Goal: Information Seeking & Learning: Compare options

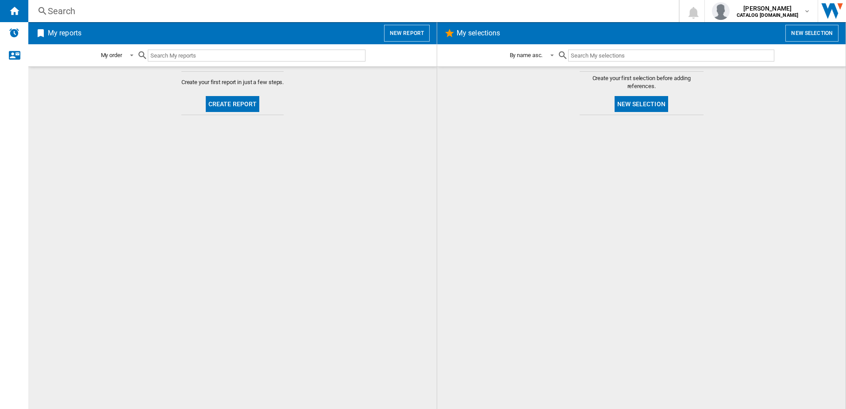
click at [130, 14] on div "Search" at bounding box center [352, 11] width 608 height 12
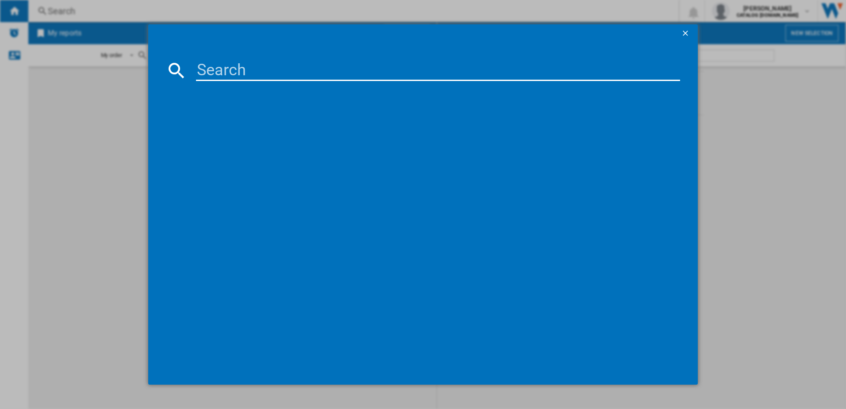
click at [241, 77] on input at bounding box center [438, 70] width 484 height 21
paste input "SMV2HTX02G"
type input "SMV2HTX02G"
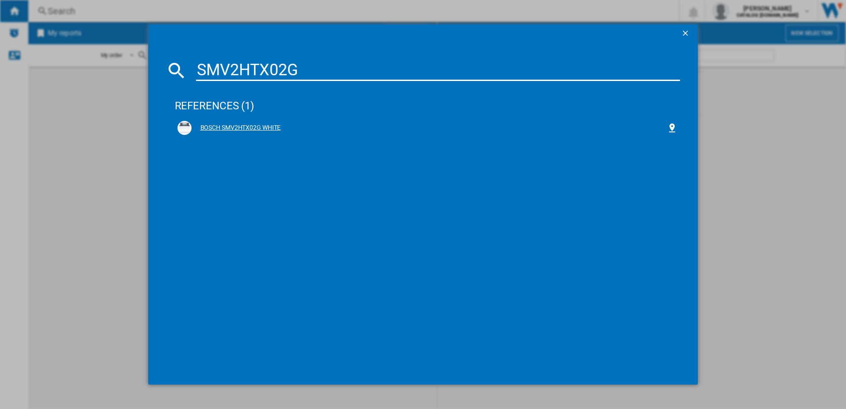
click at [246, 126] on div "BOSCH SMV2HTX02G WHITE" at bounding box center [430, 127] width 476 height 9
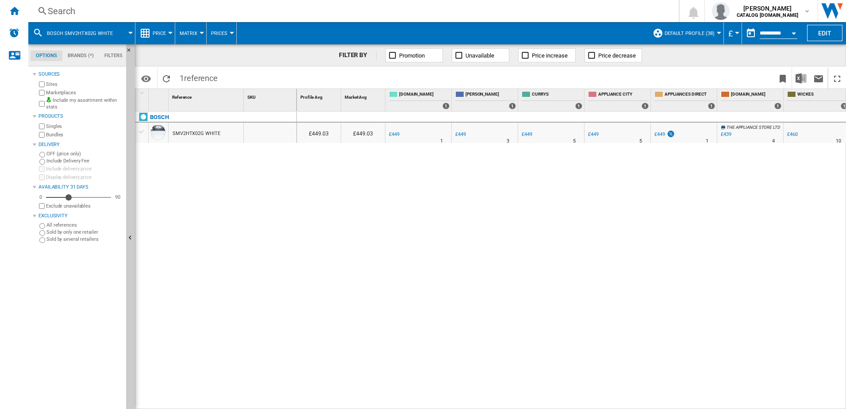
click at [796, 33] on div "Open calendar" at bounding box center [794, 33] width 4 height 2
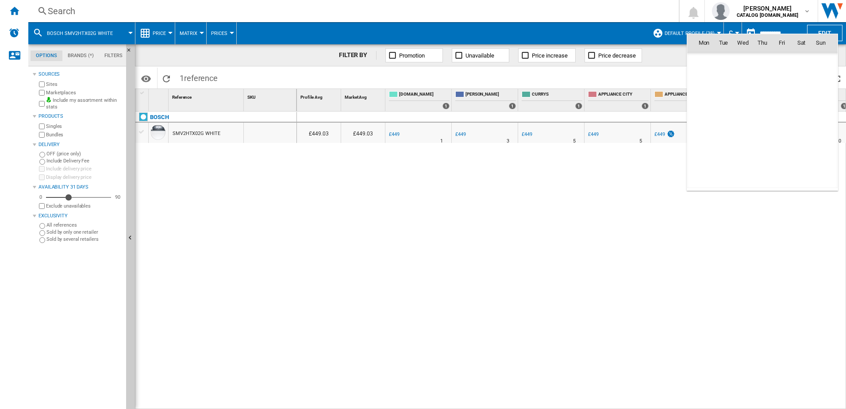
scroll to position [4221, 0]
click at [716, 63] on span "Aug 25" at bounding box center [707, 61] width 18 height 7
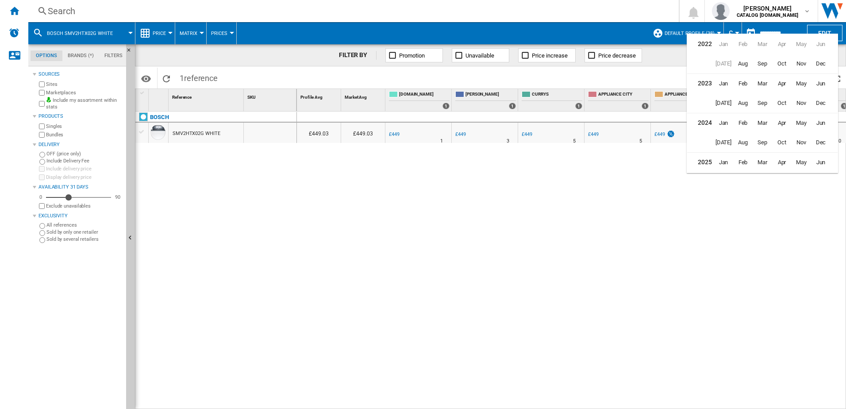
scroll to position [22, 0]
click at [799, 121] on span "Nov" at bounding box center [801, 121] width 18 height 18
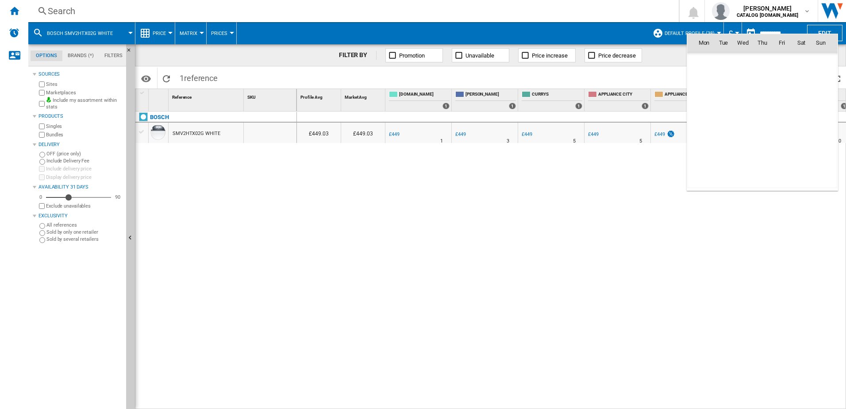
scroll to position [3166, 0]
click at [785, 61] on span "1" at bounding box center [782, 62] width 18 height 18
type input "**********"
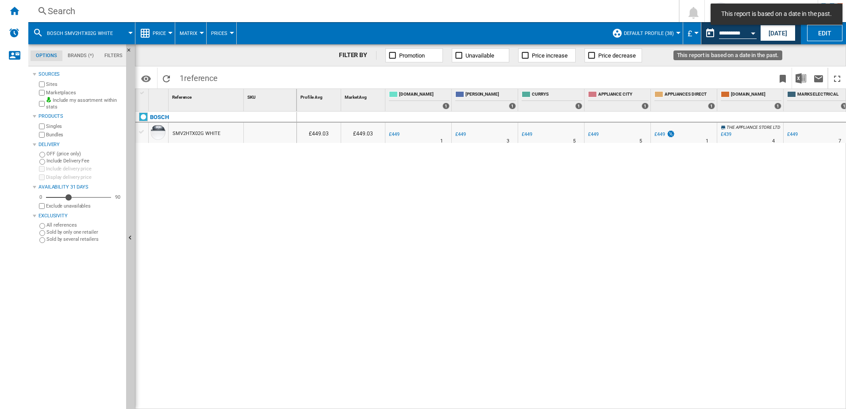
click at [750, 34] on button "Open calendar" at bounding box center [753, 32] width 16 height 16
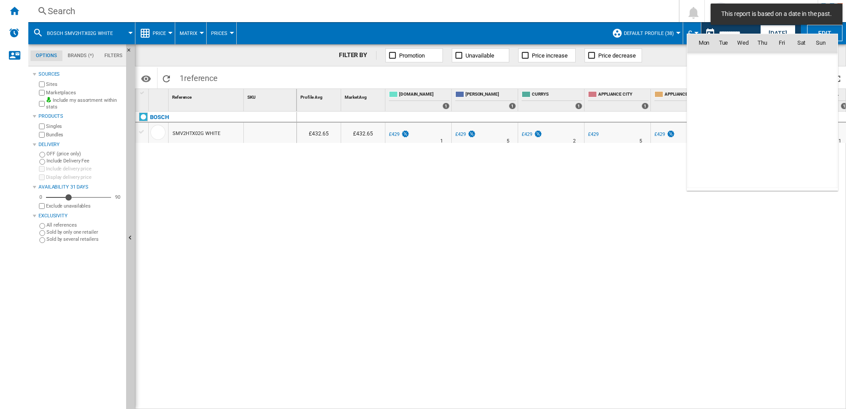
scroll to position [3166, 0]
click at [722, 61] on md-icon "November 2024" at bounding box center [721, 62] width 11 height 11
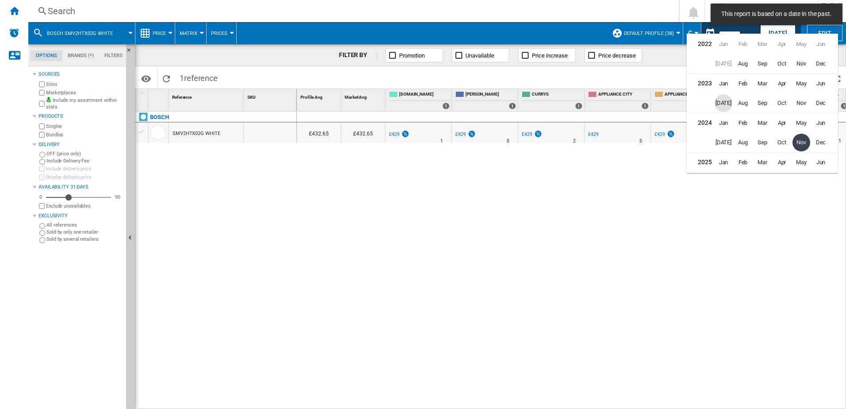
scroll to position [19, 0]
click at [816, 125] on span "Dec" at bounding box center [821, 123] width 18 height 18
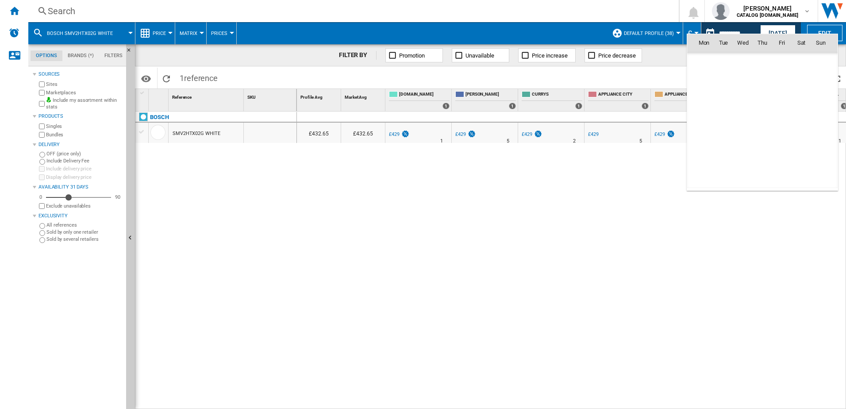
scroll to position [3283, 0]
click at [722, 156] on span "31" at bounding box center [724, 159] width 18 height 18
type input "**********"
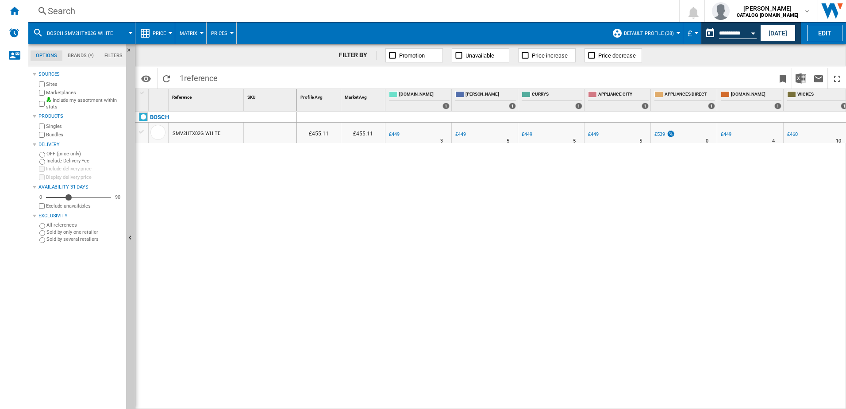
click at [430, 243] on div "£455.11 £455.11 -1.0 % £449 % N/A 3 £449" at bounding box center [572, 260] width 550 height 298
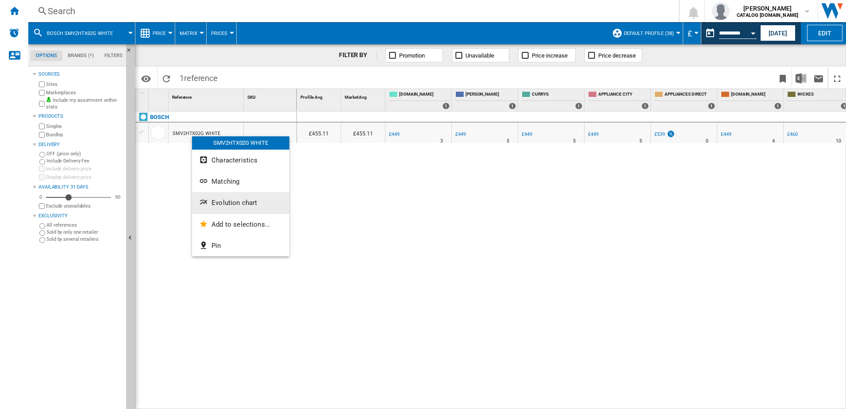
click at [220, 201] on span "Evolution chart" at bounding box center [234, 203] width 46 height 8
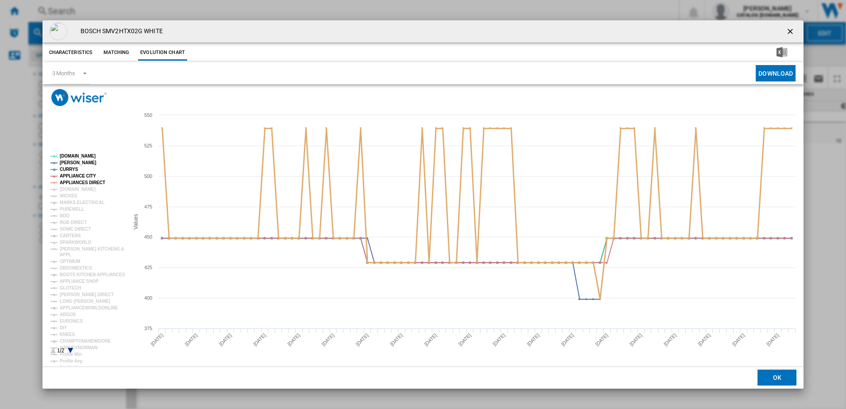
click at [72, 180] on tspan "APPLIANCES DIRECT" at bounding box center [83, 182] width 46 height 5
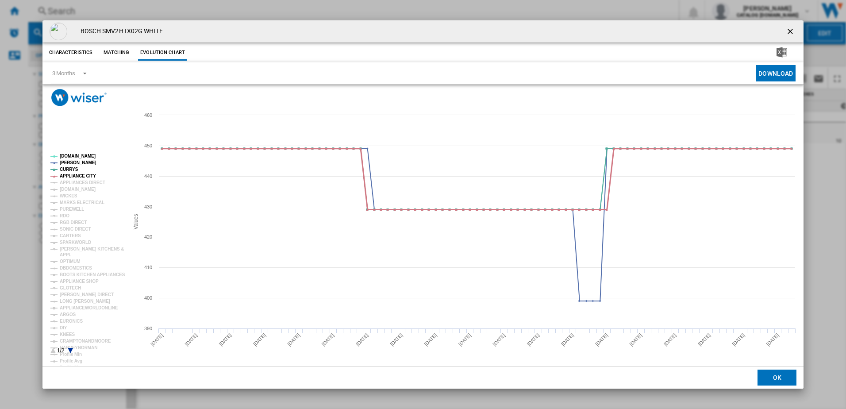
click at [68, 175] on tspan "APPLIANCE CITY" at bounding box center [78, 175] width 36 height 5
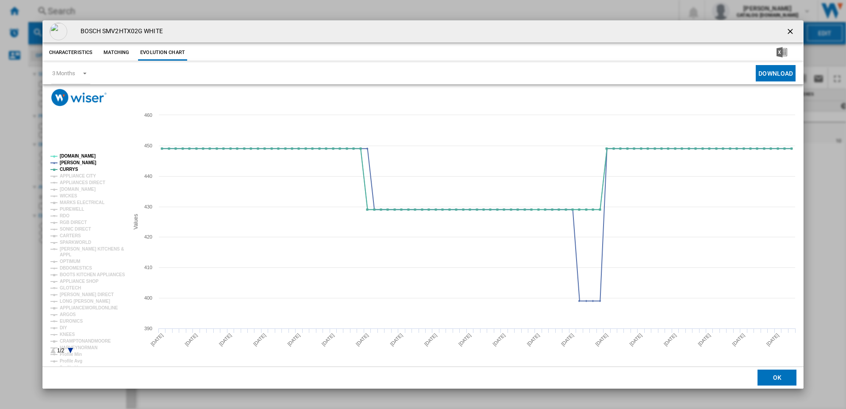
click at [789, 24] on button "Product popup" at bounding box center [791, 32] width 18 height 18
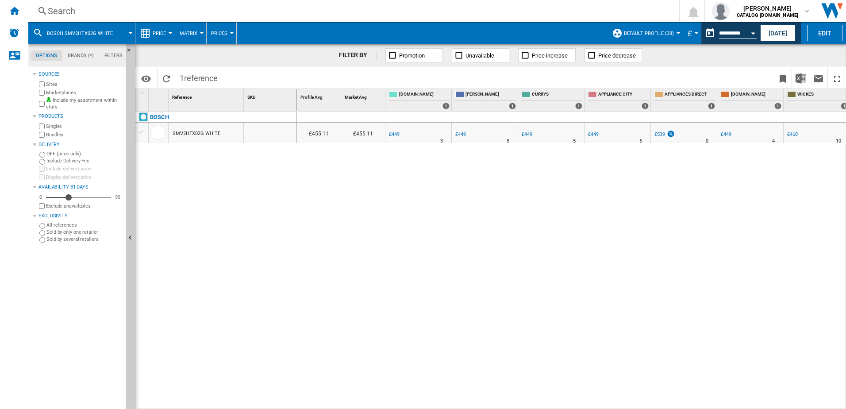
click at [189, 2] on div "Search Search 0 natasha bradley CATALOG ELECTROLUX.UK CATALOG ELECTROLUX.UK My …" at bounding box center [437, 11] width 818 height 22
click at [197, 11] on div "Search" at bounding box center [352, 11] width 608 height 12
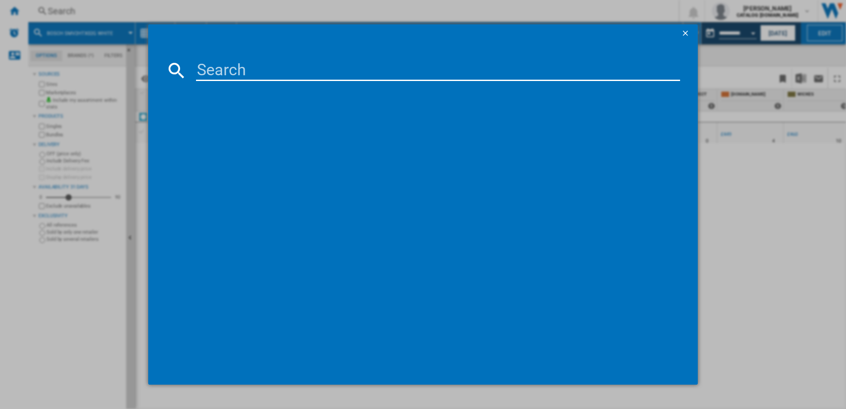
click at [239, 65] on input at bounding box center [438, 70] width 484 height 21
type input "SMH4HTX02G"
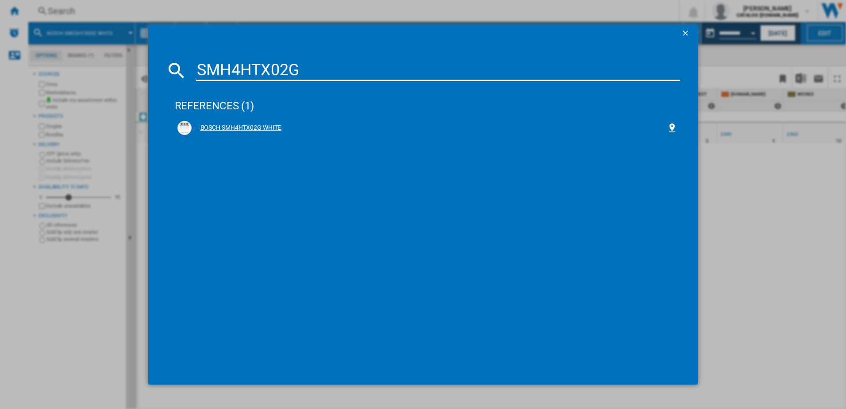
click at [249, 131] on div "BOSCH SMH4HTX02G WHITE" at bounding box center [430, 127] width 476 height 9
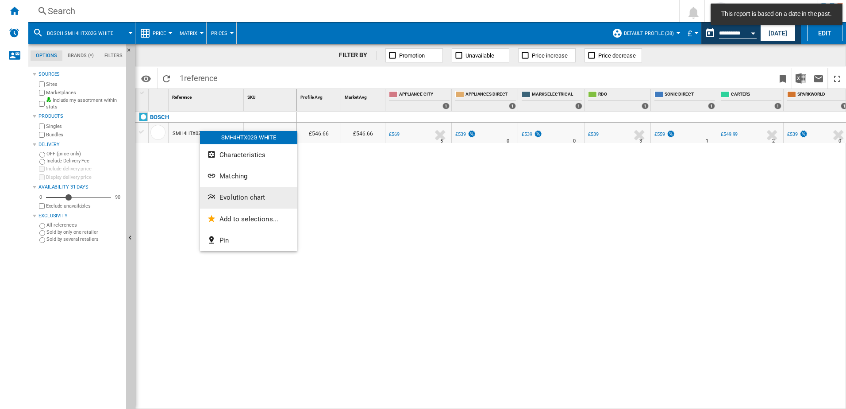
click at [237, 200] on span "Evolution chart" at bounding box center [242, 197] width 46 height 8
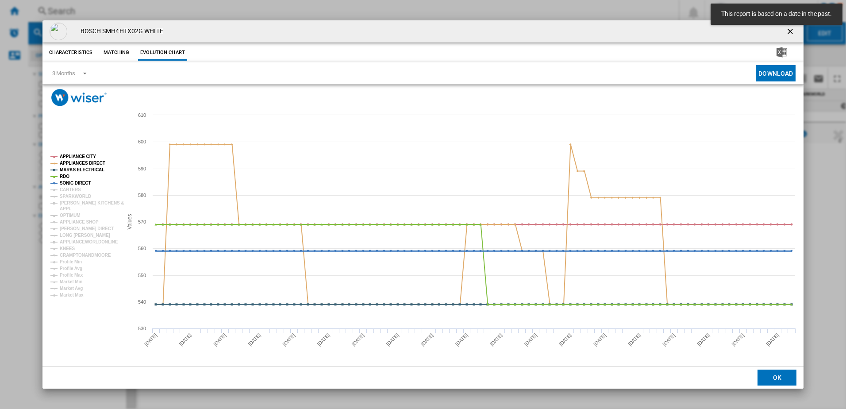
click at [68, 184] on tspan "SONIC DIRECT" at bounding box center [75, 183] width 31 height 5
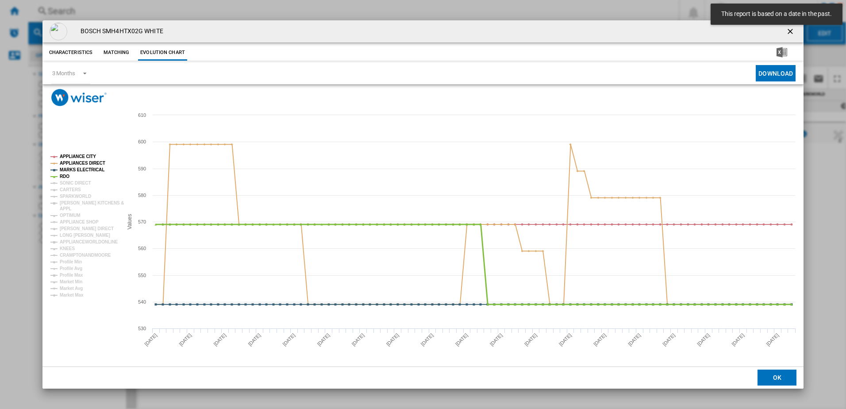
click at [66, 177] on tspan "RDO" at bounding box center [65, 176] width 10 height 5
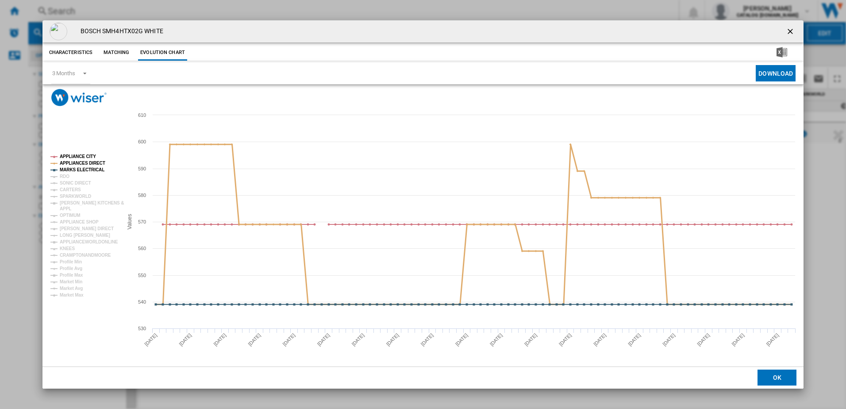
click at [83, 164] on tspan "APPLIANCES DIRECT" at bounding box center [83, 163] width 46 height 5
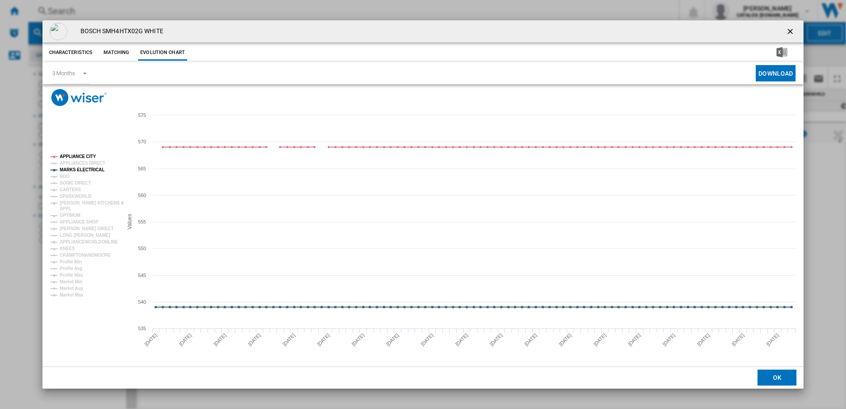
click at [84, 168] on tspan "MARKS ELECTRICAL" at bounding box center [82, 169] width 45 height 5
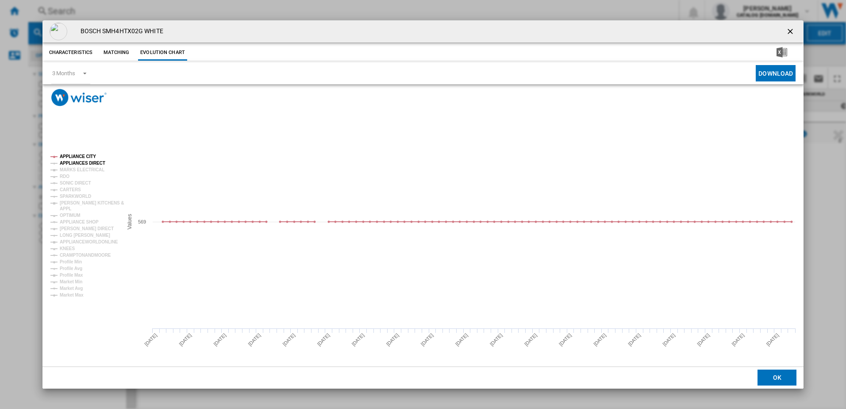
click at [77, 159] on tspan "APPLIANCE CITY" at bounding box center [78, 156] width 36 height 5
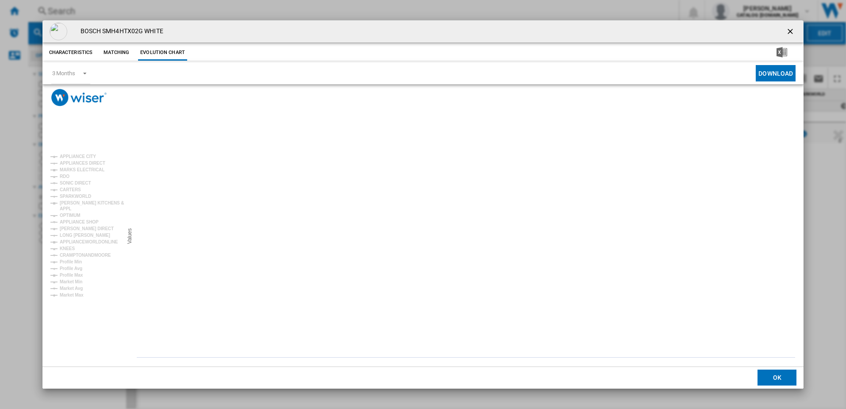
click at [81, 157] on tspan "APPLIANCE CITY" at bounding box center [78, 156] width 36 height 5
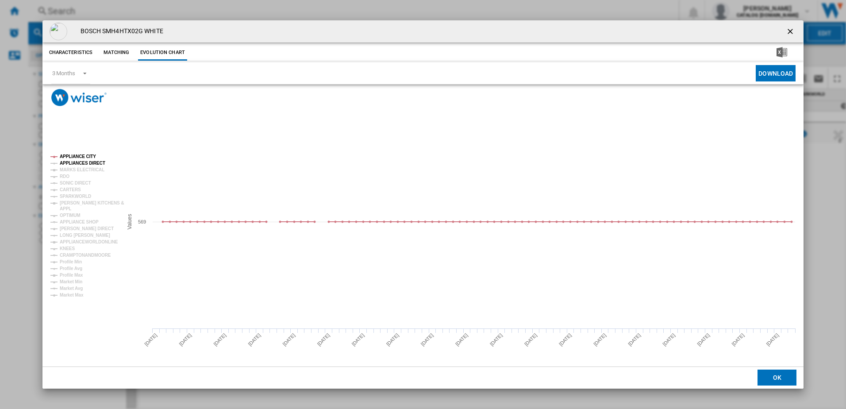
click at [87, 163] on tspan "APPLIANCES DIRECT" at bounding box center [83, 163] width 46 height 5
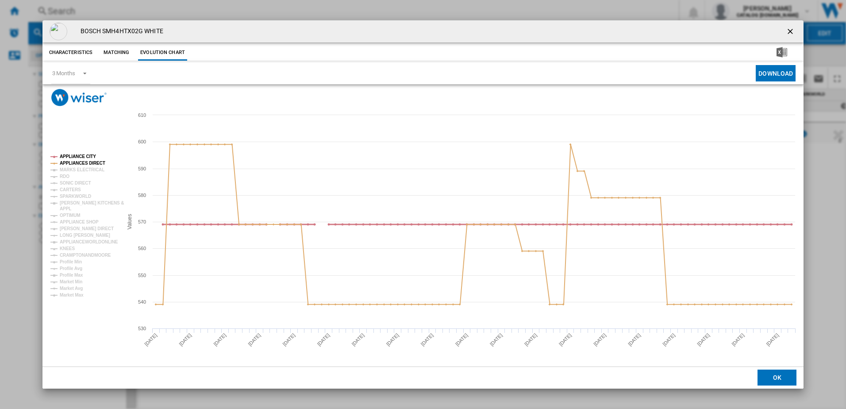
click at [80, 156] on tspan "APPLIANCE CITY" at bounding box center [78, 156] width 36 height 5
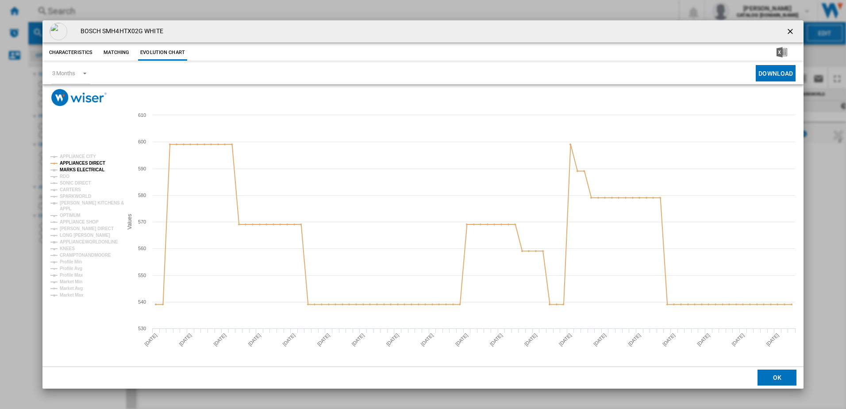
click at [79, 169] on tspan "MARKS ELECTRICAL" at bounding box center [82, 169] width 45 height 5
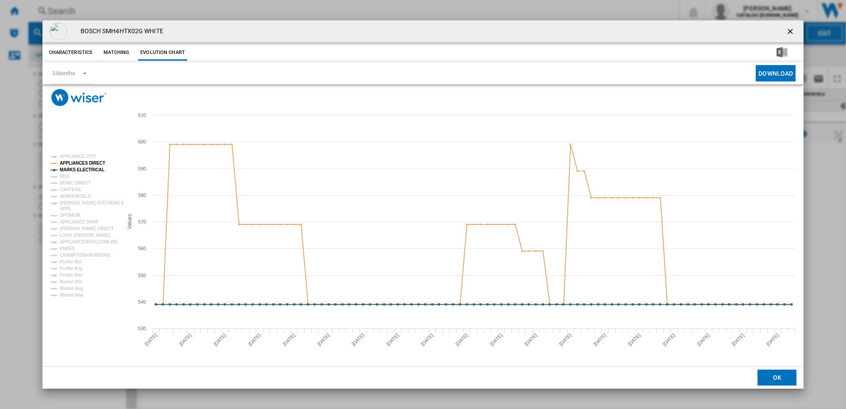
click at [786, 31] on ng-md-icon "getI18NText('BUTTONS.CLOSE_DIALOG')" at bounding box center [791, 32] width 11 height 11
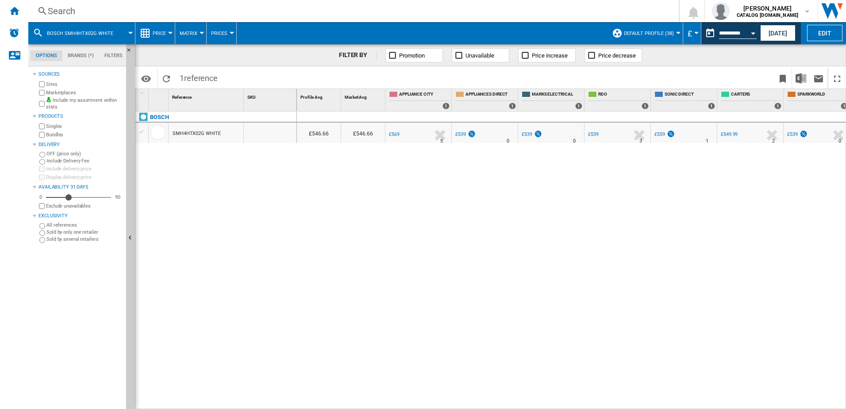
click at [121, 10] on div "Search" at bounding box center [352, 11] width 608 height 12
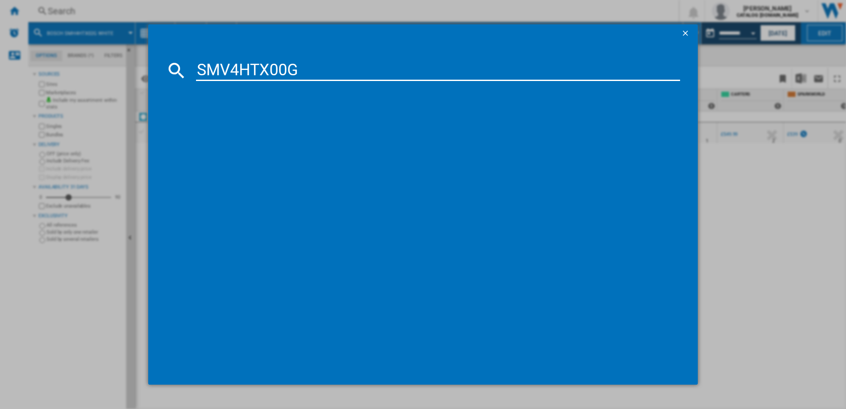
type input "SMV4HTX00G"
click at [271, 129] on div "BOSCH SMV4HTX00G WHITE" at bounding box center [430, 127] width 476 height 9
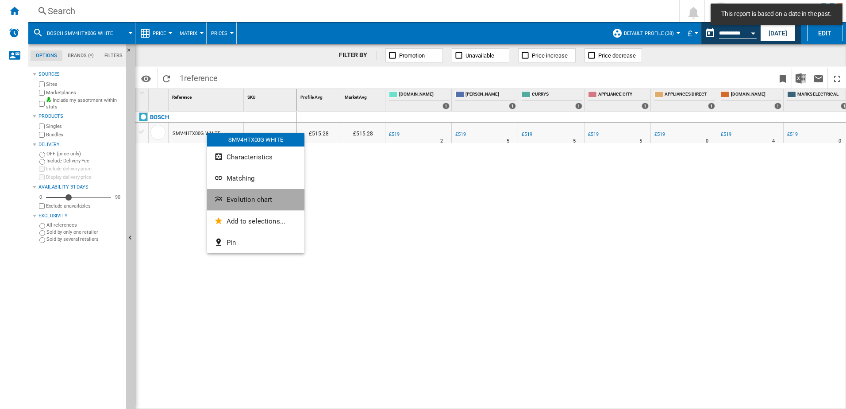
click at [240, 200] on span "Evolution chart" at bounding box center [250, 200] width 46 height 8
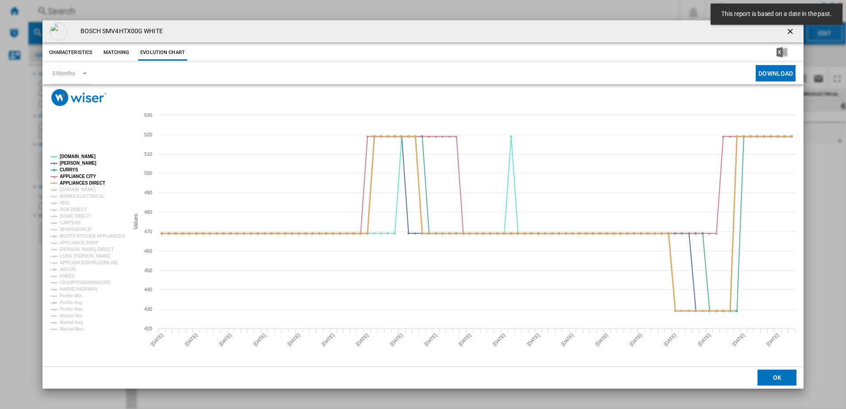
click at [82, 179] on tspan "APPLIANCE CITY" at bounding box center [78, 176] width 36 height 5
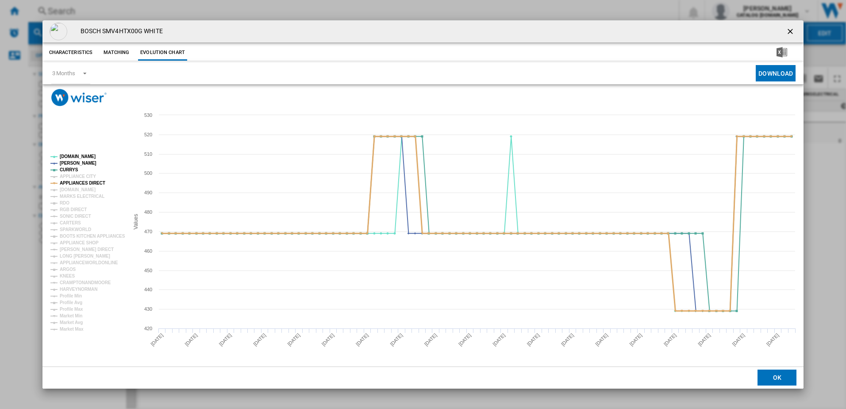
click at [89, 182] on tspan "APPLIANCES DIRECT" at bounding box center [83, 183] width 46 height 5
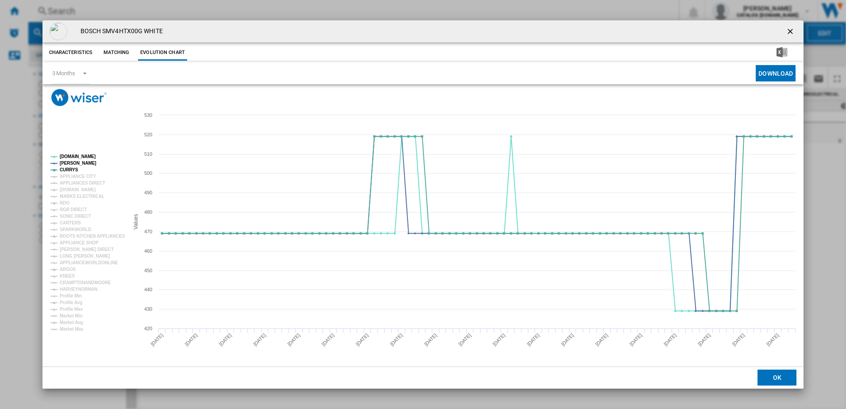
click at [792, 31] on ng-md-icon "getI18NText('BUTTONS.CLOSE_DIALOG')" at bounding box center [791, 32] width 11 height 11
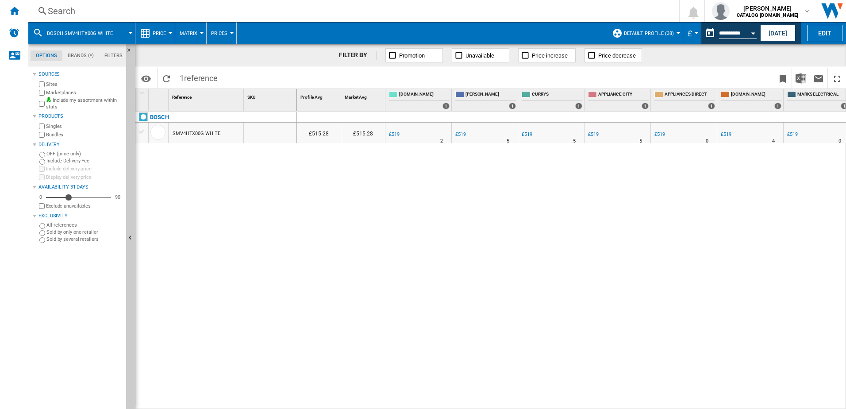
click at [165, 15] on div "Search" at bounding box center [352, 11] width 608 height 12
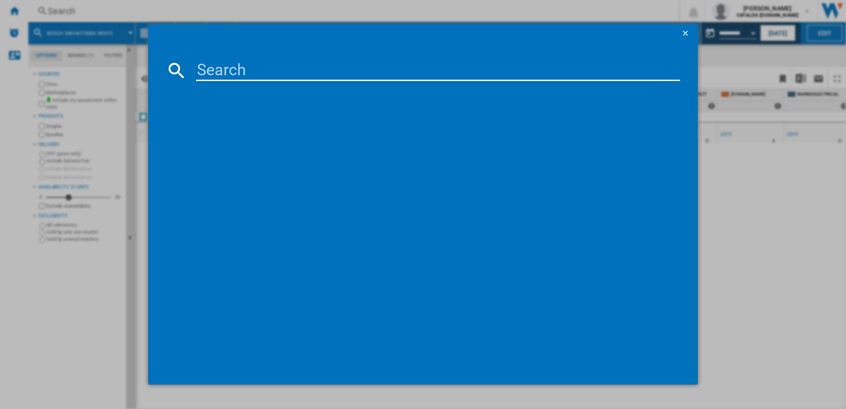
click at [250, 65] on input at bounding box center [438, 70] width 484 height 21
type input "SMV4HVX00G"
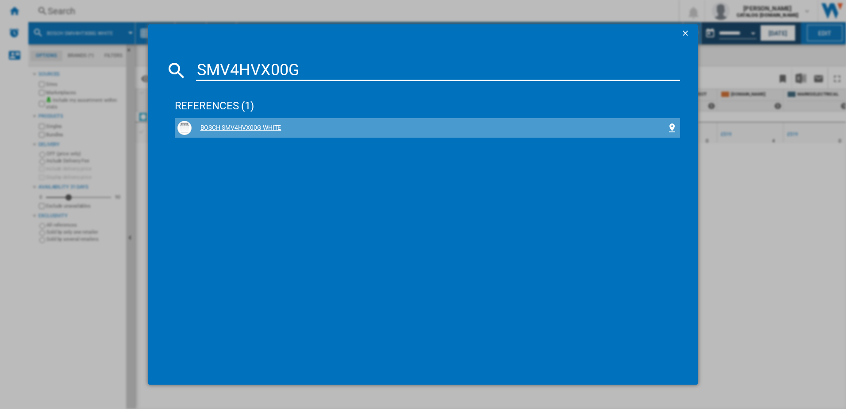
click at [276, 131] on div "BOSCH SMV4HVX00G WHITE" at bounding box center [430, 127] width 476 height 9
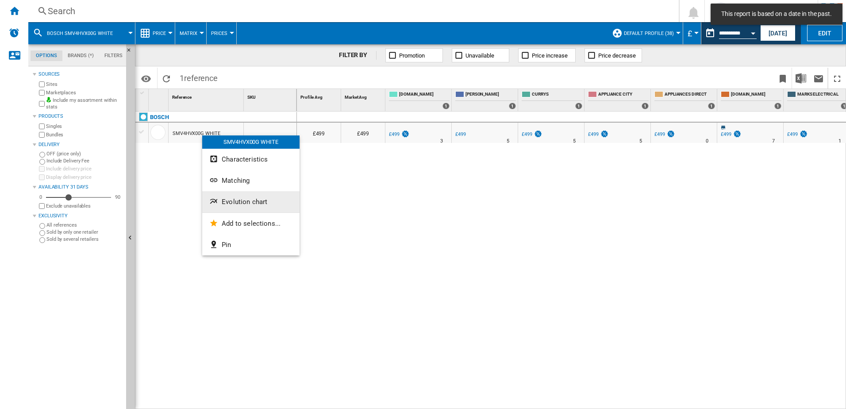
click at [245, 196] on button "Evolution chart" at bounding box center [250, 201] width 97 height 21
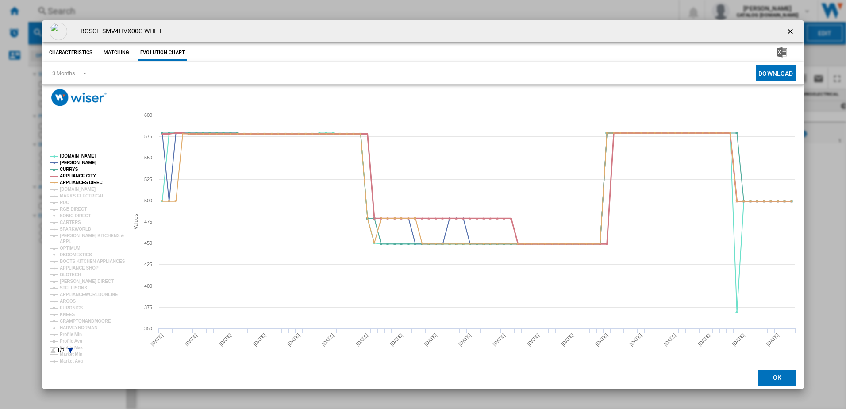
click at [75, 173] on tspan "APPLIANCE CITY" at bounding box center [78, 175] width 36 height 5
click at [79, 183] on tspan "APPLIANCES DIRECT" at bounding box center [83, 182] width 46 height 5
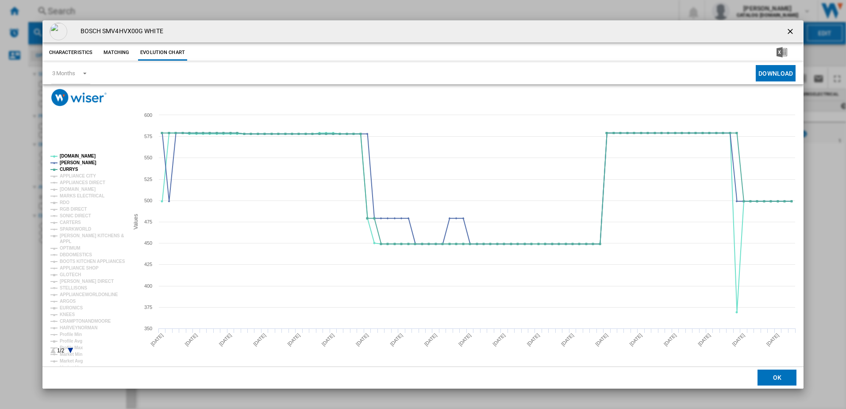
drag, startPoint x: 167, startPoint y: 9, endPoint x: 183, endPoint y: 14, distance: 17.1
click at [166, 9] on div "BOSCH SMV4HVX00G WHITE Characteristics Matching Evolution chart price N/A deliv…" at bounding box center [423, 204] width 846 height 409
click at [786, 31] on ng-md-icon "getI18NText('BUTTONS.CLOSE_DIALOG')" at bounding box center [791, 32] width 11 height 11
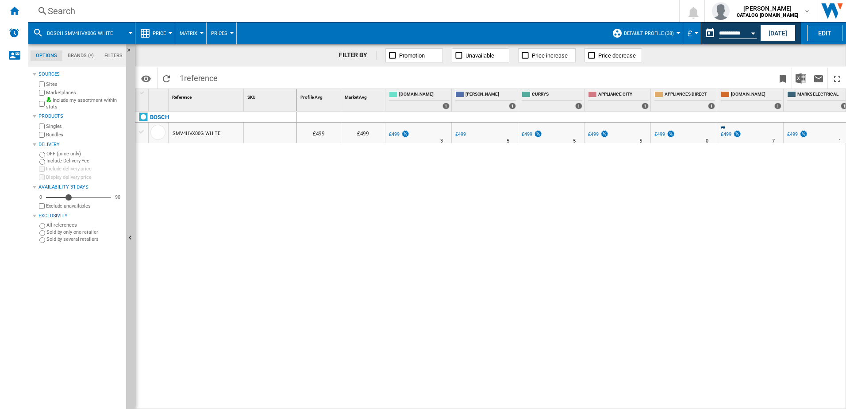
click at [122, 15] on div "Search" at bounding box center [352, 11] width 608 height 12
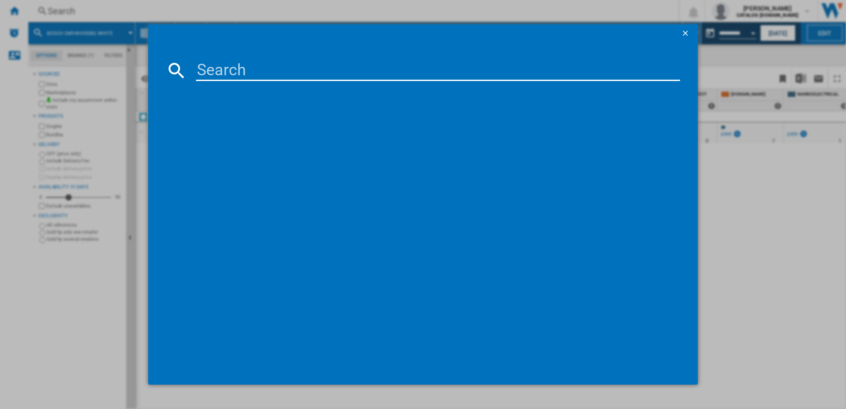
click at [235, 64] on input at bounding box center [438, 70] width 484 height 21
type input "SMH4HVX00G"
click at [314, 63] on input "SMH4HVX00G" at bounding box center [438, 70] width 484 height 21
click at [314, 69] on input "SMH4HVX00G" at bounding box center [438, 70] width 484 height 21
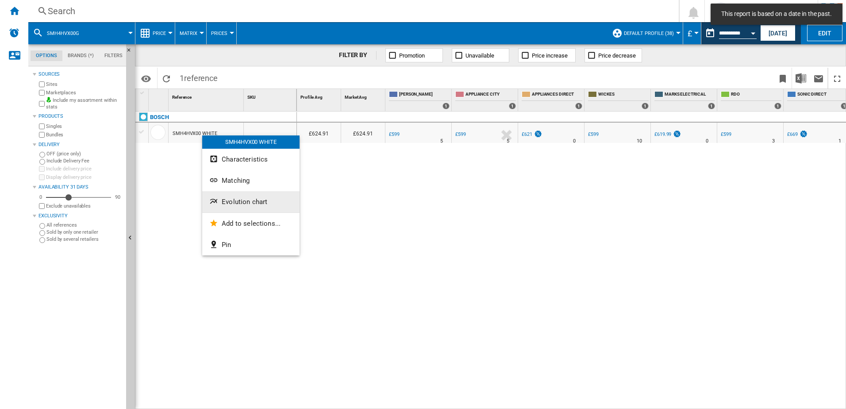
click at [230, 203] on span "Evolution chart" at bounding box center [245, 202] width 46 height 8
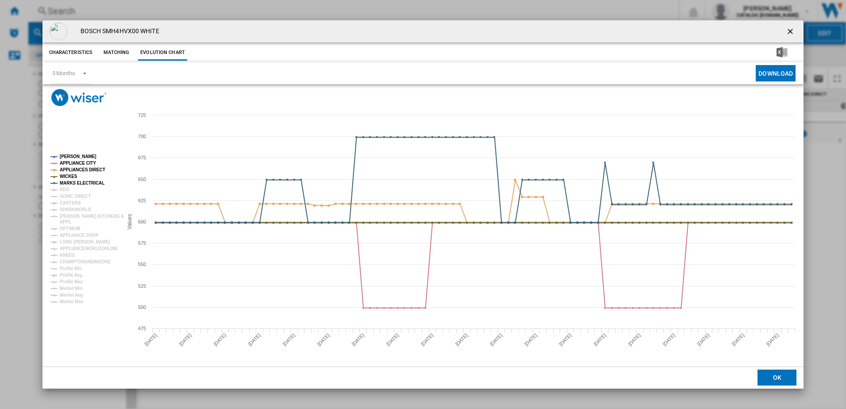
click at [71, 176] on tspan "WICKES" at bounding box center [69, 176] width 18 height 5
click at [80, 181] on tspan "MARKS ELECTRICAL" at bounding box center [82, 183] width 45 height 5
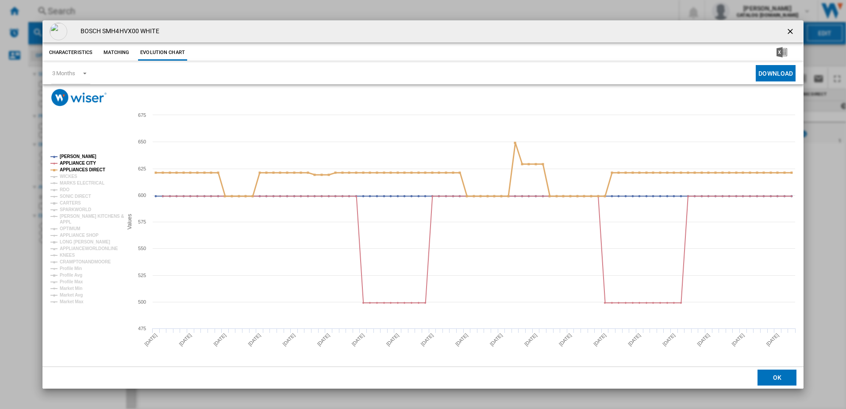
click at [77, 168] on tspan "APPLIANCES DIRECT" at bounding box center [83, 169] width 46 height 5
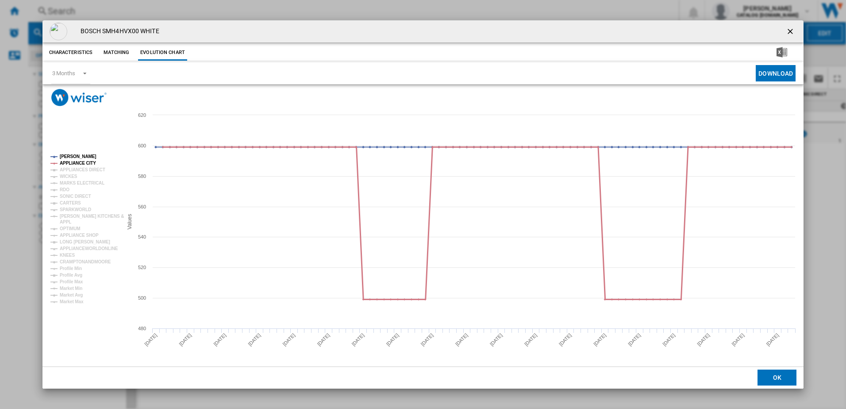
click at [77, 163] on tspan "APPLIANCE CITY" at bounding box center [78, 163] width 36 height 5
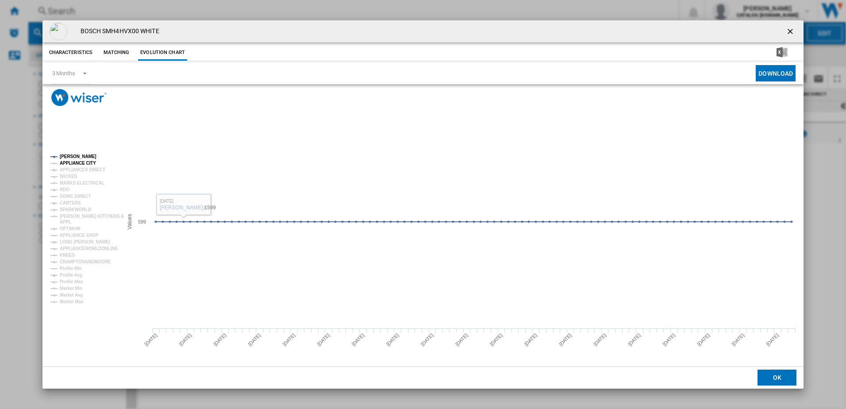
click at [70, 163] on tspan "APPLIANCE CITY" at bounding box center [78, 163] width 36 height 5
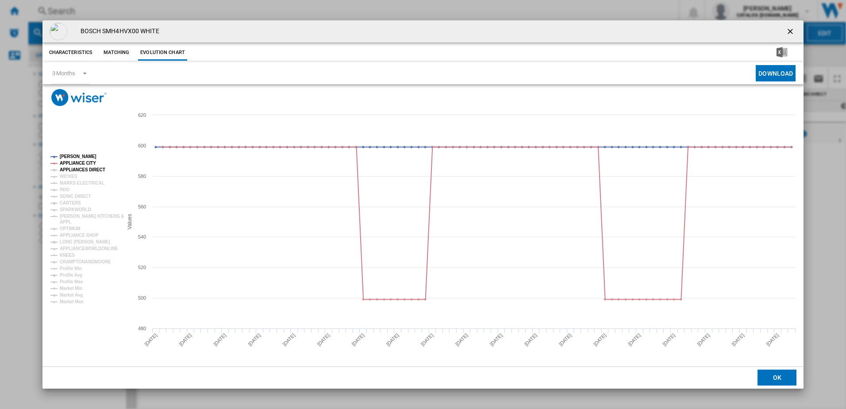
click at [78, 170] on tspan "APPLIANCES DIRECT" at bounding box center [83, 169] width 46 height 5
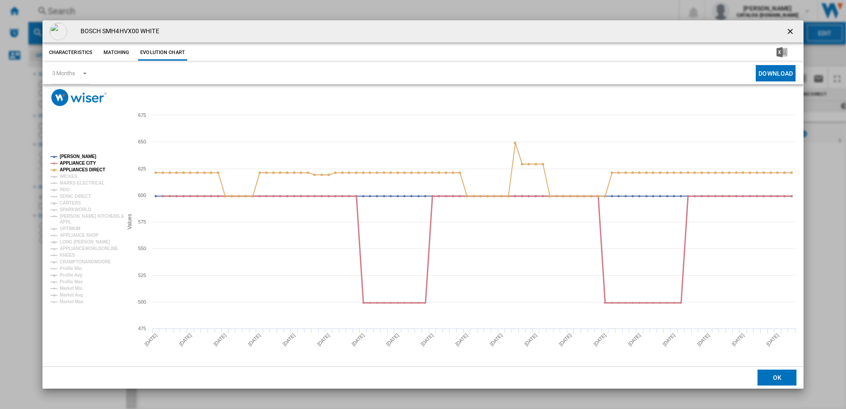
click at [73, 161] on tspan "APPLIANCE CITY" at bounding box center [78, 163] width 36 height 5
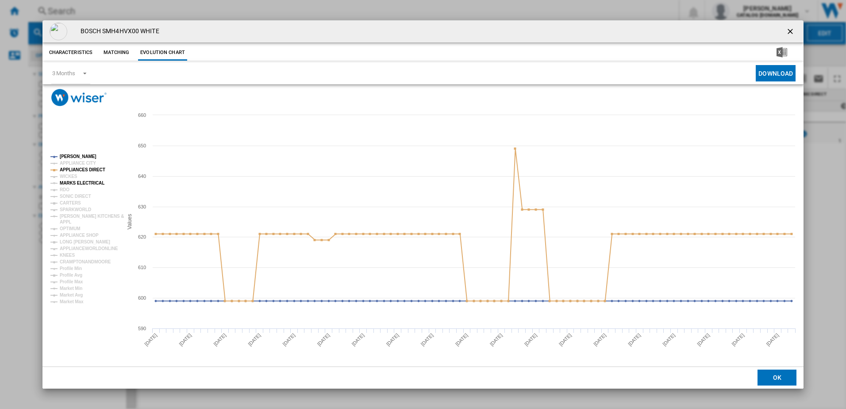
click at [85, 183] on tspan "MARKS ELECTRICAL" at bounding box center [82, 183] width 45 height 5
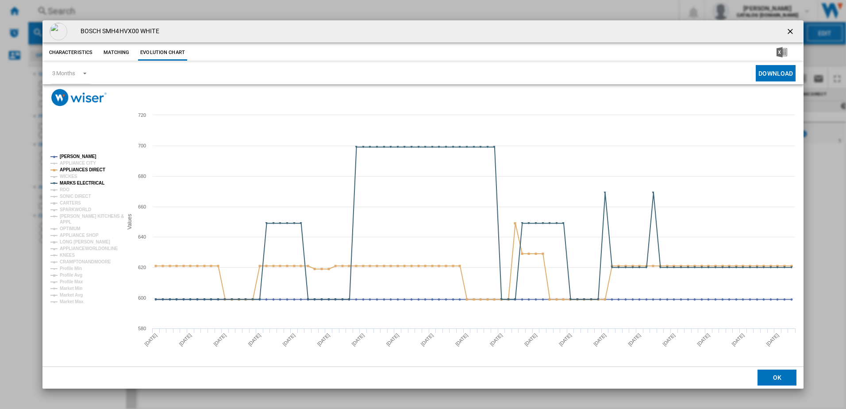
drag, startPoint x: 791, startPoint y: 30, endPoint x: 768, endPoint y: 26, distance: 23.4
click at [791, 30] on ng-md-icon "getI18NText('BUTTONS.CLOSE_DIALOG')" at bounding box center [791, 32] width 11 height 11
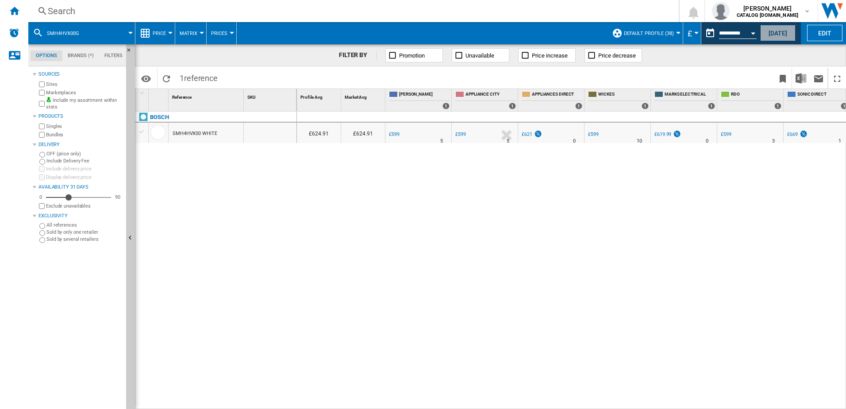
click at [772, 31] on button "[DATE]" at bounding box center [777, 33] width 35 height 16
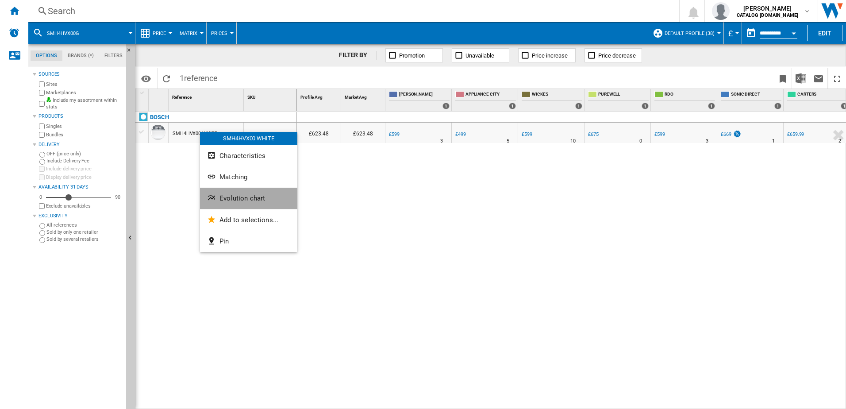
click at [239, 202] on button "Evolution chart" at bounding box center [248, 198] width 97 height 21
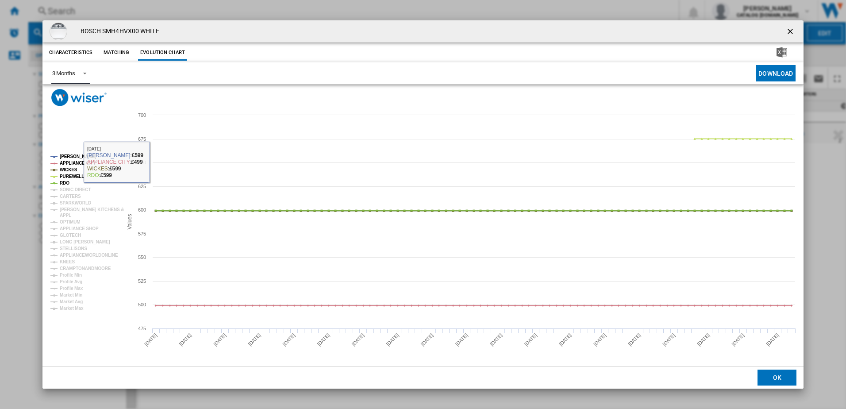
click at [80, 69] on span "Product popup" at bounding box center [82, 73] width 11 height 8
click at [69, 97] on div "6 Months" at bounding box center [63, 95] width 23 height 8
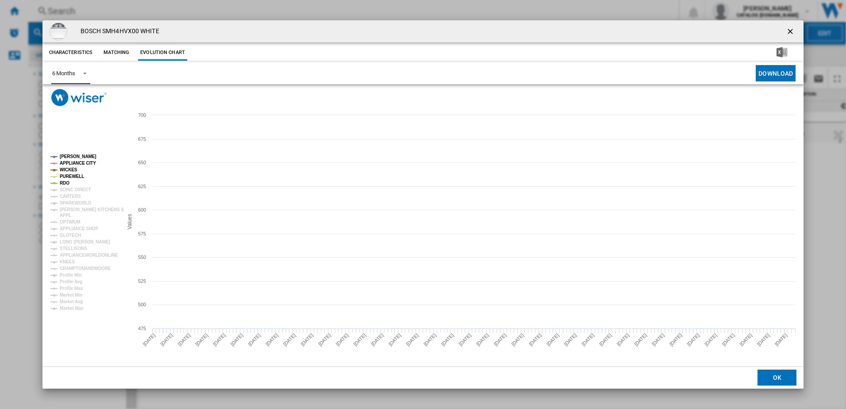
click at [75, 162] on tspan "APPLIANCE CITY" at bounding box center [78, 163] width 36 height 5
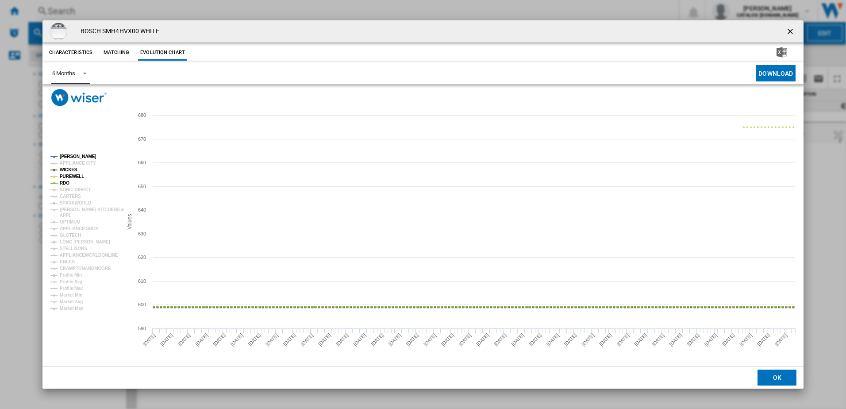
click at [65, 171] on tspan "WICKES" at bounding box center [69, 169] width 18 height 5
click at [66, 177] on tspan "PUREWELL" at bounding box center [72, 176] width 24 height 5
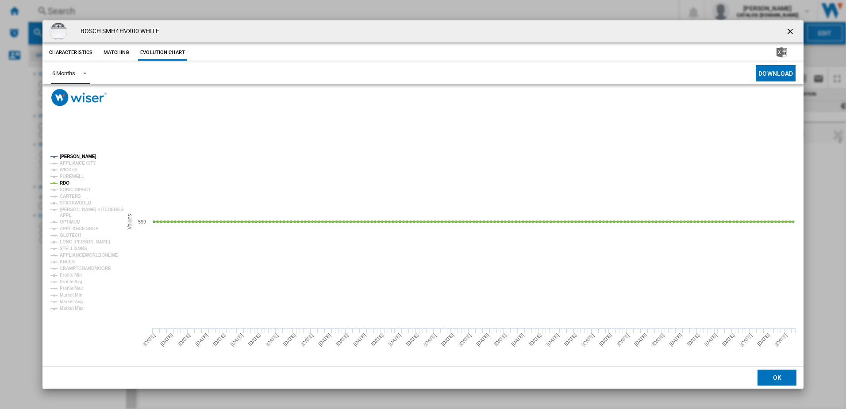
click at [65, 182] on tspan "RDO" at bounding box center [65, 183] width 10 height 5
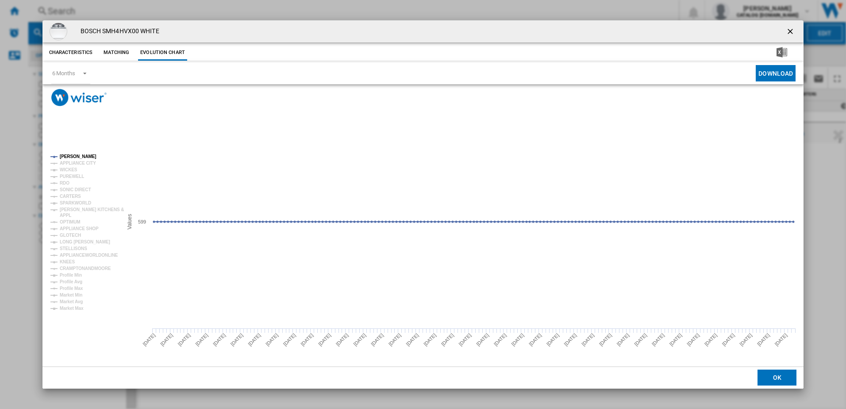
drag, startPoint x: 787, startPoint y: 26, endPoint x: 792, endPoint y: 27, distance: 5.3
click at [788, 27] on ng-md-icon "getI18NText('BUTTONS.CLOSE_DIALOG')" at bounding box center [791, 32] width 11 height 11
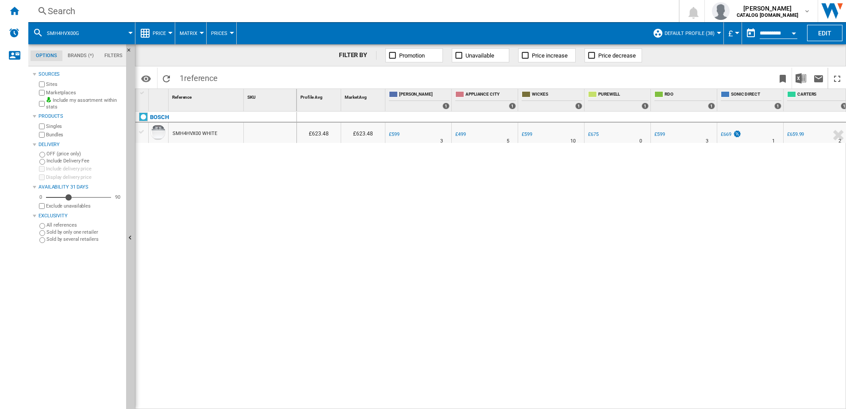
click at [142, 16] on div "Search" at bounding box center [352, 11] width 608 height 12
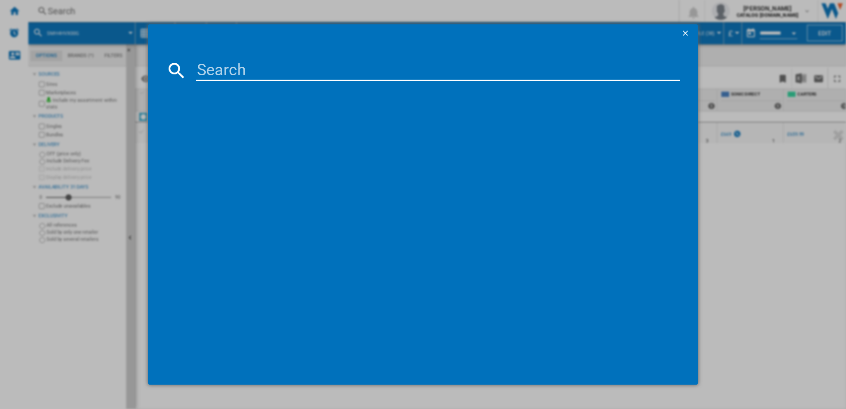
click at [235, 71] on input at bounding box center [438, 70] width 484 height 21
type input "SMV4HVX00G"
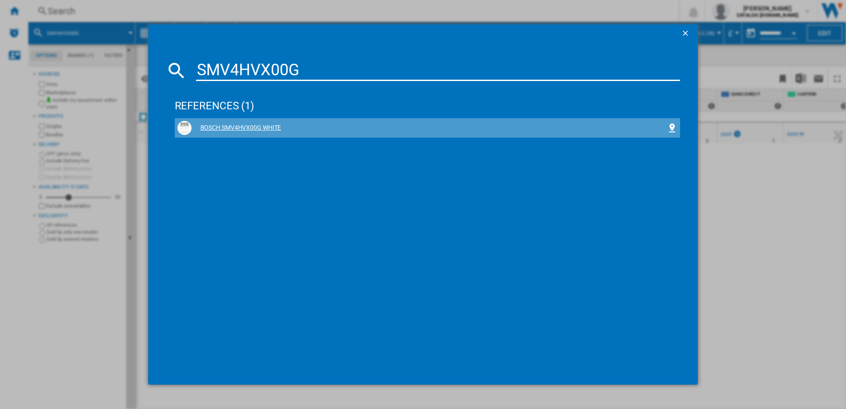
click at [258, 129] on div "BOSCH SMV4HVX00G WHITE" at bounding box center [430, 127] width 476 height 9
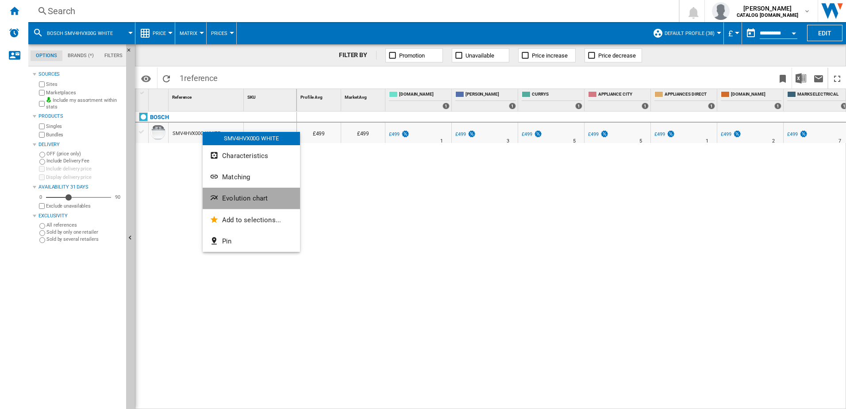
click at [238, 192] on button "Evolution chart" at bounding box center [251, 198] width 97 height 21
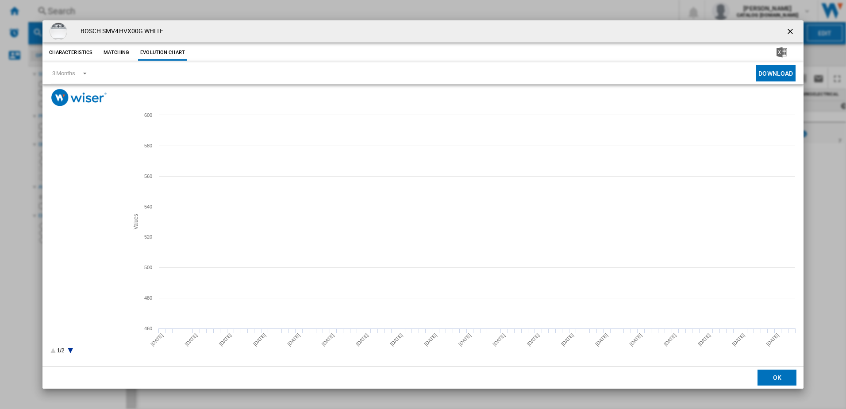
click at [82, 183] on tspan "APPLIANCES DIRECT" at bounding box center [83, 182] width 46 height 5
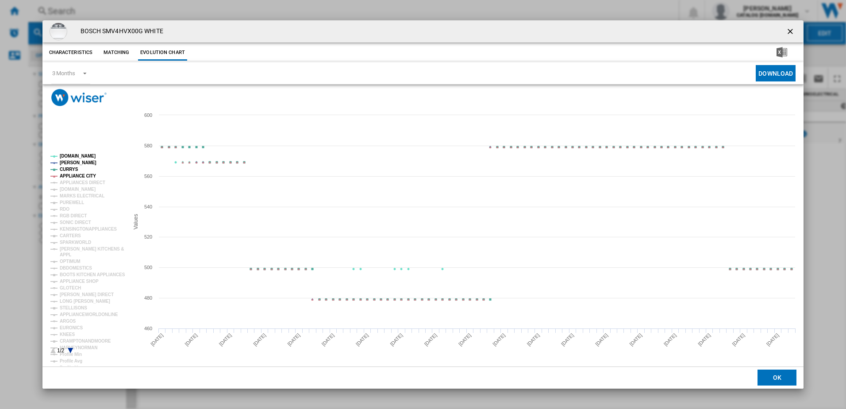
click at [78, 176] on tspan "APPLIANCE CITY" at bounding box center [78, 175] width 36 height 5
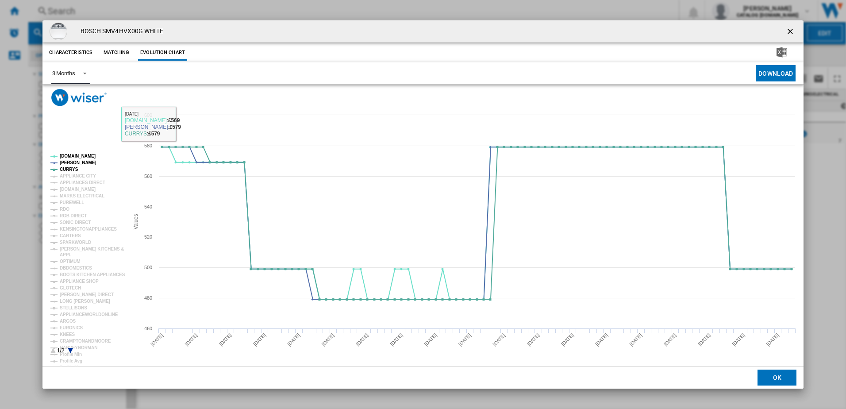
click at [87, 73] on span "Product popup" at bounding box center [82, 73] width 11 height 8
click at [72, 96] on div "6 Months" at bounding box center [63, 95] width 23 height 8
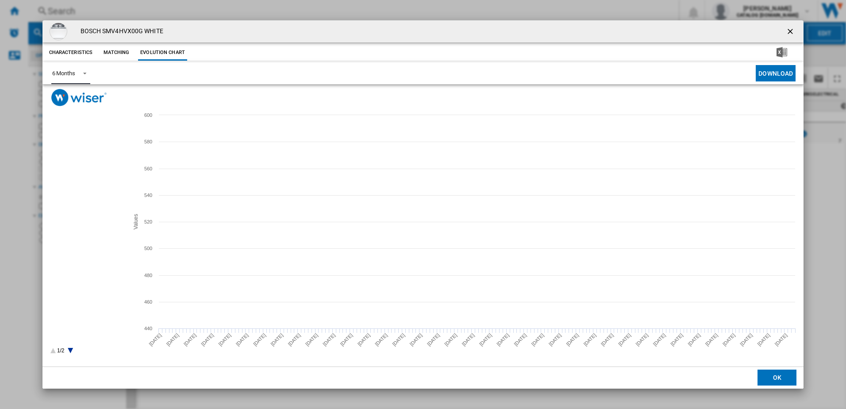
click at [78, 182] on tspan "APPLIANCES DIRECT" at bounding box center [83, 182] width 46 height 5
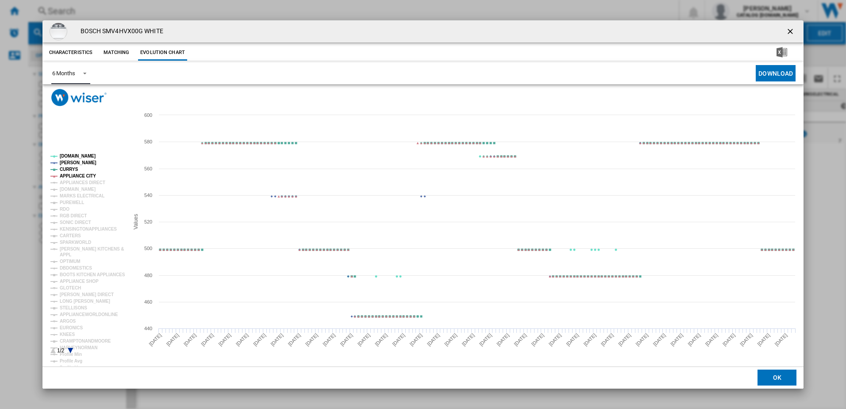
click at [71, 176] on tspan "APPLIANCE CITY" at bounding box center [78, 175] width 36 height 5
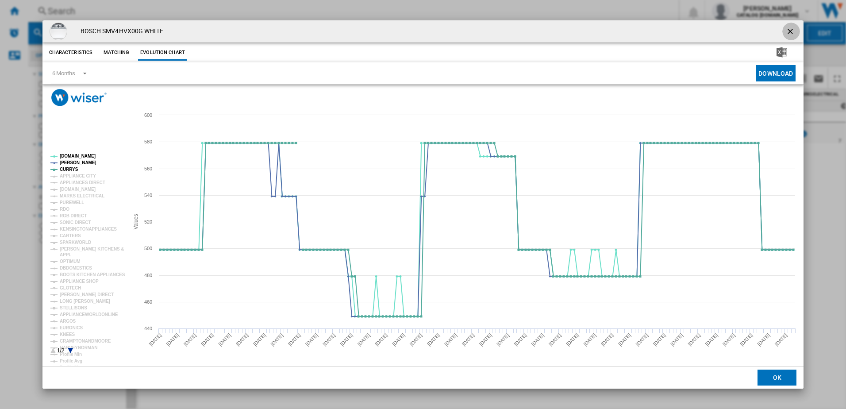
click at [796, 34] on ng-md-icon "getI18NText('BUTTONS.CLOSE_DIALOG')" at bounding box center [791, 32] width 11 height 11
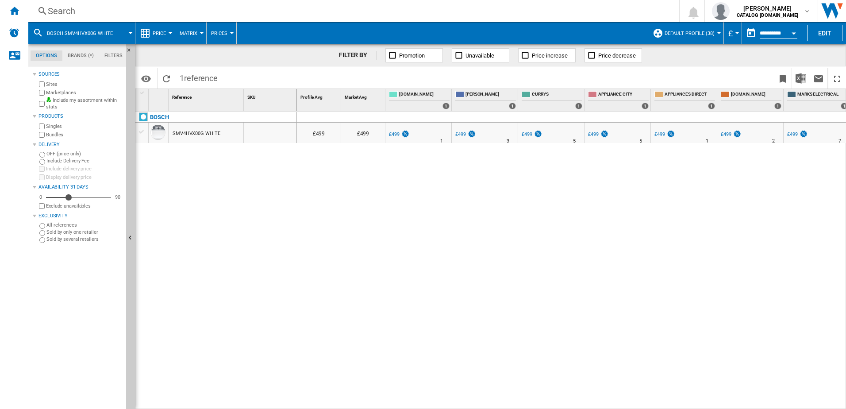
click at [144, 11] on div "Search" at bounding box center [352, 11] width 608 height 12
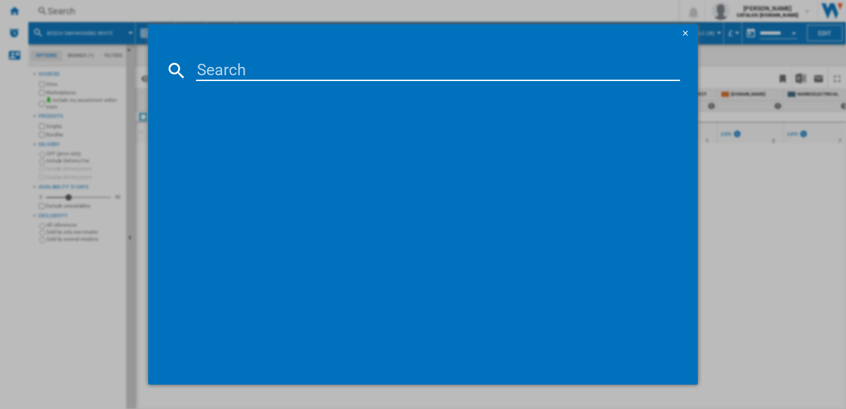
click at [215, 70] on input at bounding box center [438, 70] width 484 height 21
type input "SMV4HTX00G"
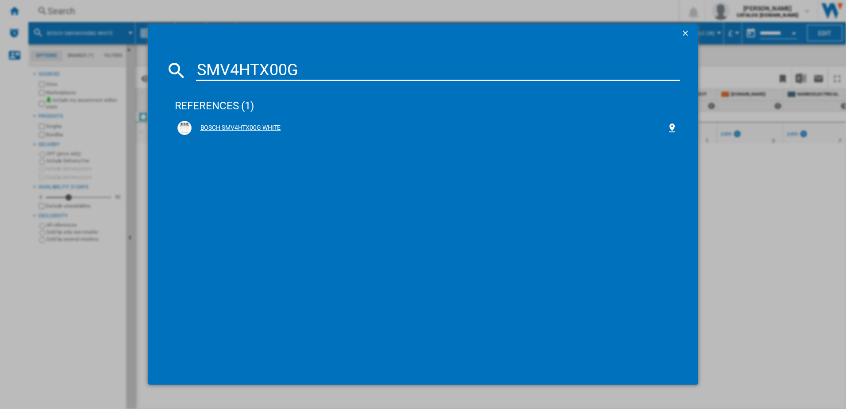
click at [258, 123] on div "BOSCH SMV4HTX00G WHITE" at bounding box center [430, 127] width 476 height 9
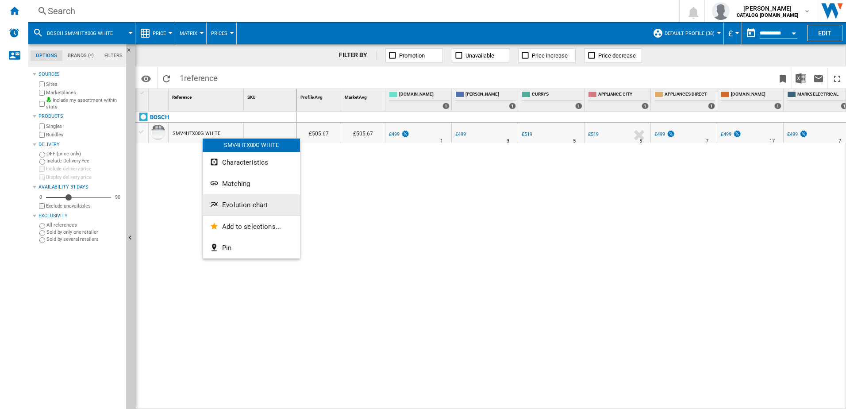
click at [242, 206] on span "Evolution chart" at bounding box center [245, 205] width 46 height 8
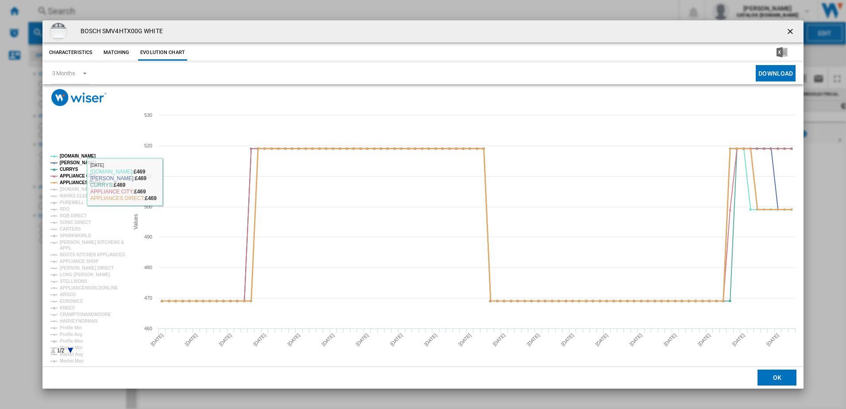
click at [76, 176] on tspan "APPLIANCE CITY" at bounding box center [78, 175] width 36 height 5
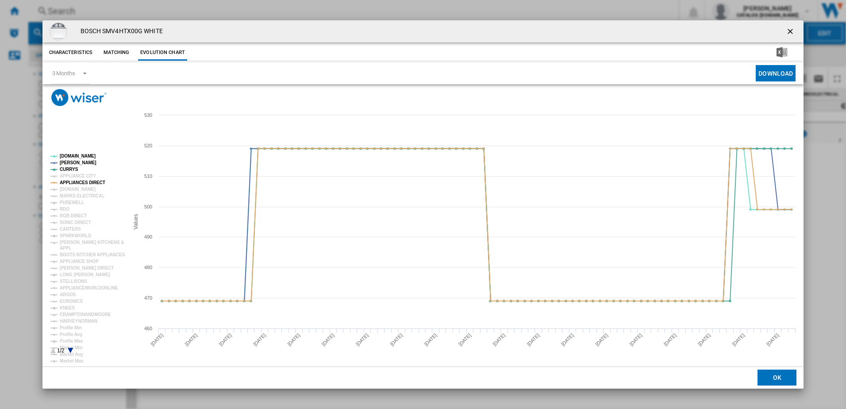
click at [76, 183] on tspan "APPLIANCES DIRECT" at bounding box center [83, 182] width 46 height 5
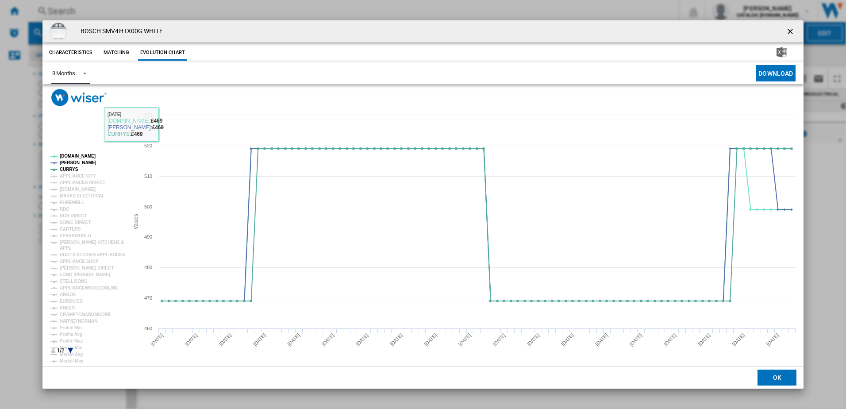
click at [87, 65] on md-select-value "3 Months" at bounding box center [70, 73] width 39 height 22
click at [73, 98] on div "6 Months" at bounding box center [63, 95] width 23 height 8
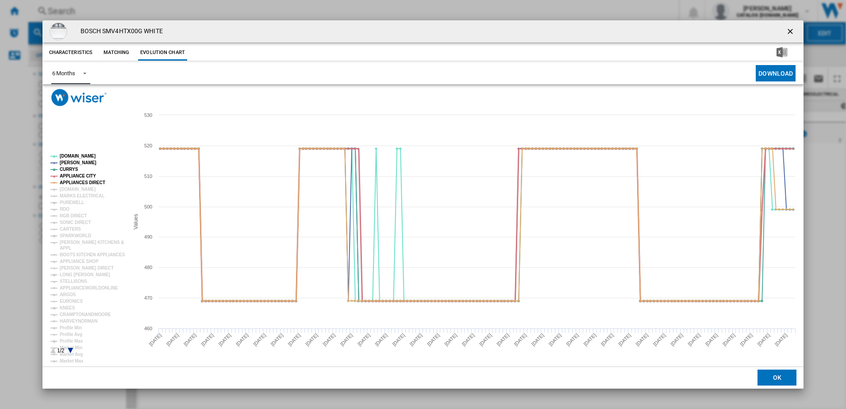
click at [64, 176] on tspan "APPLIANCE CITY" at bounding box center [78, 175] width 36 height 5
click at [66, 181] on tspan "APPLIANCES DIRECT" at bounding box center [83, 182] width 46 height 5
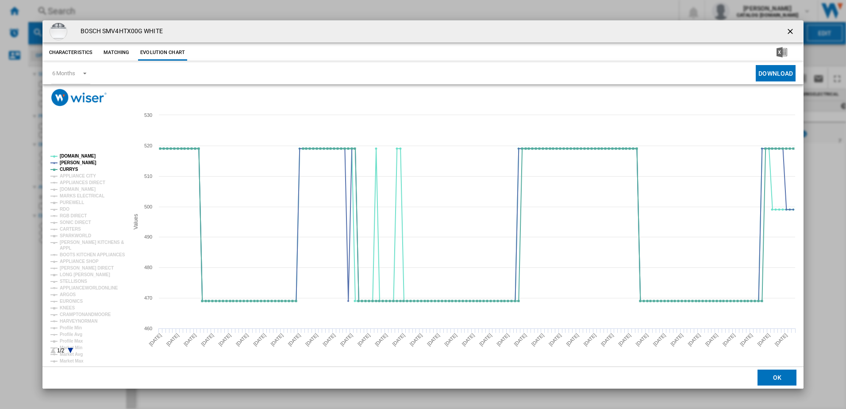
drag, startPoint x: 791, startPoint y: 29, endPoint x: 786, endPoint y: 29, distance: 5.3
click at [791, 29] on ng-md-icon "getI18NText('BUTTONS.CLOSE_DIALOG')" at bounding box center [791, 32] width 11 height 11
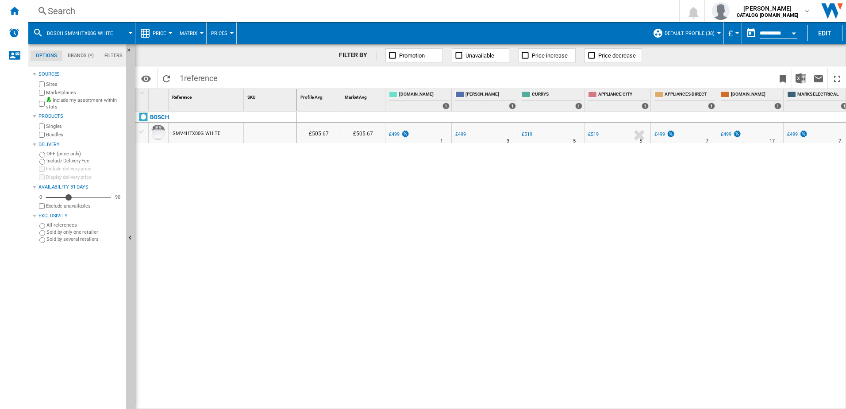
click at [108, 11] on div "Search" at bounding box center [352, 11] width 608 height 12
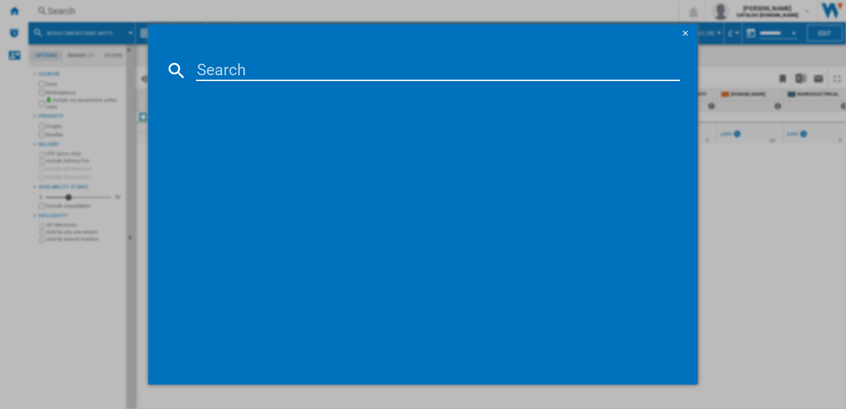
click at [232, 67] on input at bounding box center [438, 70] width 484 height 21
type input "SMH4HTX02G"
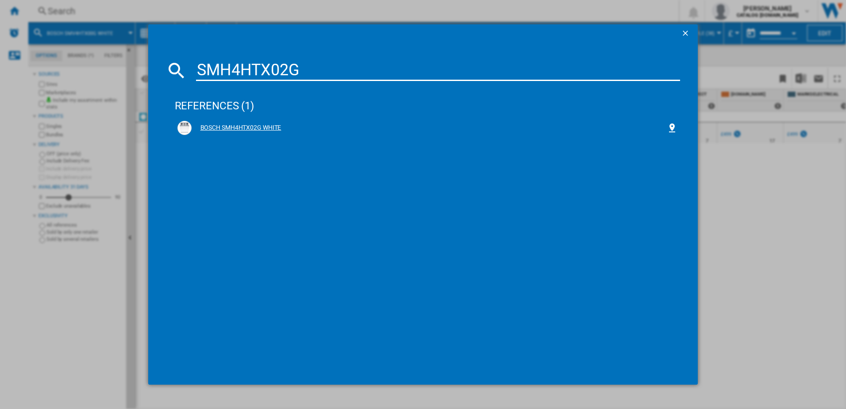
drag, startPoint x: 247, startPoint y: 136, endPoint x: 241, endPoint y: 133, distance: 6.9
click at [246, 136] on div "BOSCH SMH4HTX02G WHITE" at bounding box center [428, 127] width 506 height 19
click at [249, 128] on div "BOSCH SMH4HTX02G WHITE" at bounding box center [430, 127] width 476 height 9
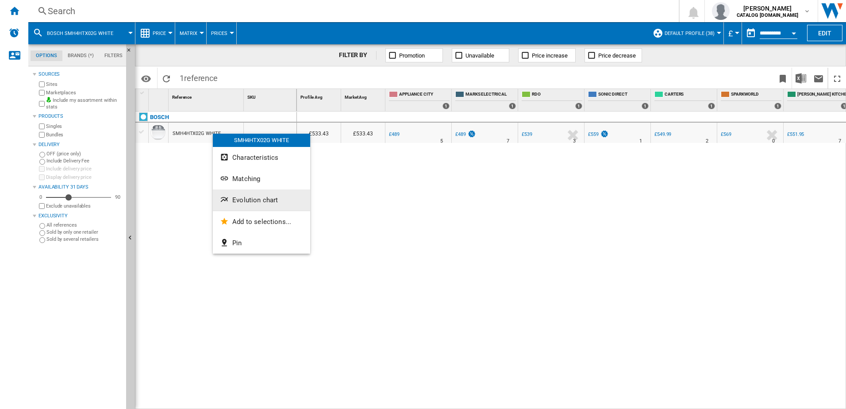
click at [242, 196] on span "Evolution chart" at bounding box center [255, 200] width 46 height 8
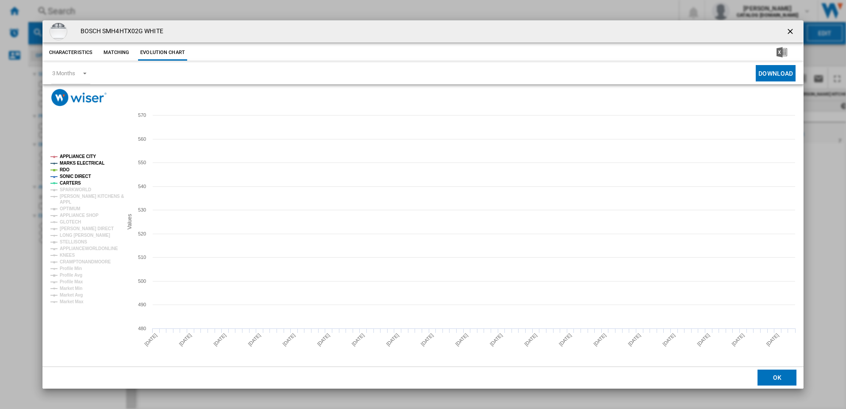
click at [60, 171] on tspan "RDO" at bounding box center [65, 169] width 10 height 5
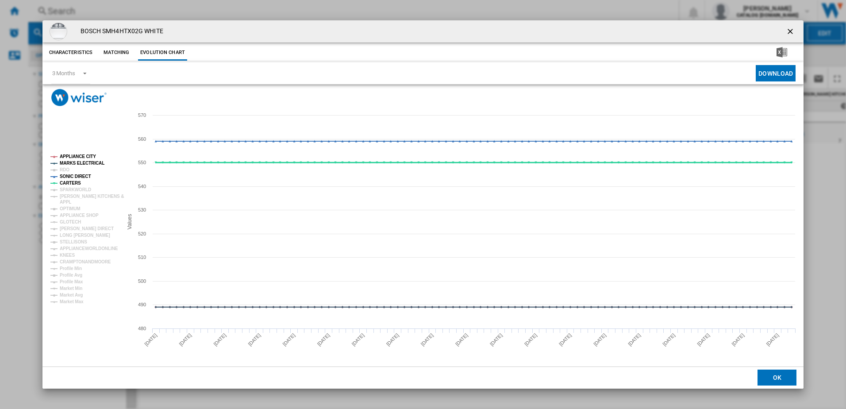
click at [70, 178] on tspan "SONIC DIRECT" at bounding box center [75, 176] width 31 height 5
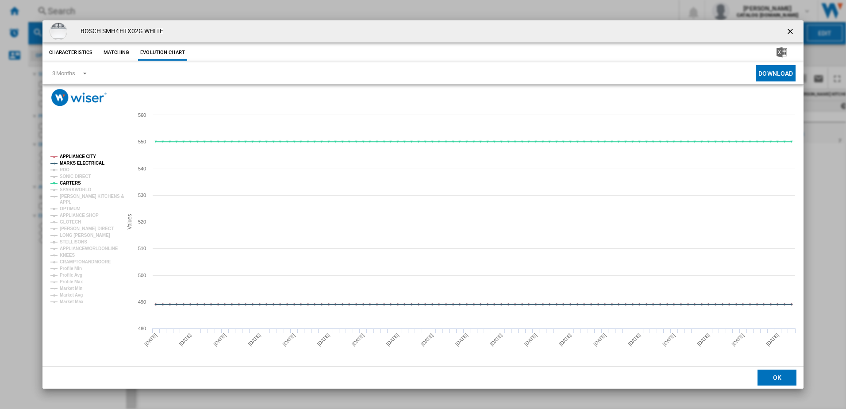
click at [70, 182] on tspan "CARTERS" at bounding box center [70, 183] width 21 height 5
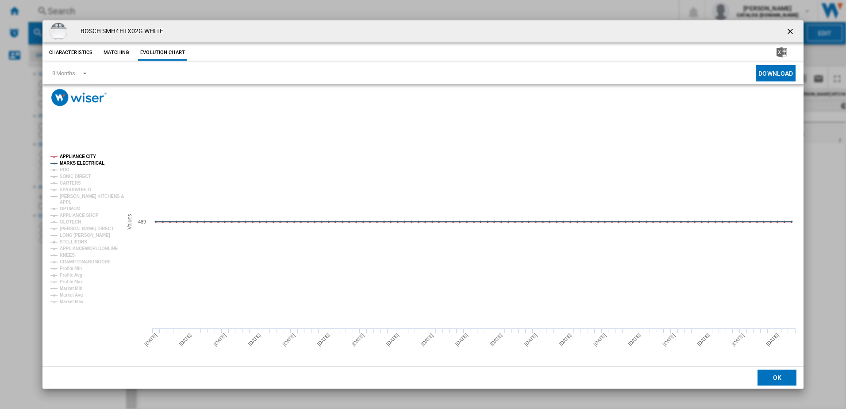
click at [87, 157] on tspan "APPLIANCE CITY" at bounding box center [78, 156] width 36 height 5
click at [73, 72] on div "3 Months" at bounding box center [63, 73] width 23 height 7
click at [72, 96] on div "6 Months" at bounding box center [63, 95] width 23 height 8
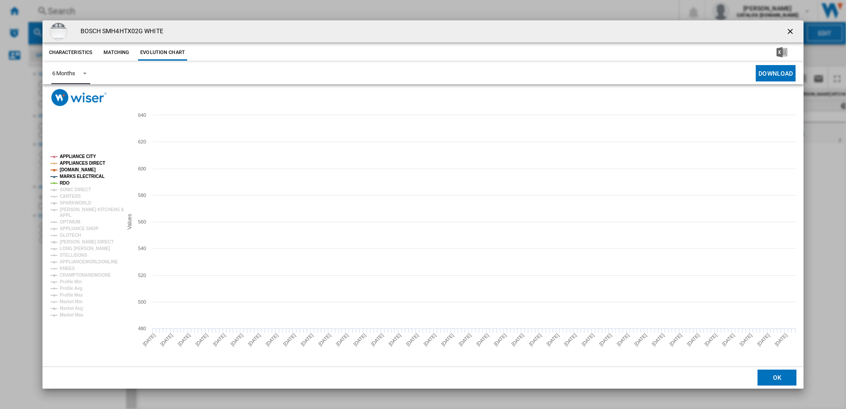
click at [81, 161] on tspan "APPLIANCES DIRECT" at bounding box center [83, 163] width 46 height 5
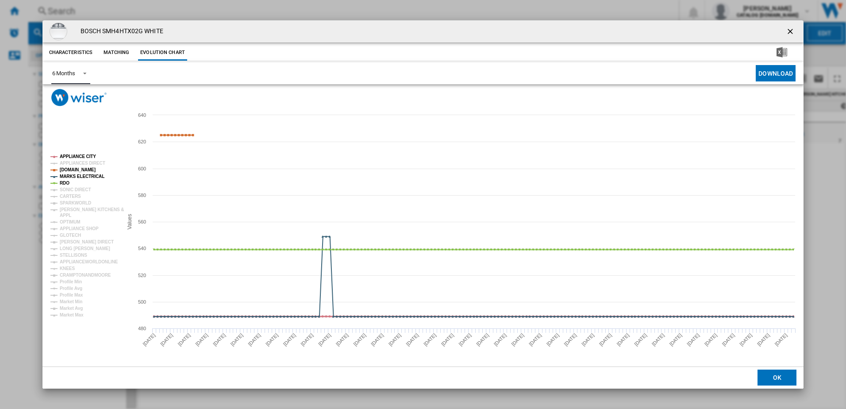
click at [74, 154] on tspan "APPLIANCE CITY" at bounding box center [78, 156] width 36 height 5
click at [81, 165] on tspan "APPLIANCES DIRECT" at bounding box center [83, 163] width 46 height 5
click at [75, 169] on tspan "[DOMAIN_NAME]" at bounding box center [78, 169] width 36 height 5
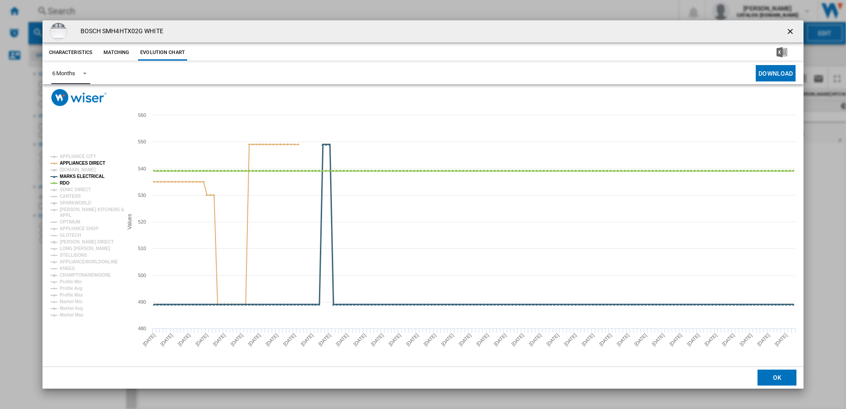
click at [75, 177] on tspan "MARKS ELECTRICAL" at bounding box center [82, 176] width 45 height 5
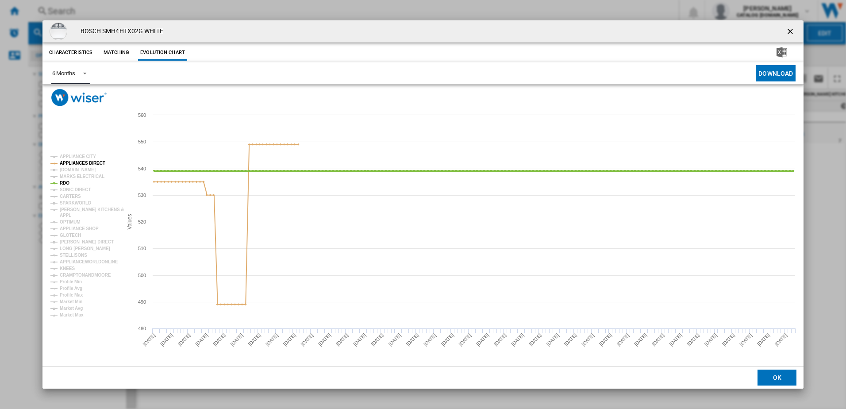
click at [65, 181] on tspan "RDO" at bounding box center [65, 183] width 10 height 5
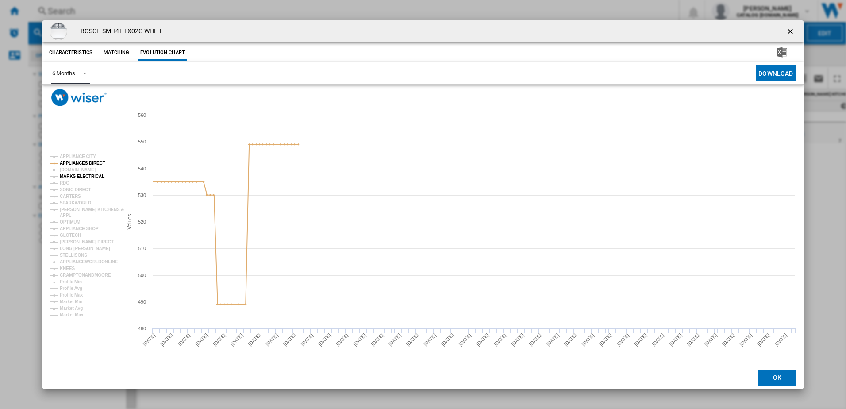
click at [87, 174] on tspan "MARKS ELECTRICAL" at bounding box center [82, 176] width 45 height 5
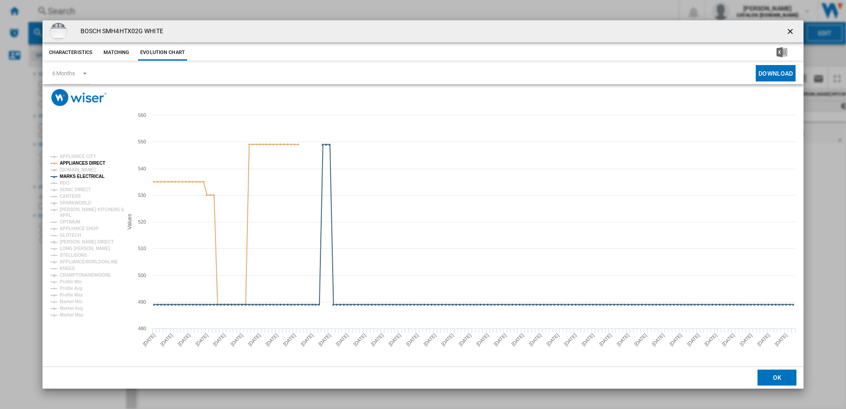
click at [787, 29] on ng-md-icon "getI18NText('BUTTONS.CLOSE_DIALOG')" at bounding box center [791, 32] width 11 height 11
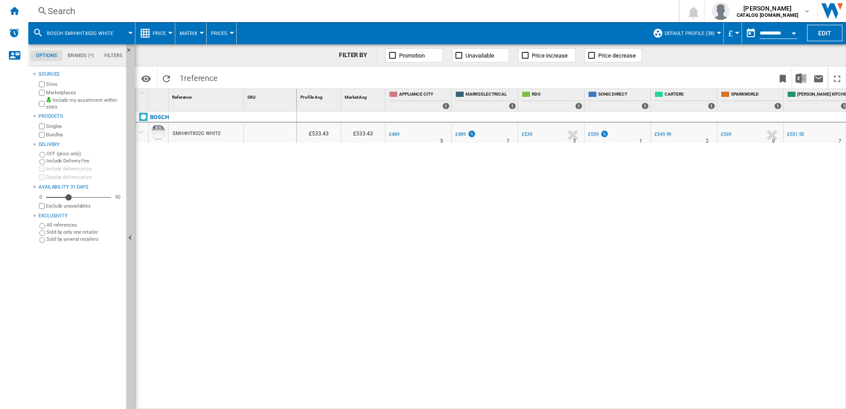
click at [141, 8] on div "Search" at bounding box center [352, 11] width 608 height 12
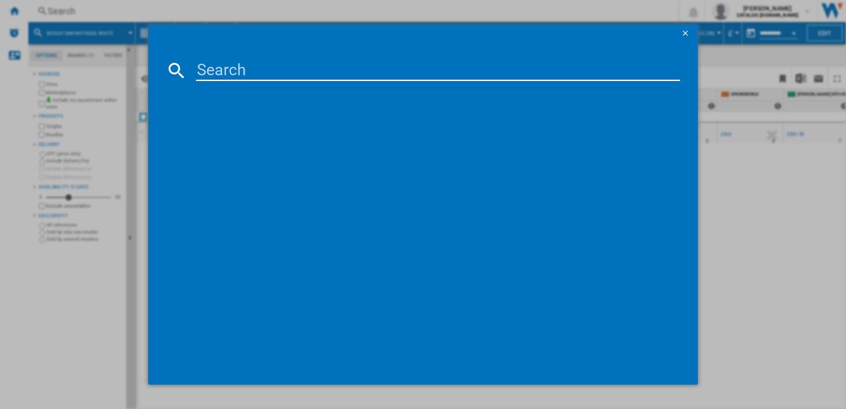
click at [248, 73] on input at bounding box center [438, 70] width 484 height 21
type input "SMV2HTX02G"
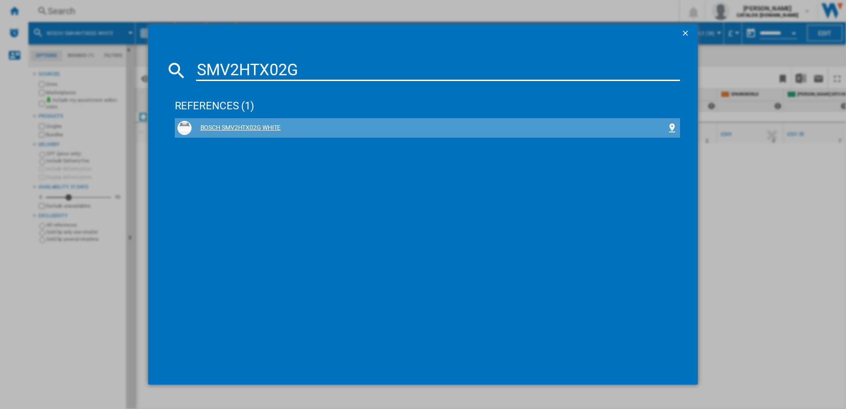
click at [277, 128] on div "BOSCH SMV2HTX02G WHITE" at bounding box center [430, 127] width 476 height 9
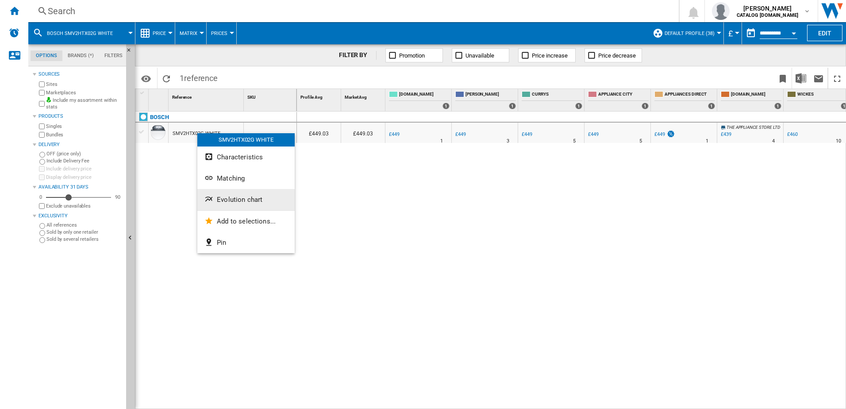
click at [239, 203] on span "Evolution chart" at bounding box center [240, 200] width 46 height 8
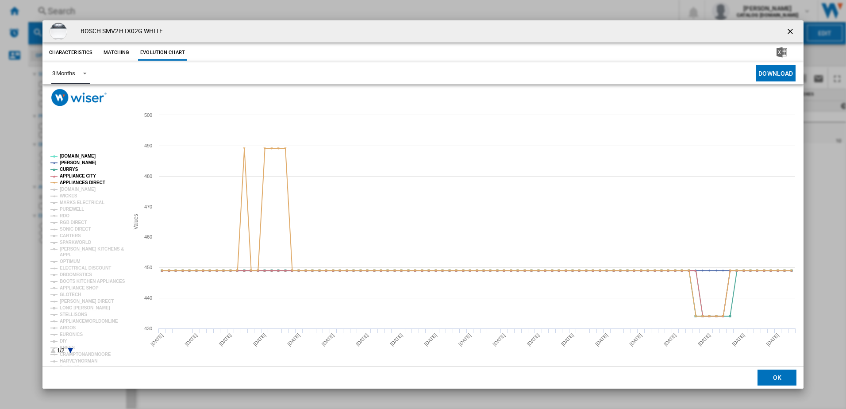
click at [73, 81] on md-select-value "3 Months" at bounding box center [70, 73] width 39 height 22
click at [69, 95] on div "6 Months" at bounding box center [63, 95] width 23 height 8
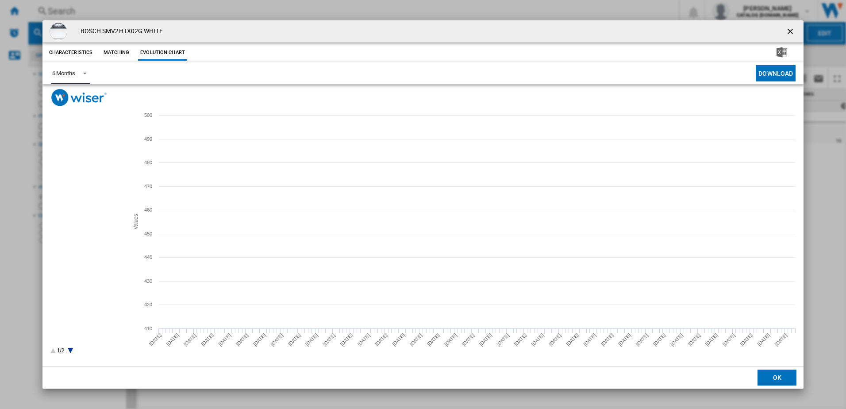
click at [71, 169] on tspan "CURRYS" at bounding box center [69, 169] width 19 height 5
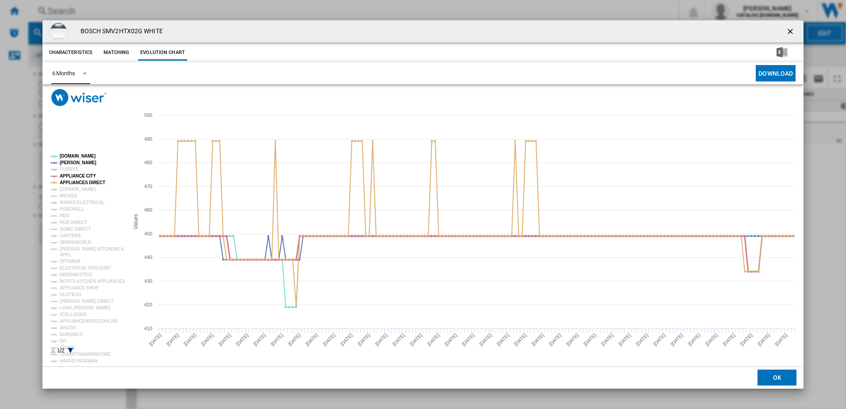
click at [72, 177] on tspan "APPLIANCE CITY" at bounding box center [78, 175] width 36 height 5
click at [68, 169] on tspan "CURRYS" at bounding box center [69, 169] width 19 height 5
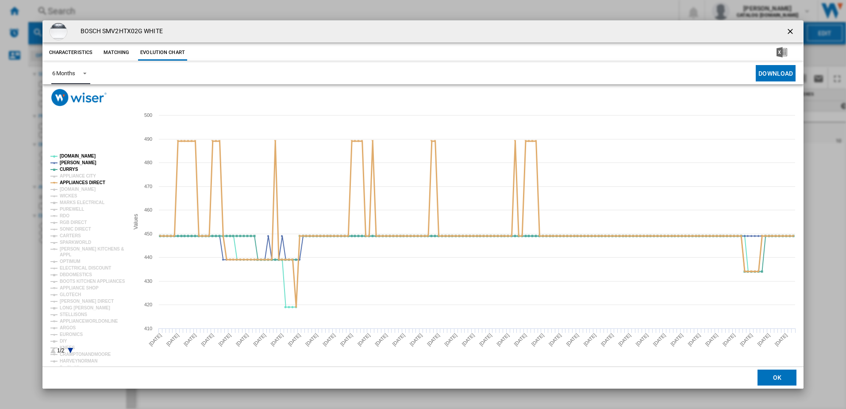
click at [74, 184] on tspan "APPLIANCES DIRECT" at bounding box center [83, 182] width 46 height 5
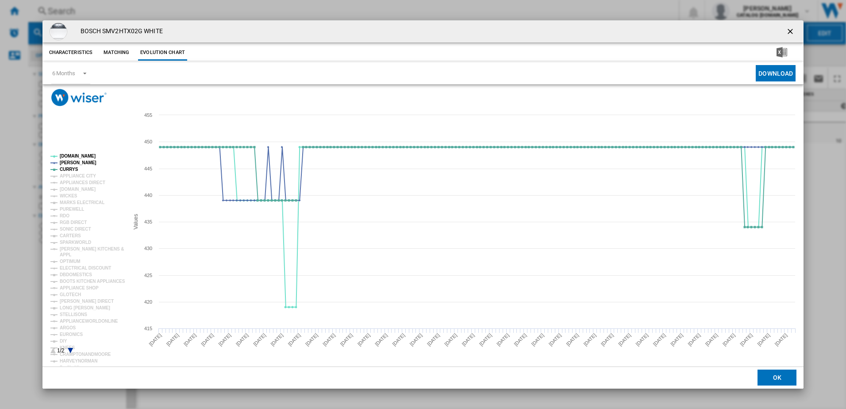
click at [786, 33] on ng-md-icon "getI18NText('BUTTONS.CLOSE_DIALOG')" at bounding box center [791, 32] width 11 height 11
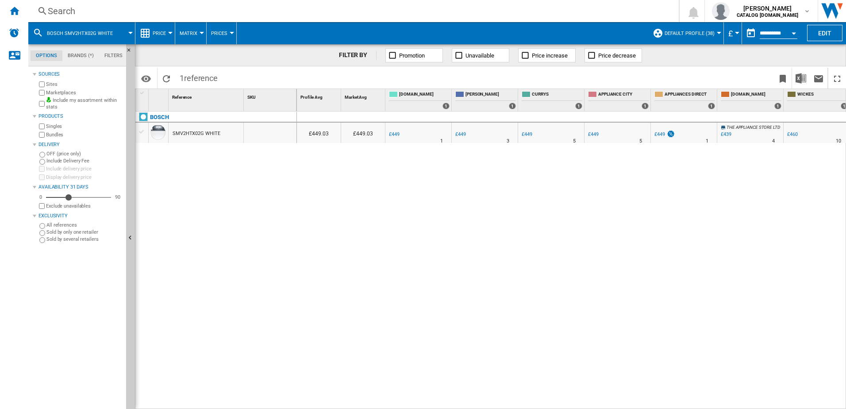
click at [710, 35] on span "Default profile (38)" at bounding box center [690, 34] width 50 height 6
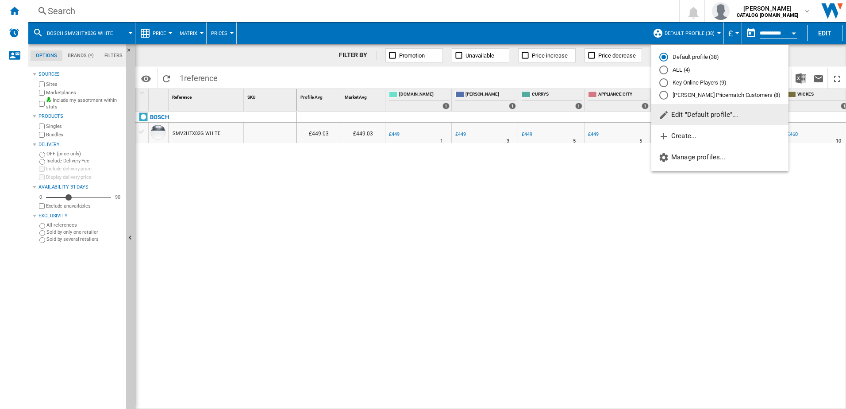
click at [796, 44] on md-backdrop at bounding box center [423, 204] width 846 height 409
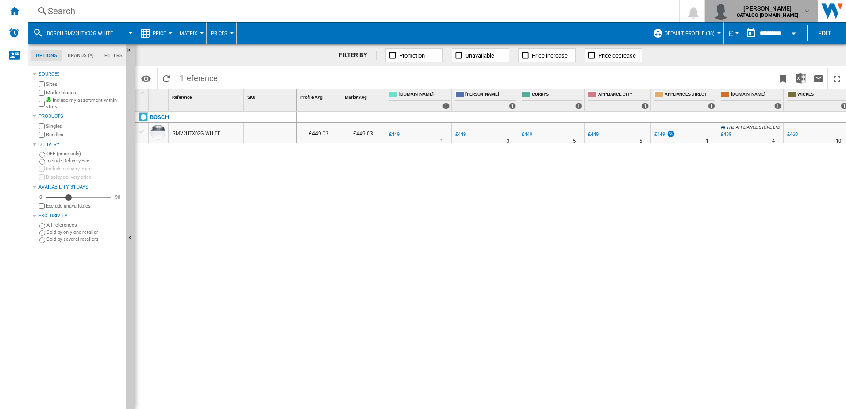
click at [780, 19] on div "natasha bradley CATALOG ELECTROLUX.UK" at bounding box center [761, 11] width 99 height 18
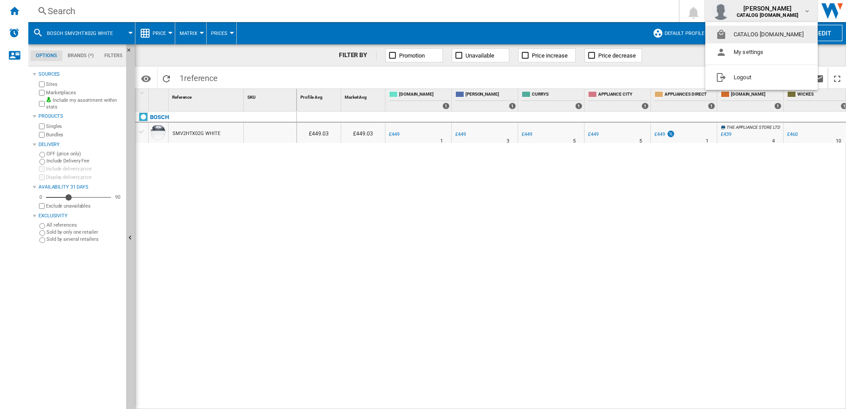
click at [618, 9] on md-backdrop at bounding box center [423, 204] width 846 height 409
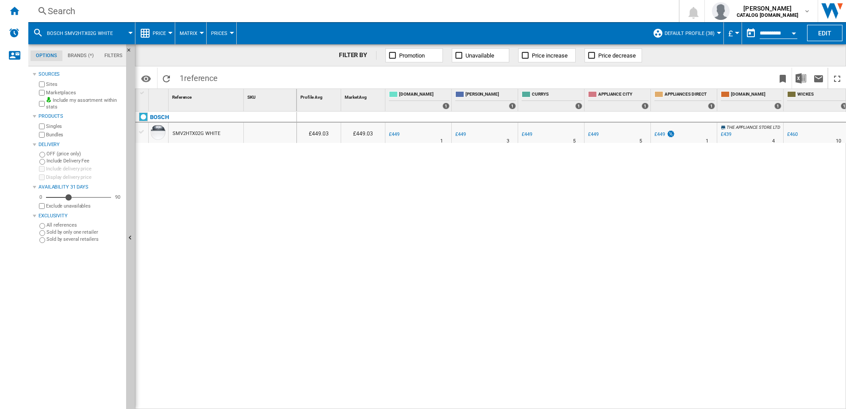
click at [779, 36] on input "**********" at bounding box center [779, 35] width 38 height 8
click at [791, 32] on button "Open calendar" at bounding box center [794, 32] width 16 height 16
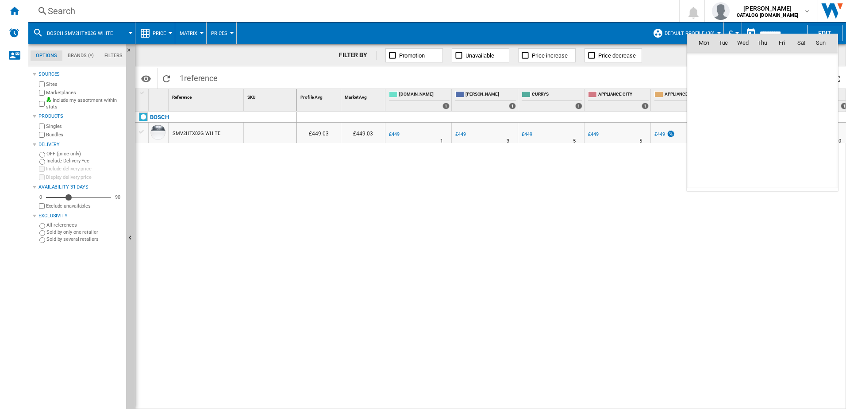
scroll to position [4221, 0]
click at [715, 59] on span "[DATE]" at bounding box center [707, 61] width 18 height 7
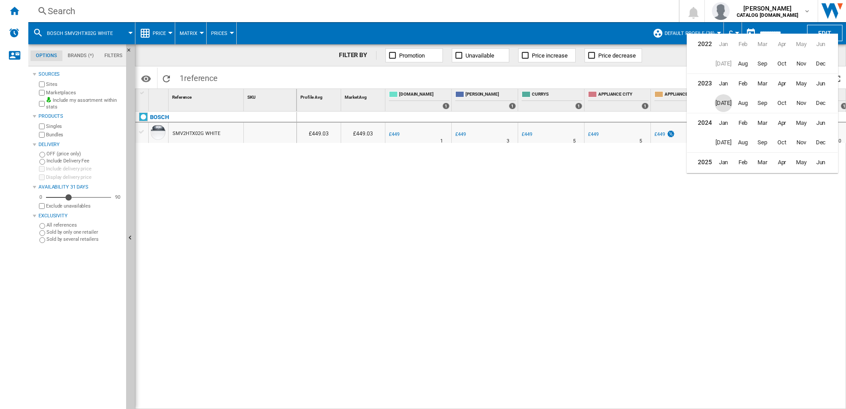
scroll to position [22, 0]
click at [743, 141] on span "Feb" at bounding box center [743, 141] width 18 height 18
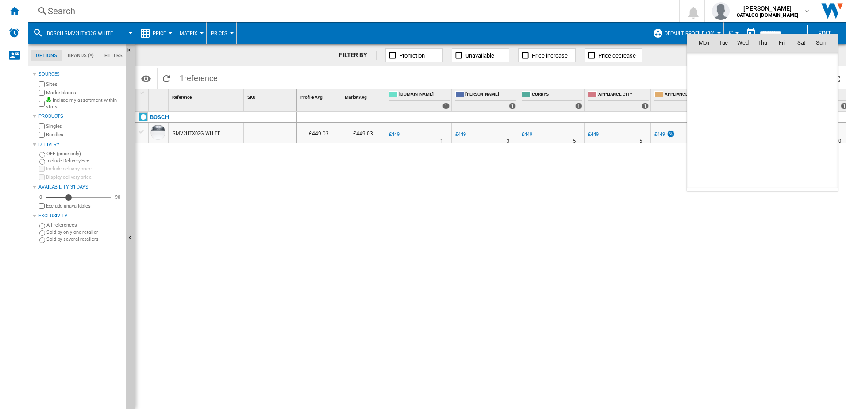
scroll to position [3517, 0]
click at [737, 230] on div at bounding box center [423, 204] width 846 height 409
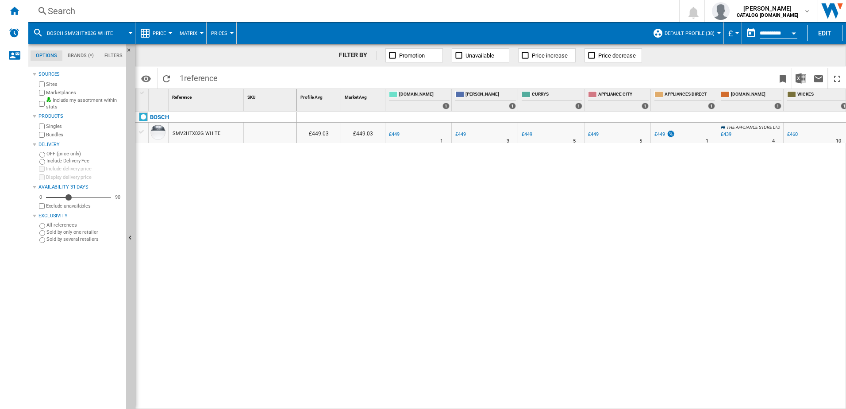
click at [787, 33] on button "Open calendar" at bounding box center [794, 32] width 16 height 16
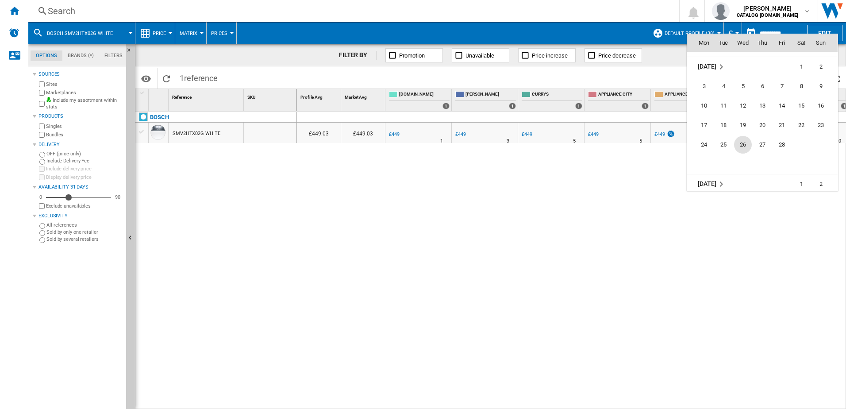
scroll to position [3513, 0]
click at [781, 143] on span "28" at bounding box center [782, 144] width 18 height 18
type input "**********"
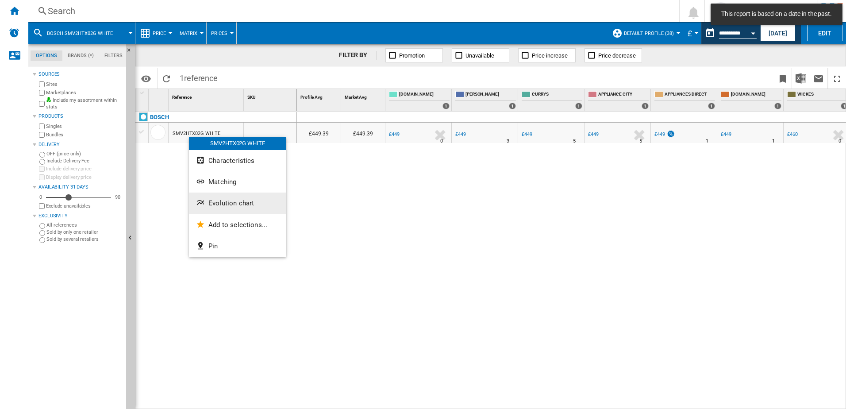
click at [227, 196] on button "Evolution chart" at bounding box center [237, 202] width 97 height 21
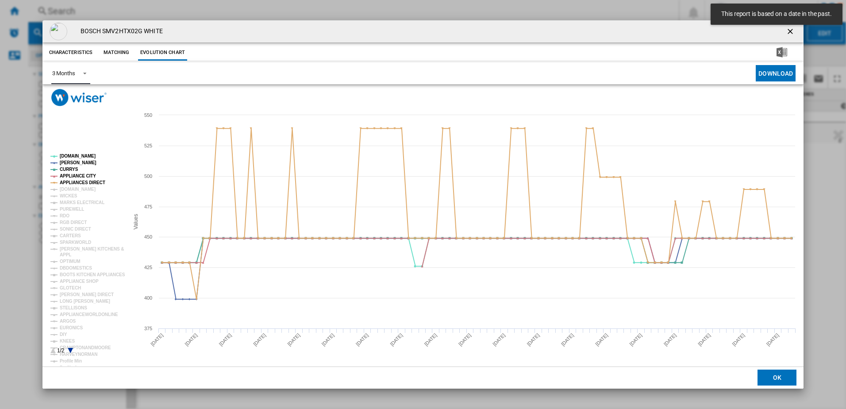
click at [63, 73] on div "3 Months" at bounding box center [63, 73] width 23 height 7
click at [65, 101] on md-option "6 Months" at bounding box center [75, 94] width 60 height 21
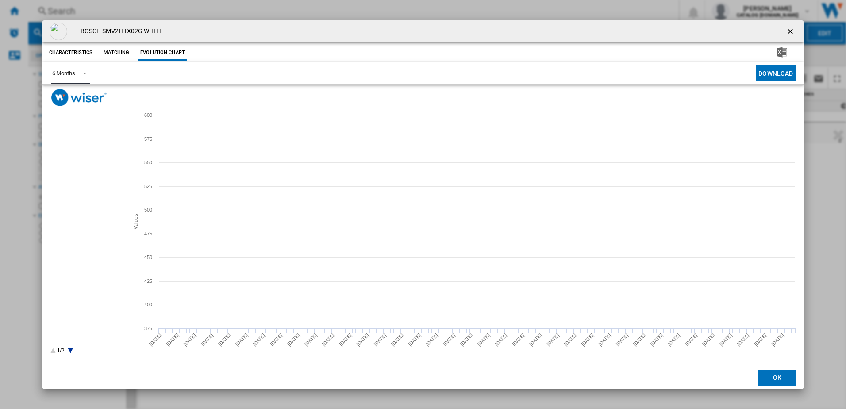
click at [74, 173] on tspan "APPLIANCE CITY" at bounding box center [78, 175] width 36 height 5
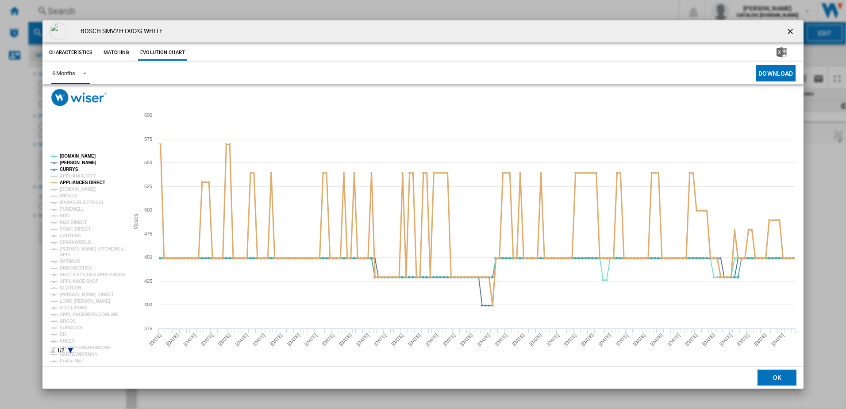
click at [77, 180] on tspan "APPLIANCES DIRECT" at bounding box center [83, 182] width 46 height 5
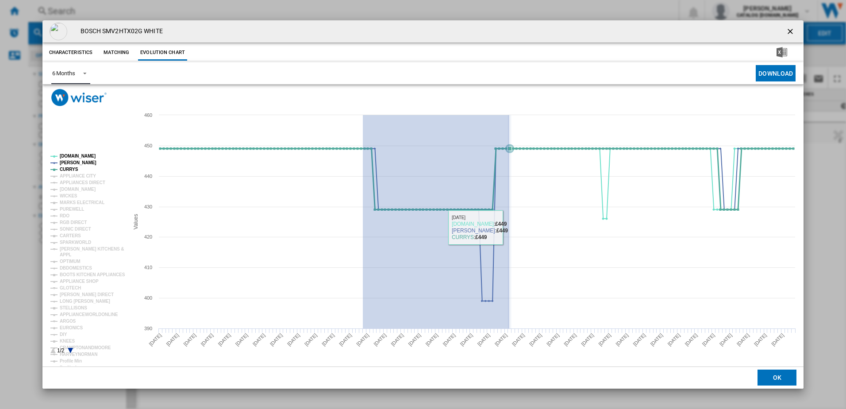
drag, startPoint x: 363, startPoint y: 221, endPoint x: 509, endPoint y: 227, distance: 146.6
click at [509, 227] on icon "Created with Highcharts 5.0.14 Values 400 450 390 410 420 430 440 460 AO.COM JO…" at bounding box center [422, 236] width 761 height 260
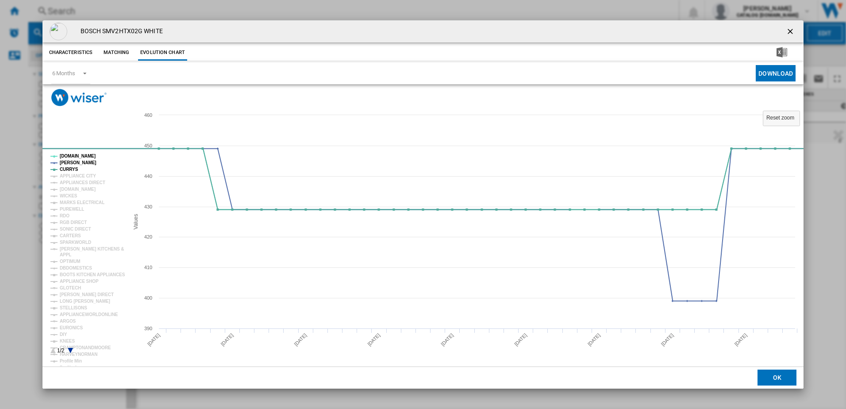
click at [796, 27] on ng-md-icon "getI18NText('BUTTONS.CLOSE_DIALOG')" at bounding box center [791, 32] width 11 height 11
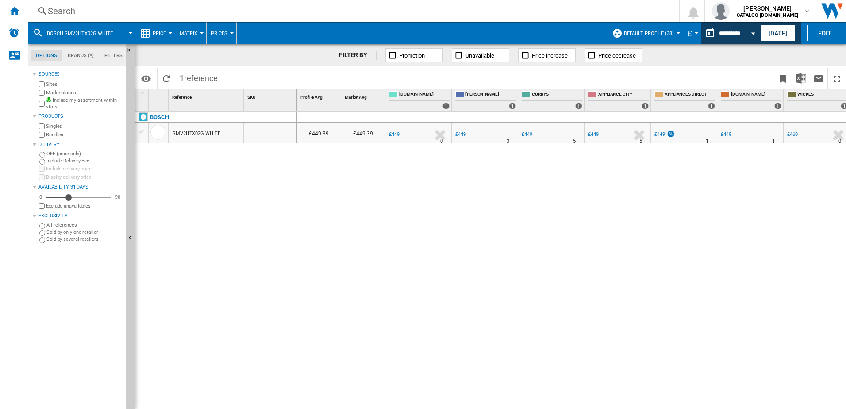
click at [192, 13] on div "Search" at bounding box center [352, 11] width 608 height 12
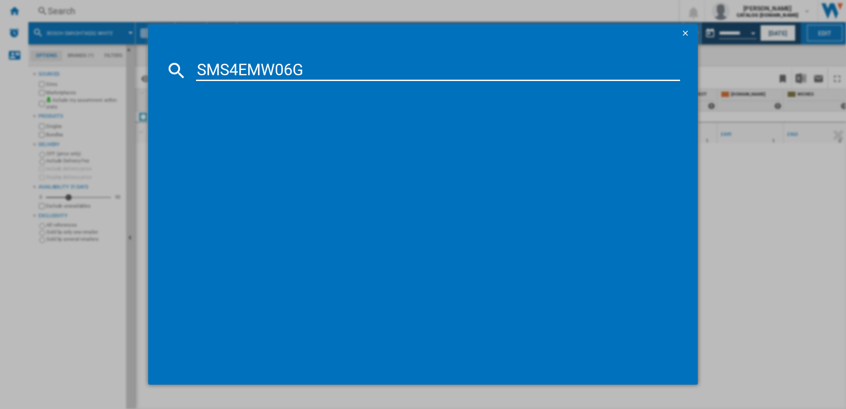
type input "SMS4EMW06G"
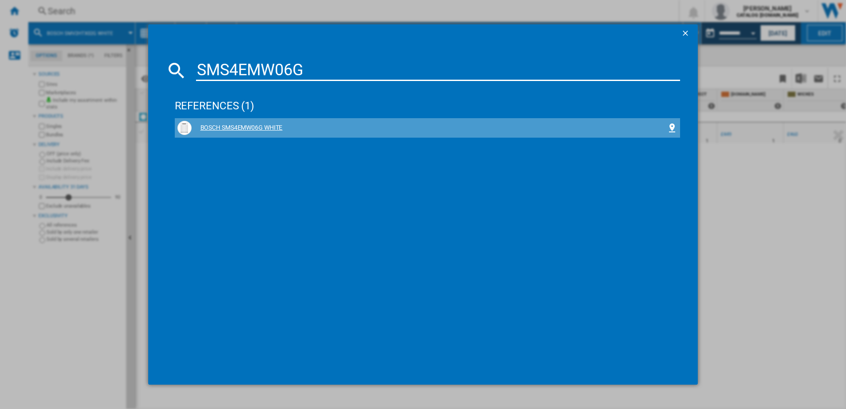
click at [268, 128] on div "BOSCH SMS4EMW06G WHITE" at bounding box center [430, 127] width 476 height 9
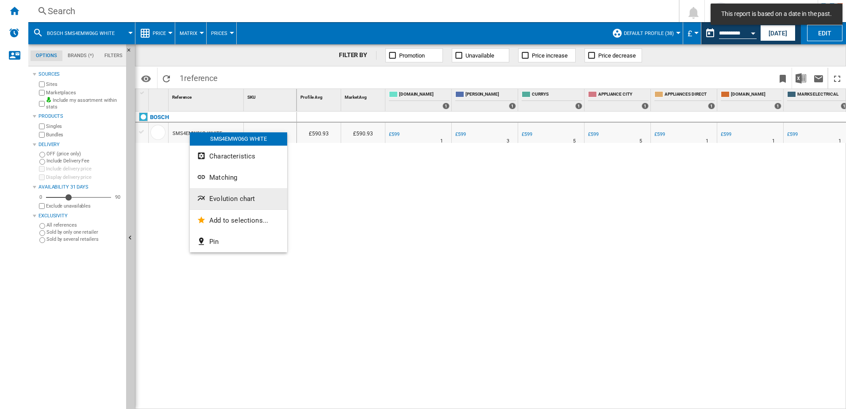
click at [225, 203] on button "Evolution chart" at bounding box center [238, 198] width 97 height 21
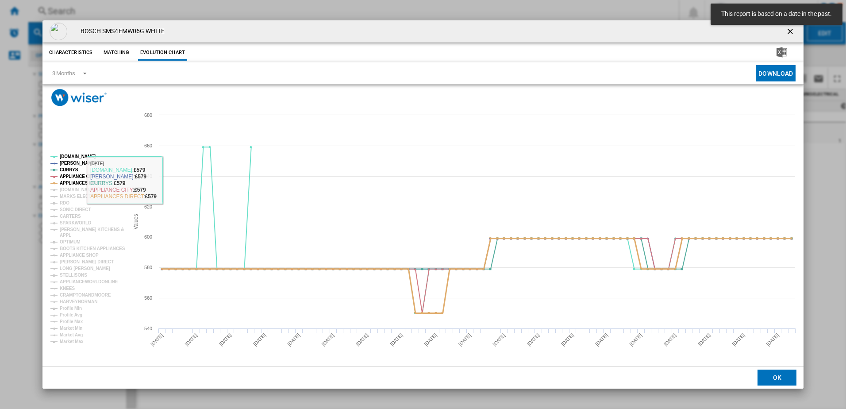
click at [71, 183] on tspan "APPLIANCES DIRECT" at bounding box center [83, 183] width 46 height 5
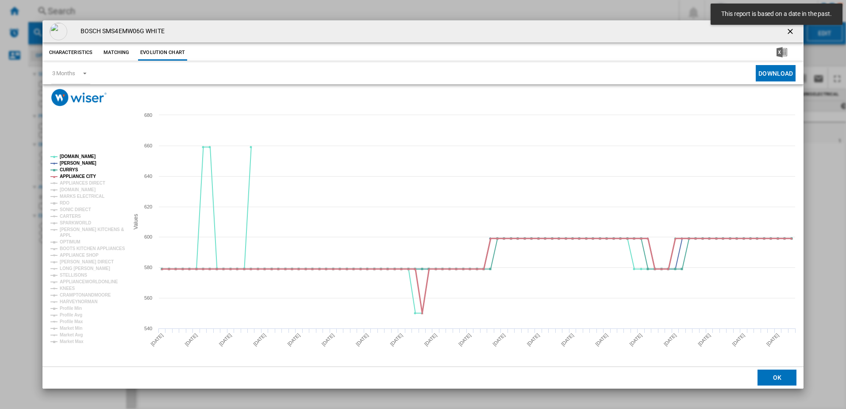
click at [71, 174] on tspan "APPLIANCE CITY" at bounding box center [78, 176] width 36 height 5
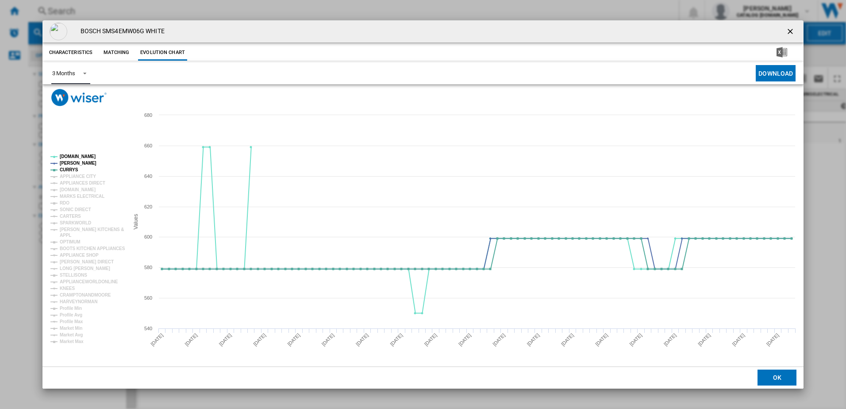
click at [90, 72] on md-select-value "3 Months" at bounding box center [70, 73] width 39 height 22
click at [71, 97] on div "6 Months" at bounding box center [63, 95] width 23 height 8
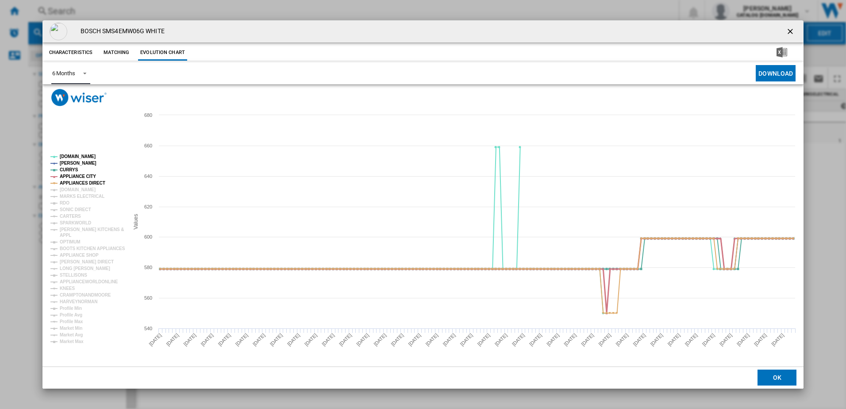
click at [72, 179] on tspan "APPLIANCE CITY" at bounding box center [78, 176] width 36 height 5
click at [76, 184] on tspan "APPLIANCES DIRECT" at bounding box center [83, 183] width 46 height 5
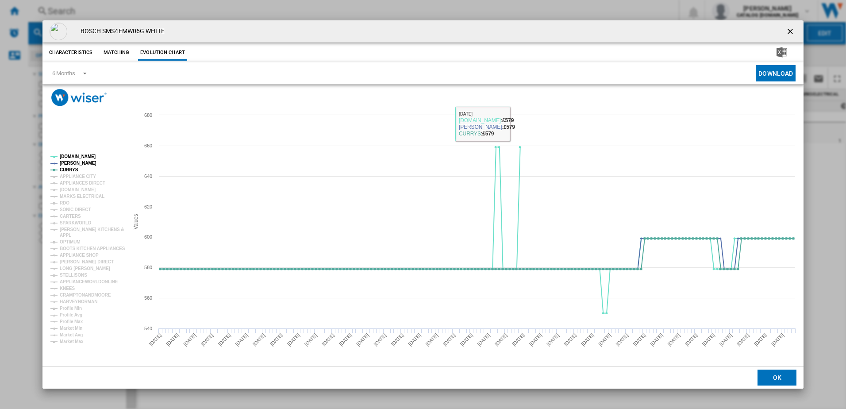
drag, startPoint x: 792, startPoint y: 30, endPoint x: 780, endPoint y: 30, distance: 12.4
click at [792, 30] on ng-md-icon "getI18NText('BUTTONS.CLOSE_DIALOG')" at bounding box center [791, 32] width 11 height 11
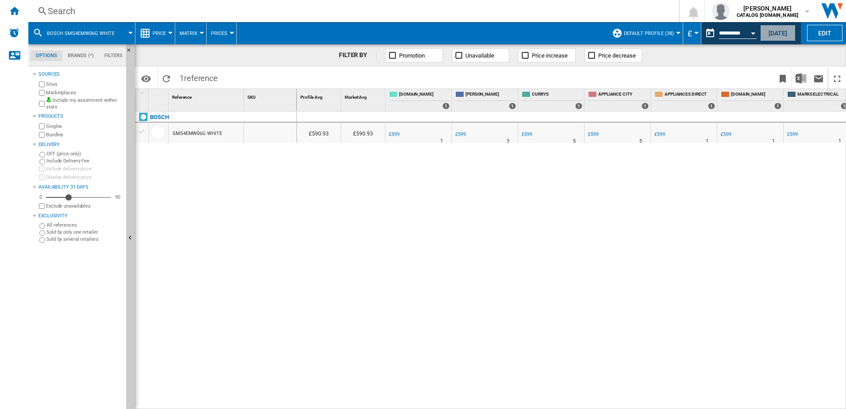
click at [776, 33] on button "[DATE]" at bounding box center [777, 33] width 35 height 16
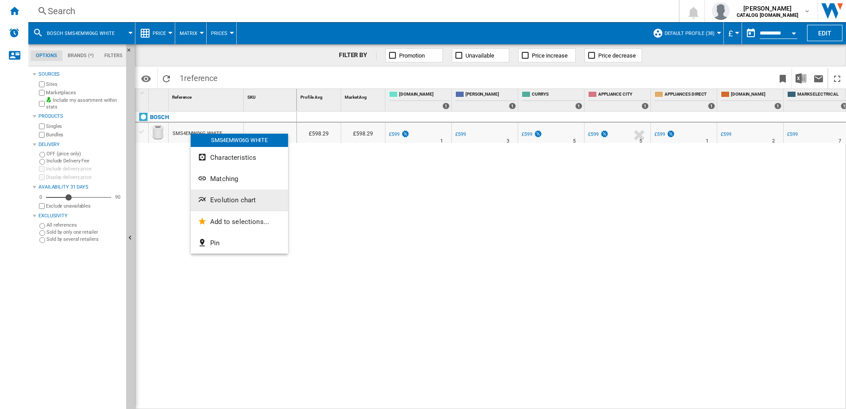
click at [228, 192] on button "Evolution chart" at bounding box center [239, 199] width 97 height 21
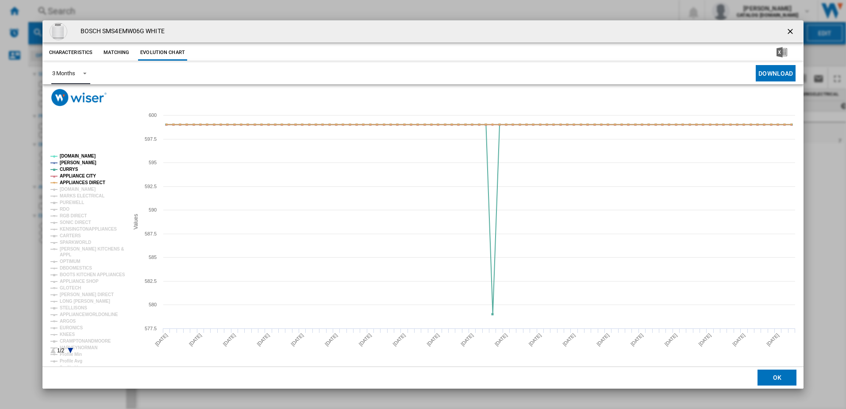
click at [78, 70] on span "Product popup" at bounding box center [82, 73] width 11 height 8
click at [78, 100] on md-option "6 Months" at bounding box center [75, 94] width 60 height 21
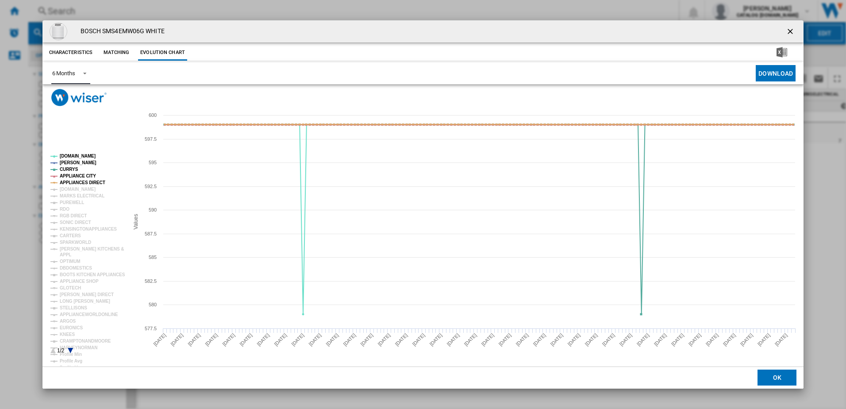
click at [78, 177] on tspan "APPLIANCE CITY" at bounding box center [78, 175] width 36 height 5
click at [79, 177] on tspan "APPLIANCE CITY" at bounding box center [78, 175] width 36 height 5
click at [79, 180] on tspan "APPLIANCES DIRECT" at bounding box center [83, 182] width 46 height 5
click at [71, 177] on tspan "APPLIANCE CITY" at bounding box center [78, 175] width 36 height 5
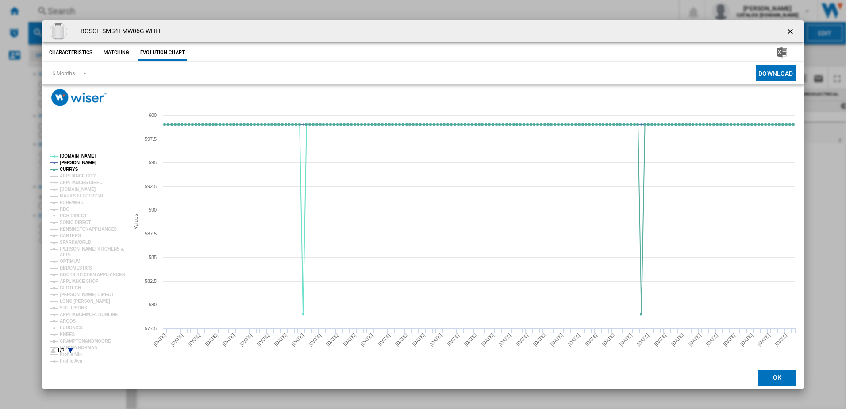
click at [787, 34] on ng-md-icon "getI18NText('BUTTONS.CLOSE_DIALOG')" at bounding box center [791, 32] width 11 height 11
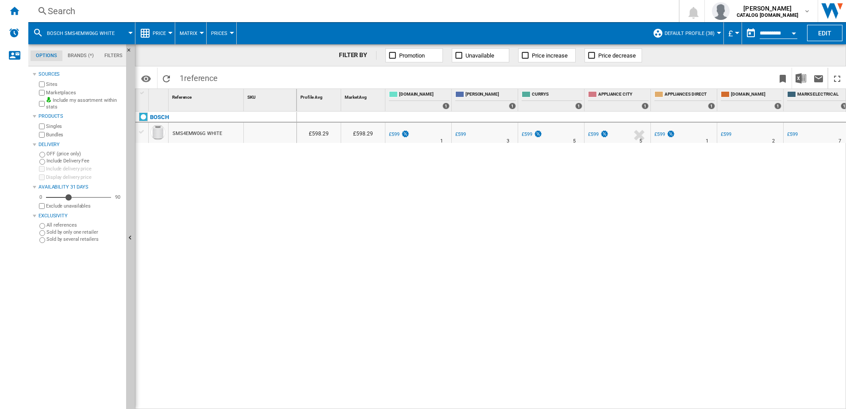
click at [173, 5] on div "Search" at bounding box center [352, 11] width 608 height 12
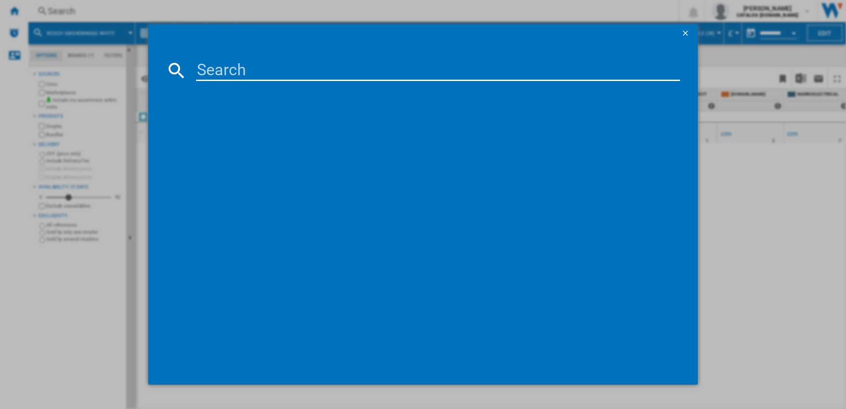
click at [246, 72] on input at bounding box center [438, 70] width 484 height 21
type input "SMS4EMI06G"
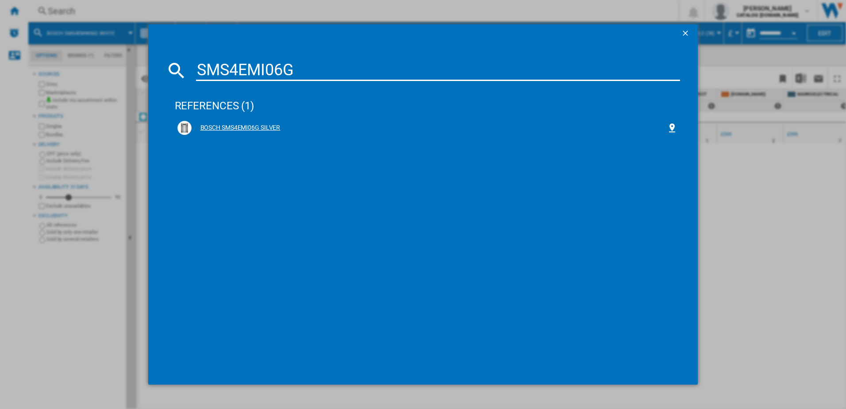
click at [276, 120] on div "BOSCH SMS4EMI06G SILVER" at bounding box center [428, 127] width 506 height 19
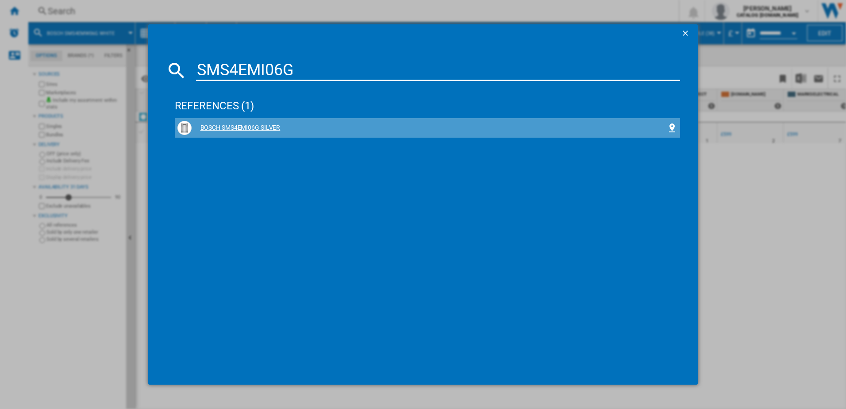
click at [269, 130] on div "BOSCH SMS4EMI06G SILVER" at bounding box center [430, 127] width 476 height 9
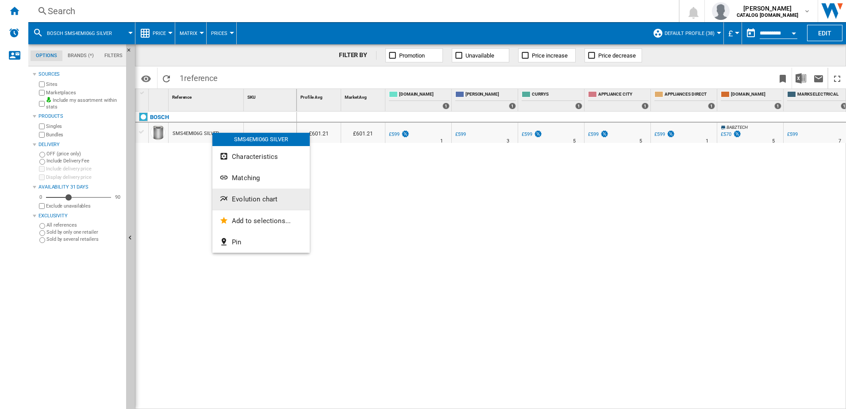
click at [242, 199] on span "Evolution chart" at bounding box center [255, 199] width 46 height 8
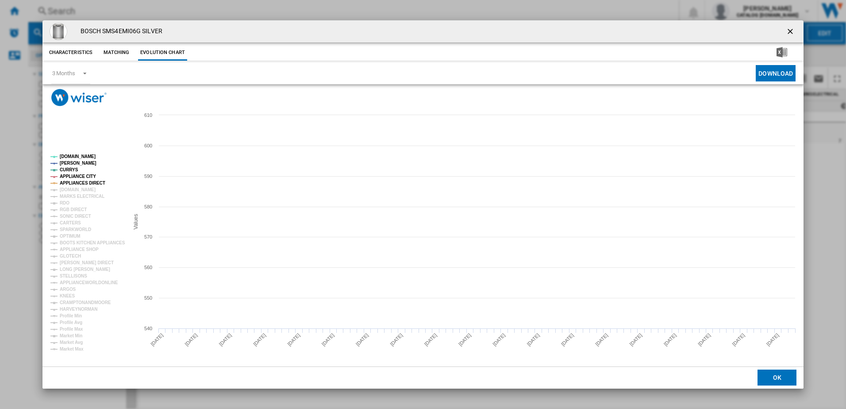
click at [72, 176] on tspan "APPLIANCE CITY" at bounding box center [78, 176] width 36 height 5
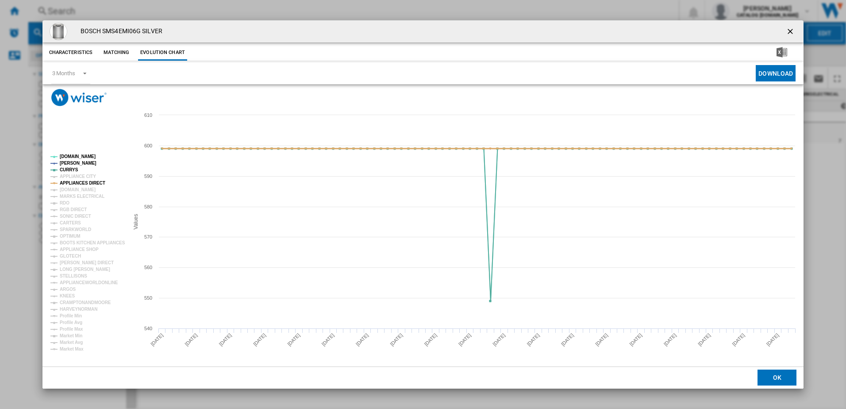
click at [74, 181] on tspan "APPLIANCES DIRECT" at bounding box center [83, 183] width 46 height 5
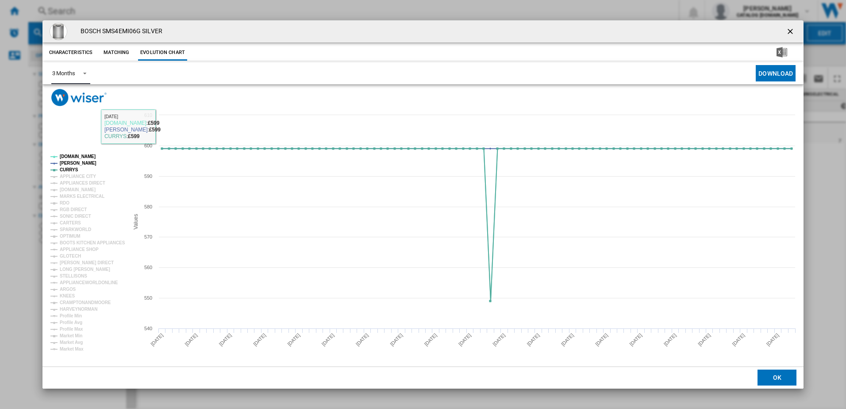
click at [77, 76] on md-select-value "3 Months" at bounding box center [70, 73] width 39 height 22
click at [74, 100] on md-option "6 Months" at bounding box center [75, 94] width 60 height 21
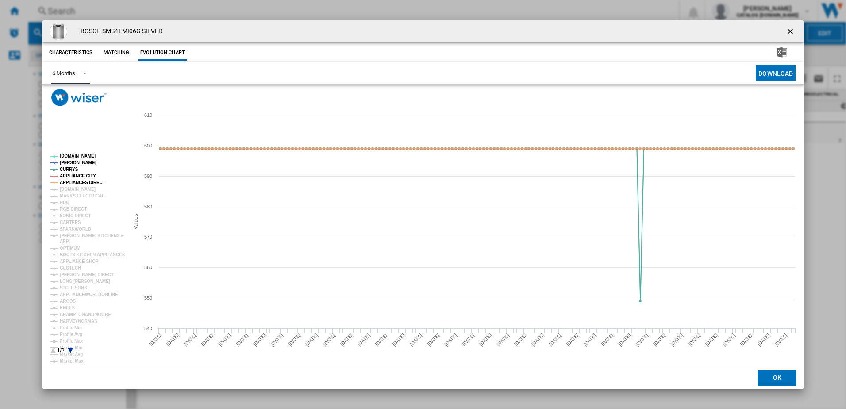
click at [71, 176] on tspan "APPLIANCE CITY" at bounding box center [78, 175] width 36 height 5
click at [71, 181] on tspan "APPLIANCES DIRECT" at bounding box center [83, 182] width 46 height 5
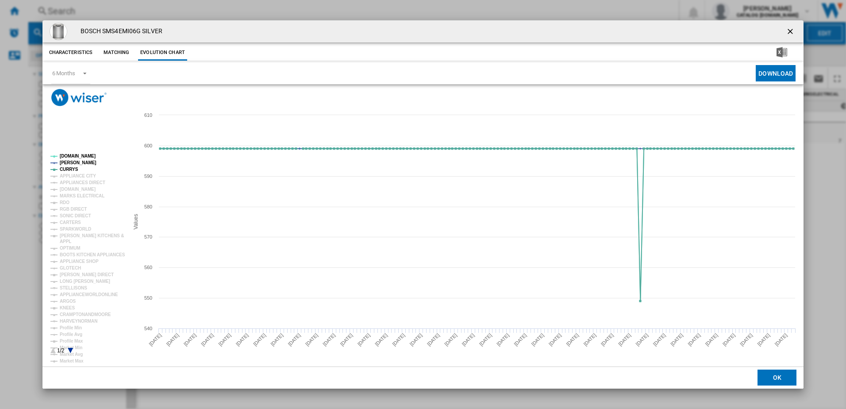
click at [791, 36] on ng-md-icon "getI18NText('BUTTONS.CLOSE_DIALOG')" at bounding box center [791, 32] width 11 height 11
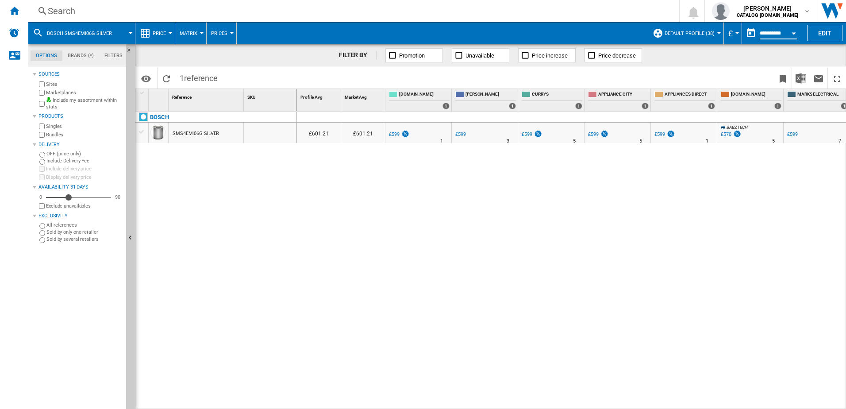
click at [774, 31] on input "**********" at bounding box center [779, 35] width 38 height 8
click at [795, 33] on div "Open calendar" at bounding box center [794, 33] width 4 height 2
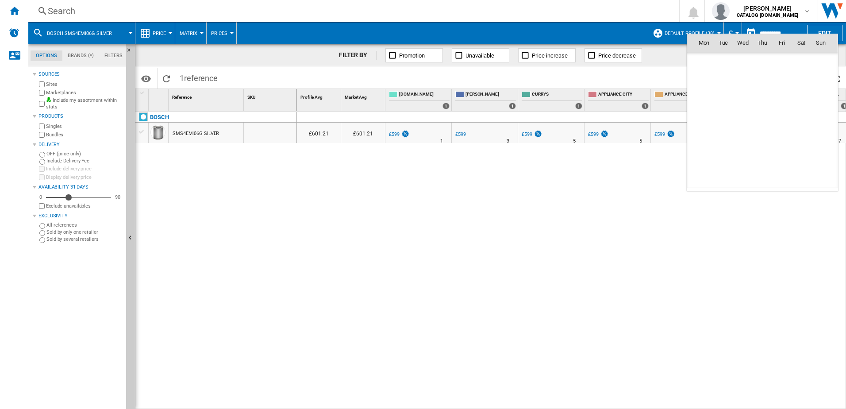
scroll to position [4221, 0]
click at [707, 58] on span "[DATE]" at bounding box center [707, 61] width 18 height 7
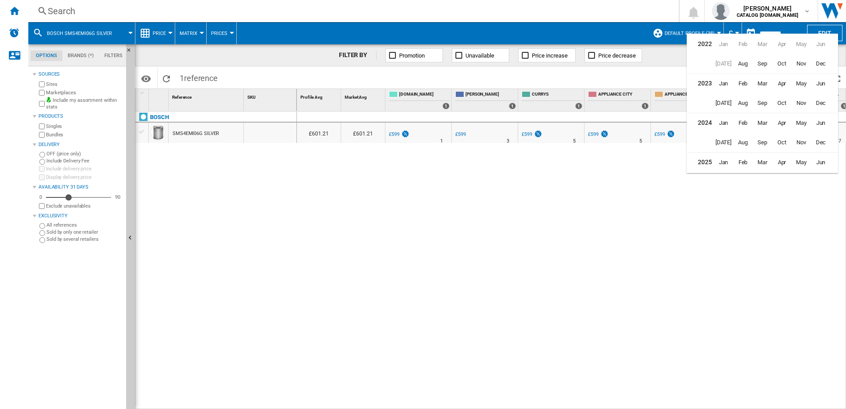
scroll to position [22, 0]
click at [823, 123] on span "Dec" at bounding box center [821, 121] width 18 height 18
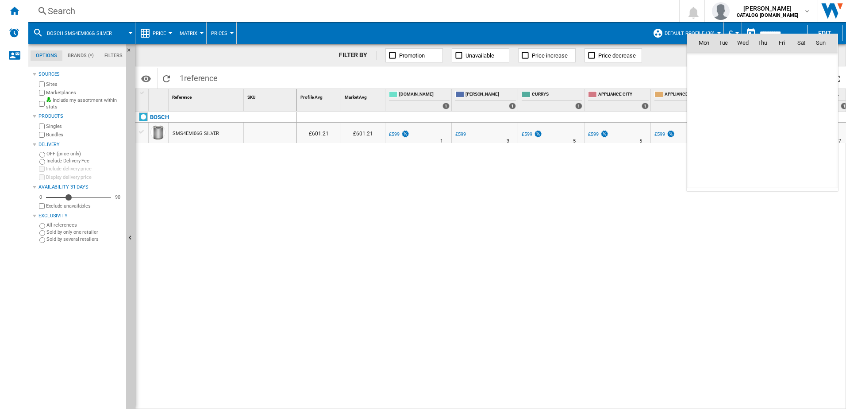
scroll to position [3283, 0]
click at [756, 239] on div at bounding box center [423, 204] width 846 height 409
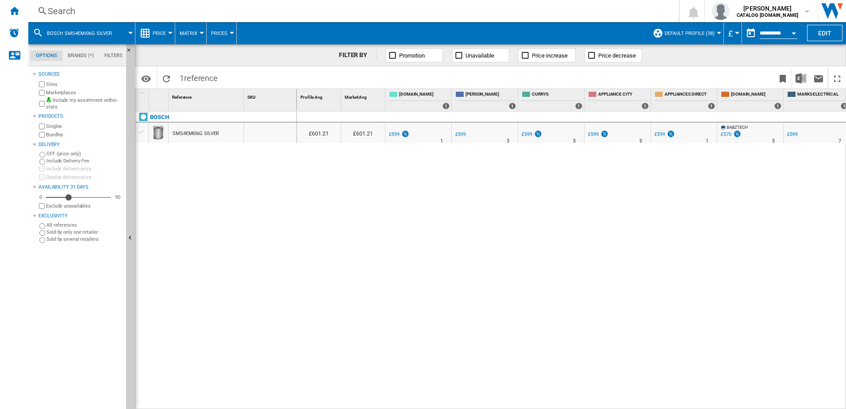
click at [798, 25] on button "Open calendar" at bounding box center [794, 32] width 16 height 16
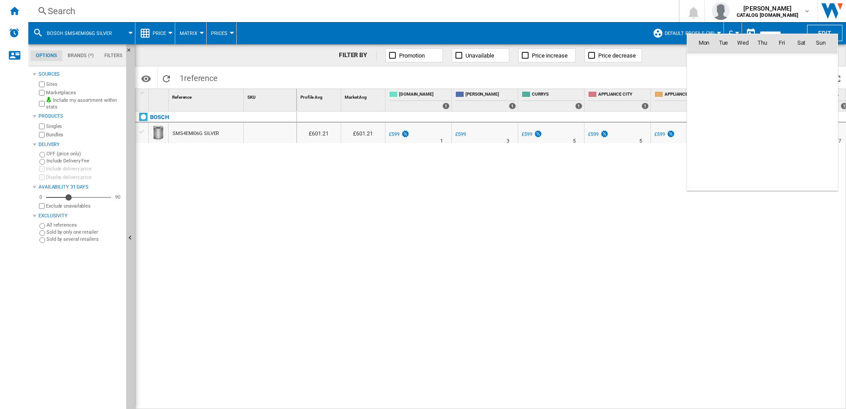
scroll to position [4221, 0]
click at [716, 59] on span "[DATE]" at bounding box center [707, 61] width 18 height 7
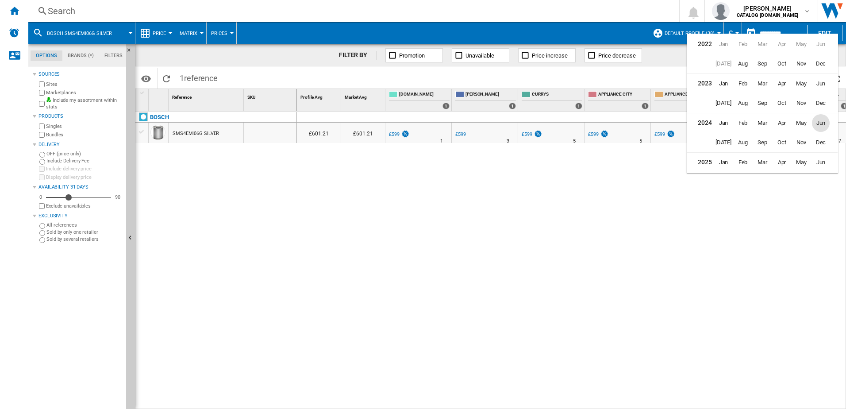
scroll to position [22, 0]
click at [815, 120] on span "Dec" at bounding box center [821, 121] width 18 height 18
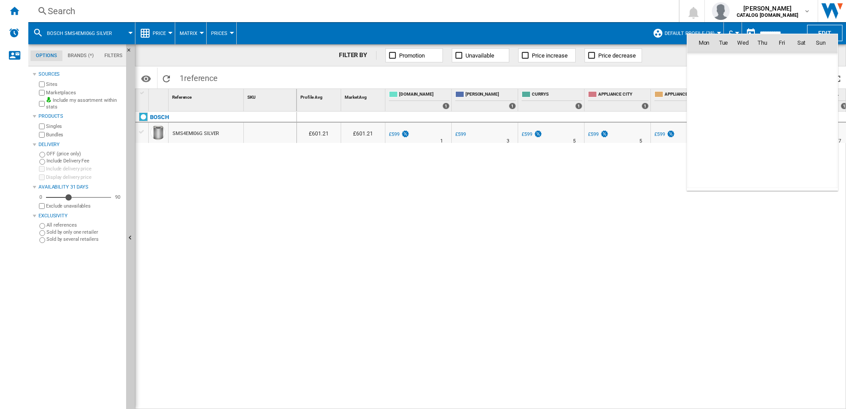
scroll to position [3283, 0]
click at [729, 160] on span "31" at bounding box center [724, 159] width 18 height 18
type input "**********"
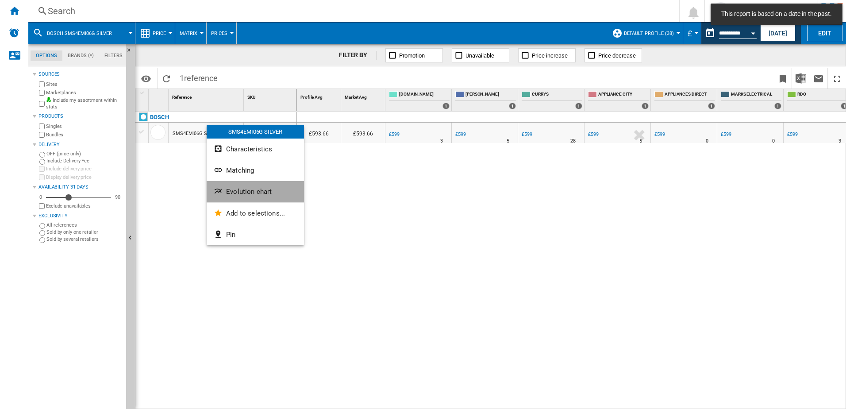
click at [250, 182] on button "Evolution chart" at bounding box center [255, 191] width 97 height 21
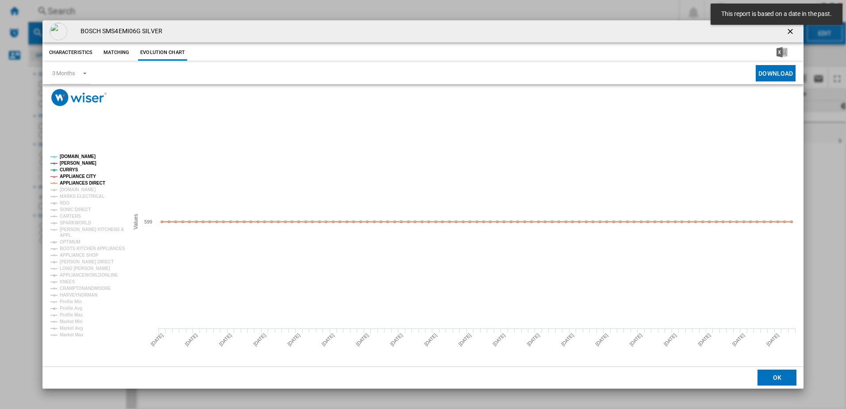
click at [76, 175] on tspan "APPLIANCE CITY" at bounding box center [78, 176] width 36 height 5
click at [75, 181] on tspan "APPLIANCES DIRECT" at bounding box center [83, 183] width 46 height 5
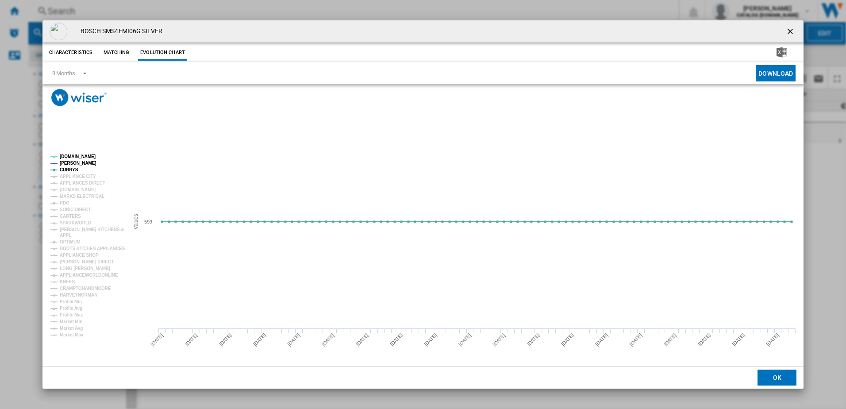
drag, startPoint x: 788, startPoint y: 28, endPoint x: 782, endPoint y: 28, distance: 5.8
click at [788, 28] on ng-md-icon "getI18NText('BUTTONS.CLOSE_DIALOG')" at bounding box center [791, 32] width 11 height 11
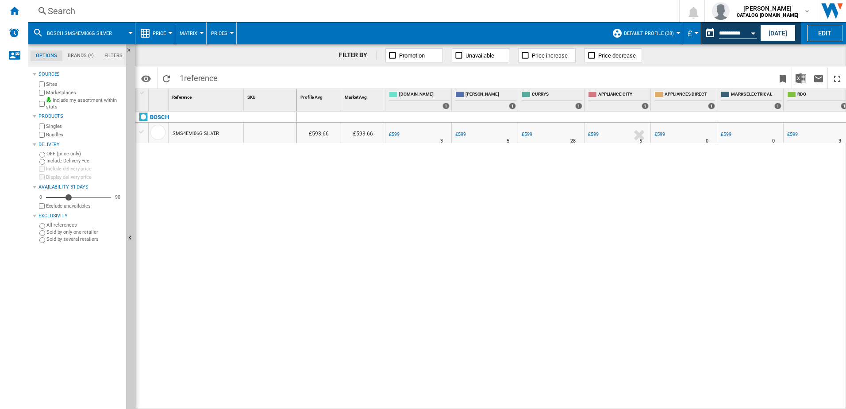
click at [198, 4] on div "Search Search 0 [PERSON_NAME] CATALOG [DOMAIN_NAME]" at bounding box center [437, 11] width 818 height 22
click at [212, 13] on div "Search" at bounding box center [352, 11] width 608 height 12
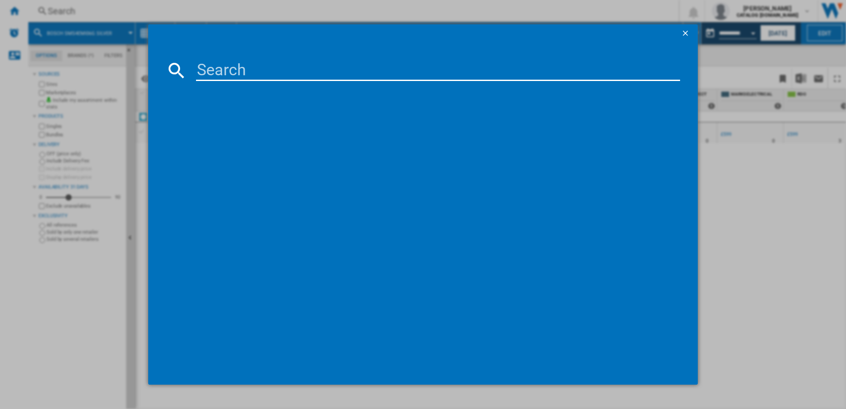
click at [270, 64] on input at bounding box center [438, 70] width 484 height 21
type input "SMS4EKW06G"
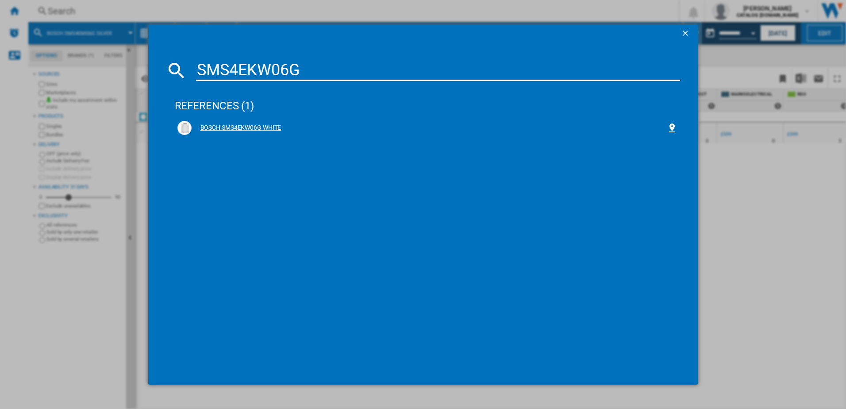
click at [249, 131] on div "BOSCH SMS4EKW06G WHITE" at bounding box center [430, 127] width 476 height 9
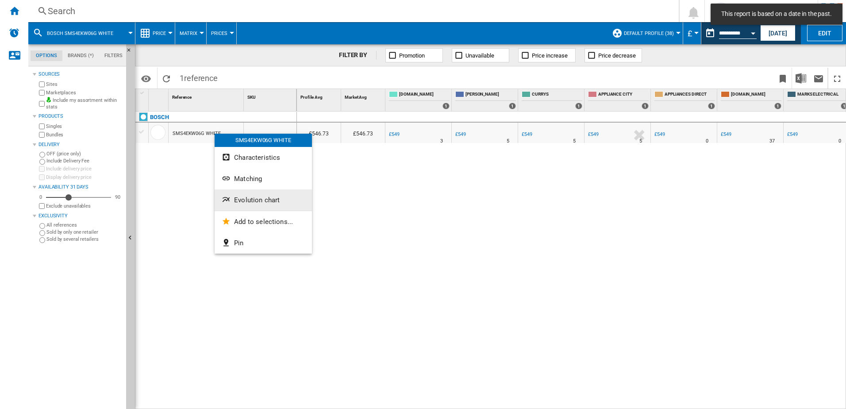
click at [263, 198] on span "Evolution chart" at bounding box center [257, 200] width 46 height 8
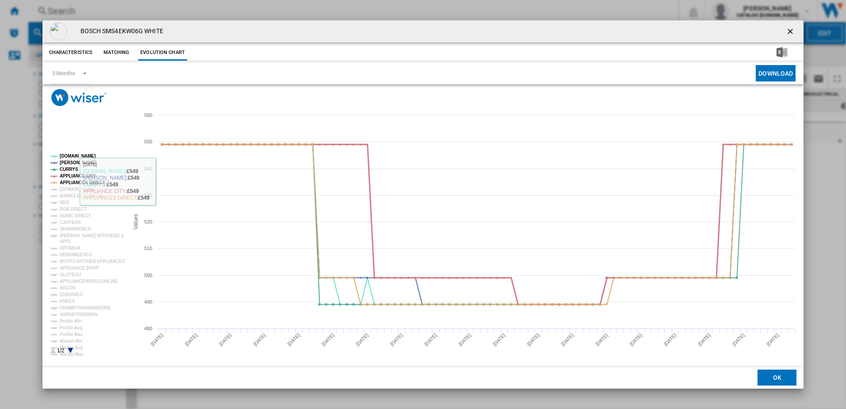
click at [68, 175] on tspan "APPLIANCE CITY" at bounding box center [78, 175] width 36 height 5
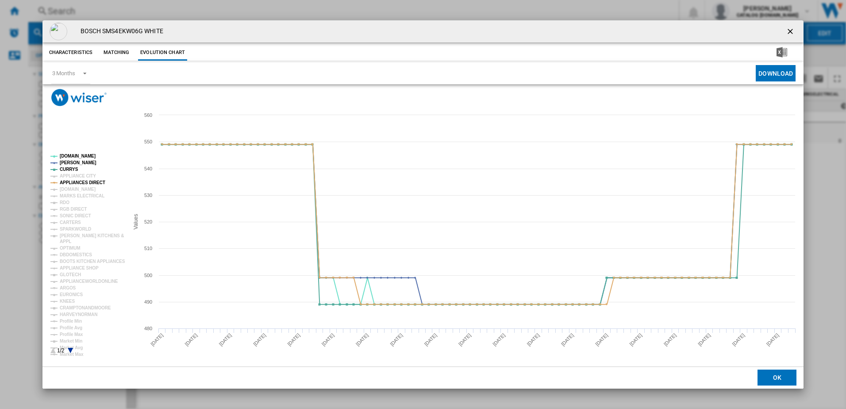
click at [74, 184] on tspan "APPLIANCES DIRECT" at bounding box center [83, 182] width 46 height 5
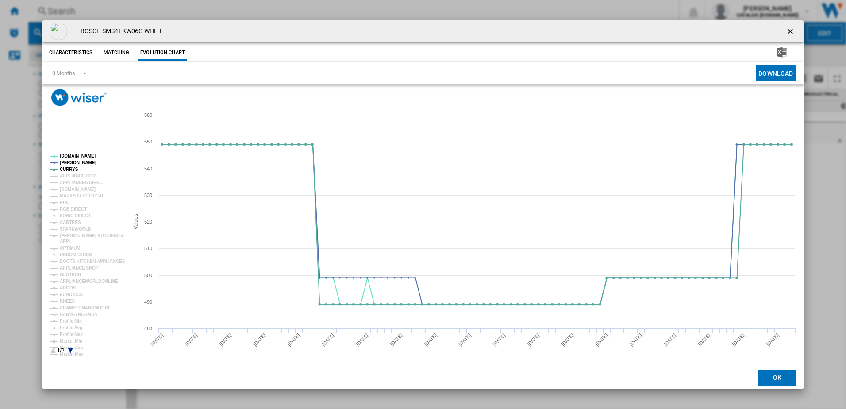
drag, startPoint x: 792, startPoint y: 28, endPoint x: 781, endPoint y: 28, distance: 10.2
click at [791, 28] on ng-md-icon "getI18NText('BUTTONS.CLOSE_DIALOG')" at bounding box center [791, 32] width 11 height 11
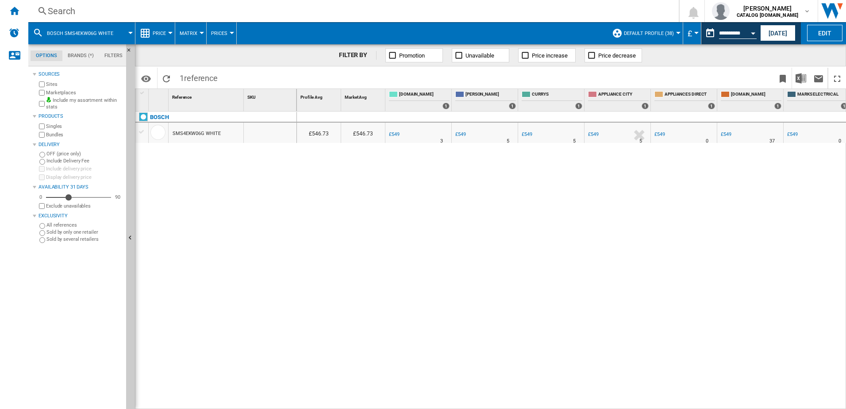
click at [153, 16] on div "Search" at bounding box center [352, 11] width 608 height 12
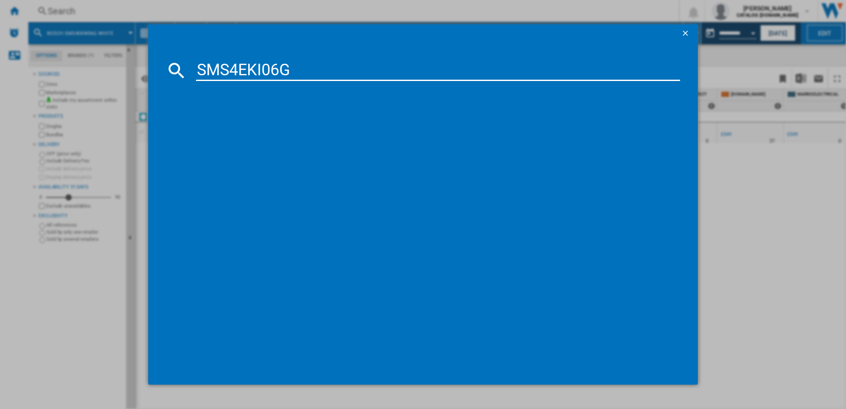
type input "SMS4EKI06G"
click at [253, 123] on div "BOSCH SMS4EKI06G SILVER" at bounding box center [430, 127] width 476 height 9
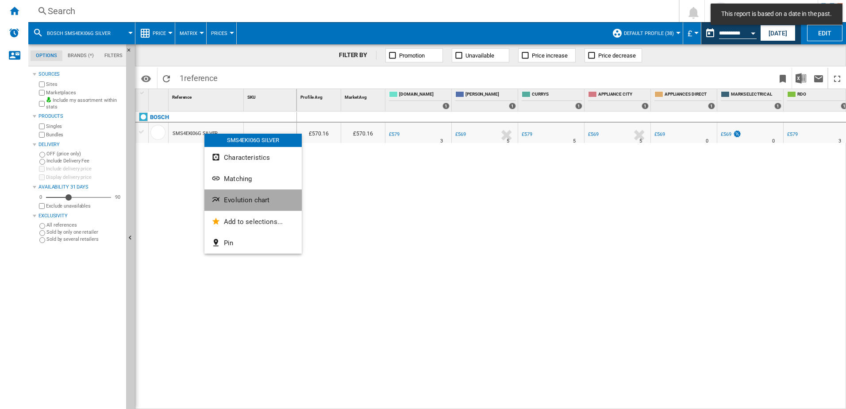
click at [230, 199] on span "Evolution chart" at bounding box center [247, 200] width 46 height 8
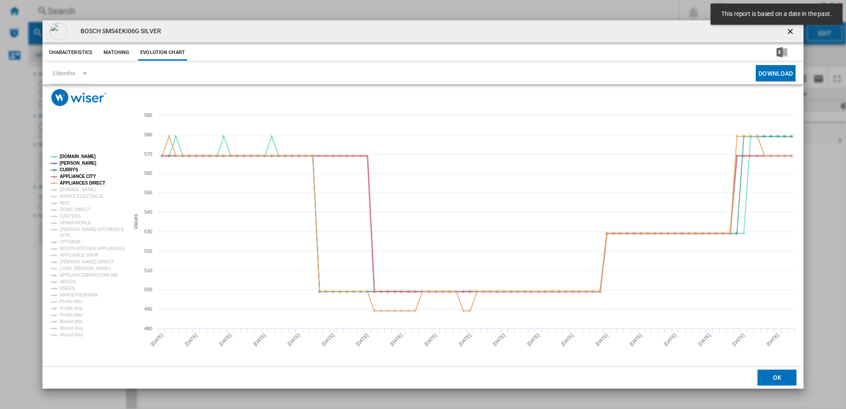
click at [64, 176] on tspan "APPLIANCE CITY" at bounding box center [78, 176] width 36 height 5
click at [66, 182] on tspan "APPLIANCES DIRECT" at bounding box center [83, 183] width 46 height 5
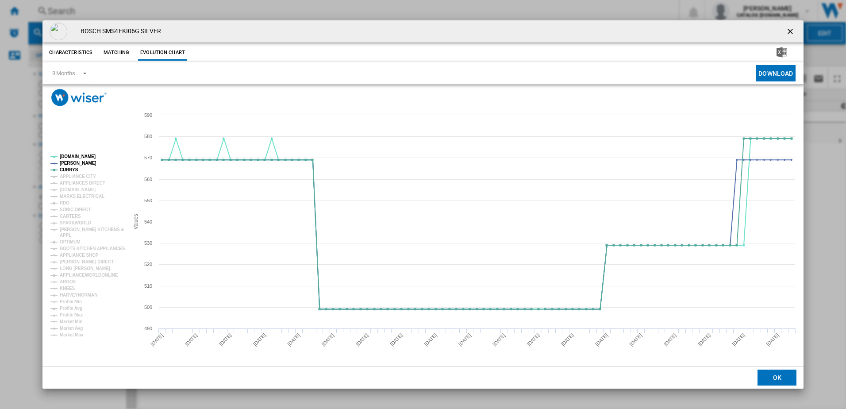
click at [787, 34] on ng-md-icon "getI18NText('BUTTONS.CLOSE_DIALOG')" at bounding box center [791, 32] width 11 height 11
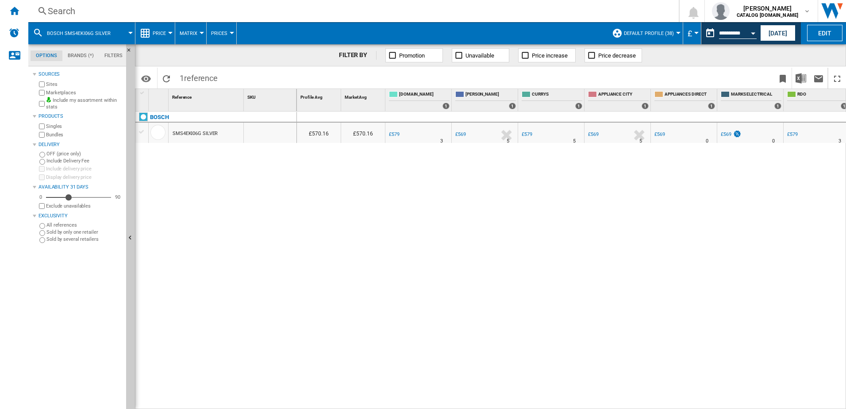
click at [169, 12] on div "Search" at bounding box center [352, 11] width 608 height 12
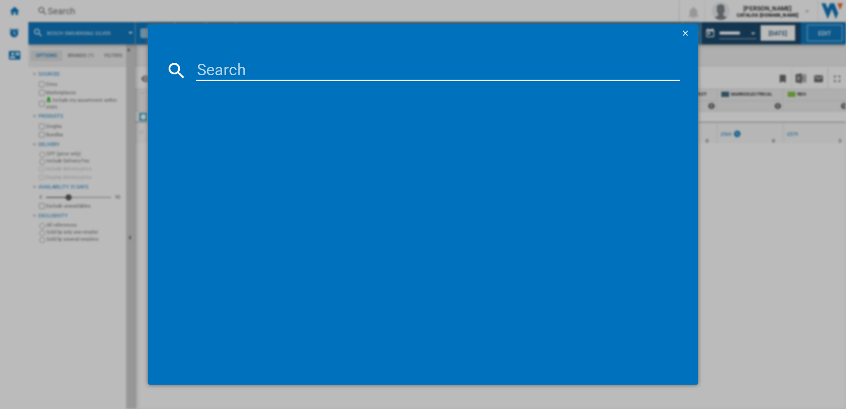
click at [236, 77] on input at bounding box center [438, 70] width 484 height 21
type input "SMS2HVI67G"
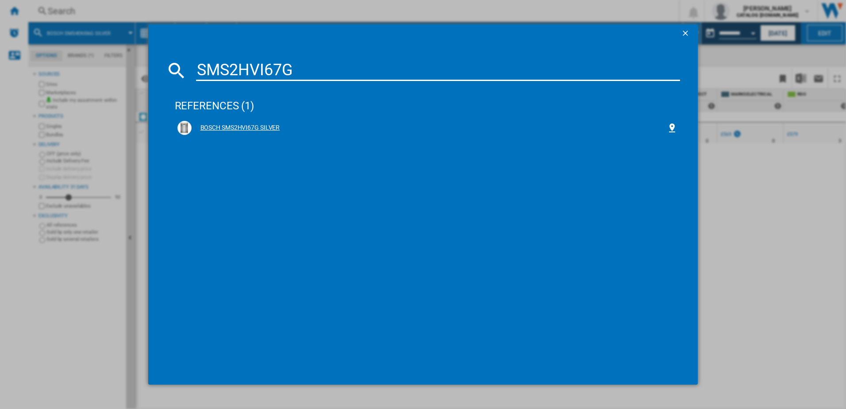
click at [237, 126] on div "BOSCH SMS2HVI67G SILVER" at bounding box center [430, 127] width 476 height 9
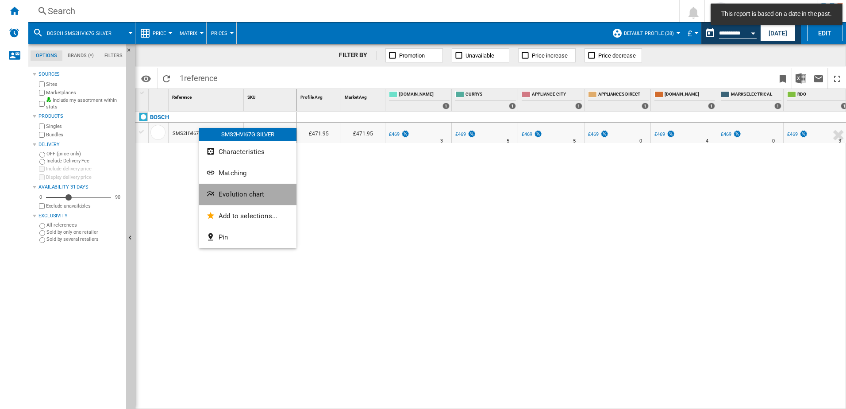
click at [233, 198] on span "Evolution chart" at bounding box center [242, 194] width 46 height 8
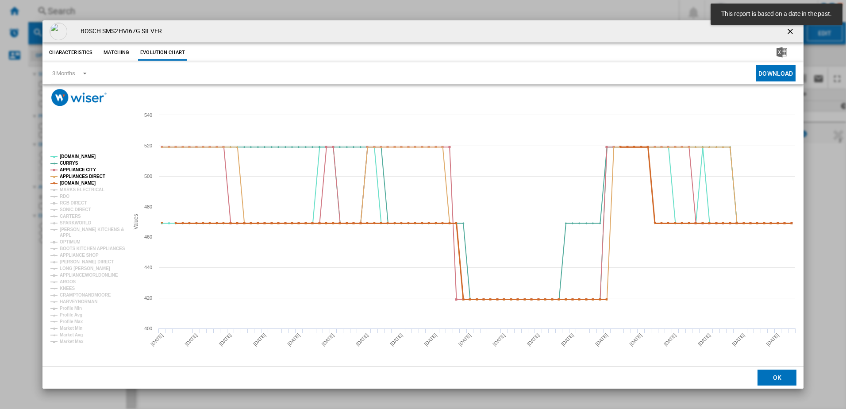
click at [78, 184] on tspan "[DOMAIN_NAME]" at bounding box center [78, 183] width 36 height 5
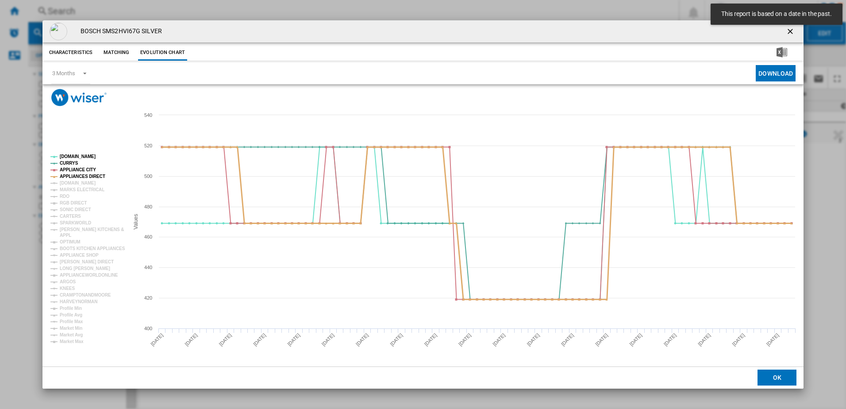
click at [71, 174] on tspan "APPLIANCES DIRECT" at bounding box center [83, 176] width 46 height 5
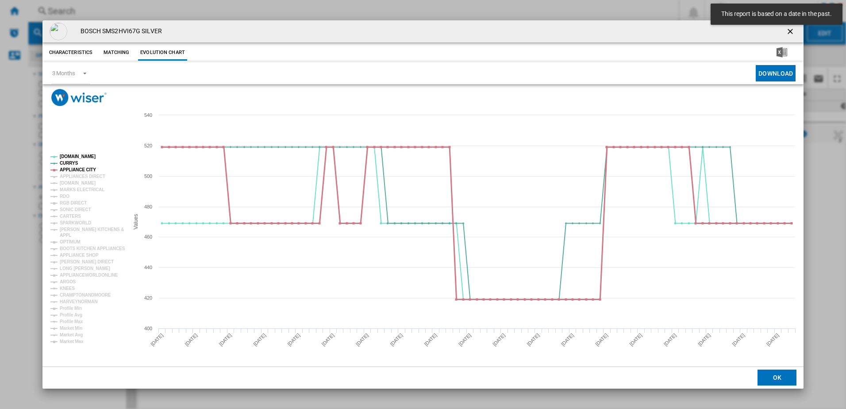
click at [70, 168] on tspan "APPLIANCE CITY" at bounding box center [78, 169] width 36 height 5
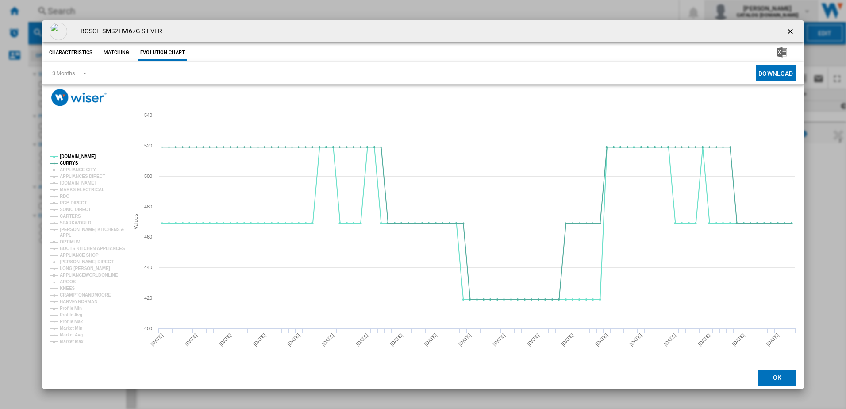
drag, startPoint x: 788, startPoint y: 31, endPoint x: 744, endPoint y: 21, distance: 45.3
click at [788, 31] on ng-md-icon "getI18NText('BUTTONS.CLOSE_DIALOG')" at bounding box center [791, 32] width 11 height 11
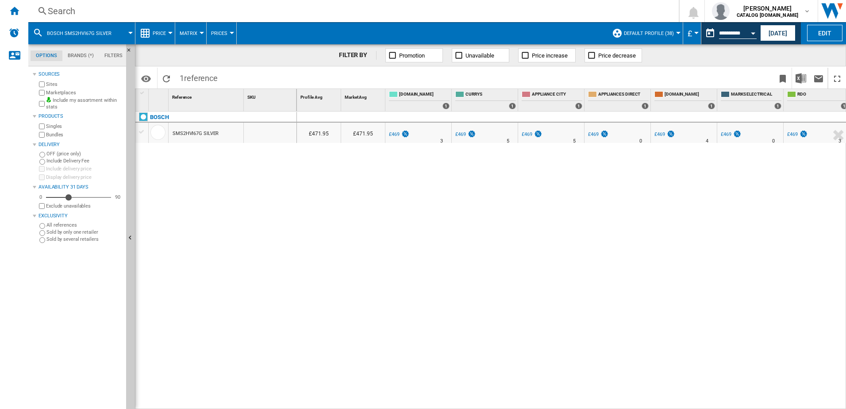
click at [163, 14] on div "Search" at bounding box center [352, 11] width 608 height 12
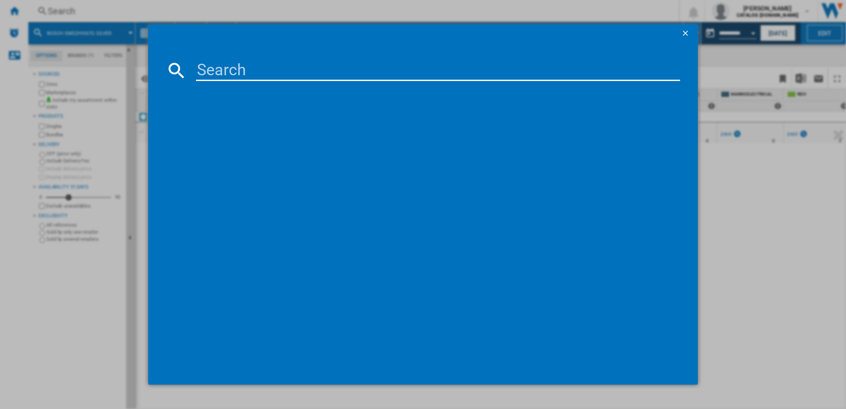
click at [229, 73] on input at bounding box center [438, 70] width 484 height 21
type input "SMS2HVW67G"
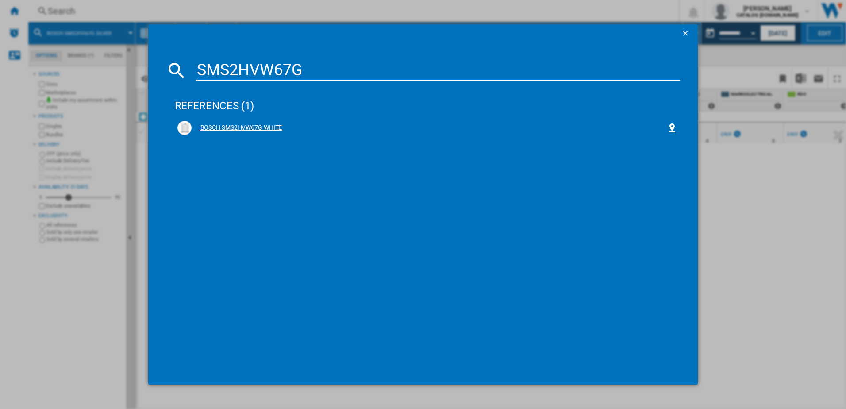
click at [275, 122] on div "BOSCH SMS2HVW67G WHITE" at bounding box center [427, 128] width 500 height 14
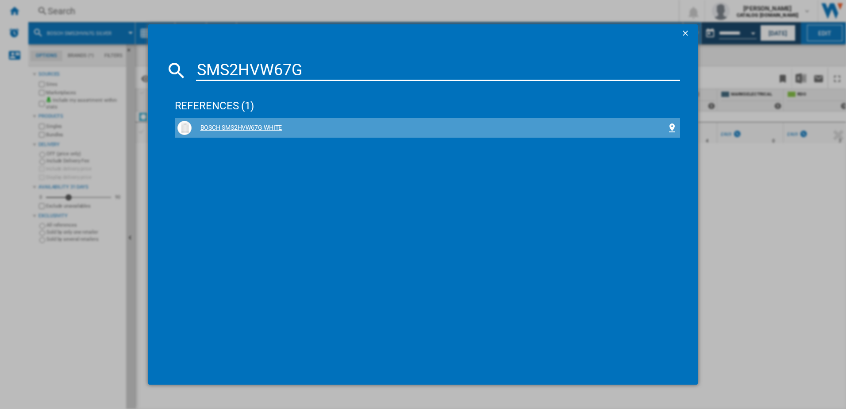
click at [296, 127] on div "BOSCH SMS2HVW67G WHITE" at bounding box center [430, 127] width 476 height 9
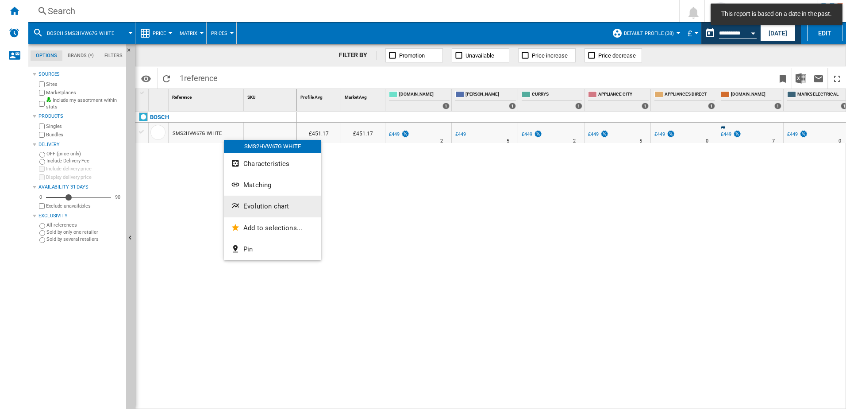
click at [258, 205] on span "Evolution chart" at bounding box center [266, 206] width 46 height 8
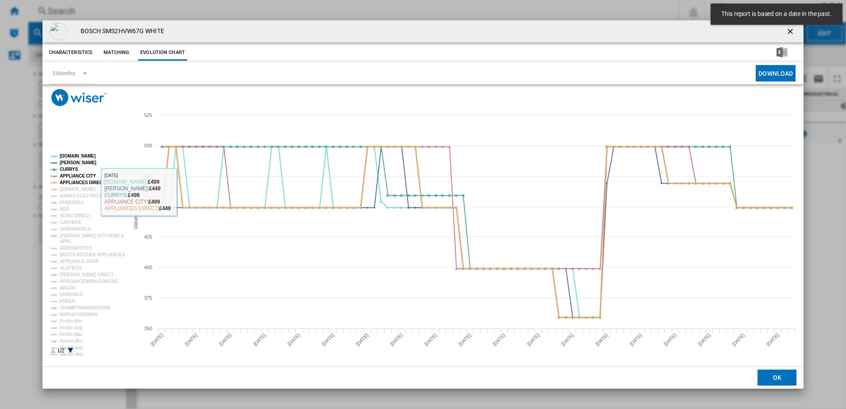
click at [73, 181] on tspan "APPLIANCES DIRECT" at bounding box center [83, 182] width 46 height 5
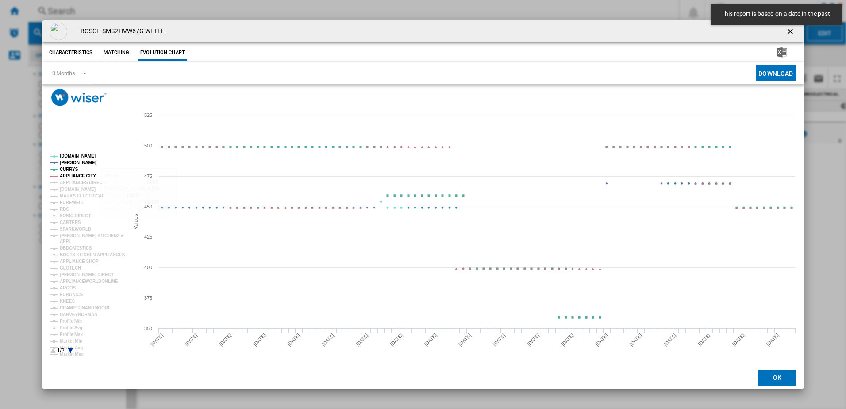
click at [71, 174] on tspan "APPLIANCE CITY" at bounding box center [78, 175] width 36 height 5
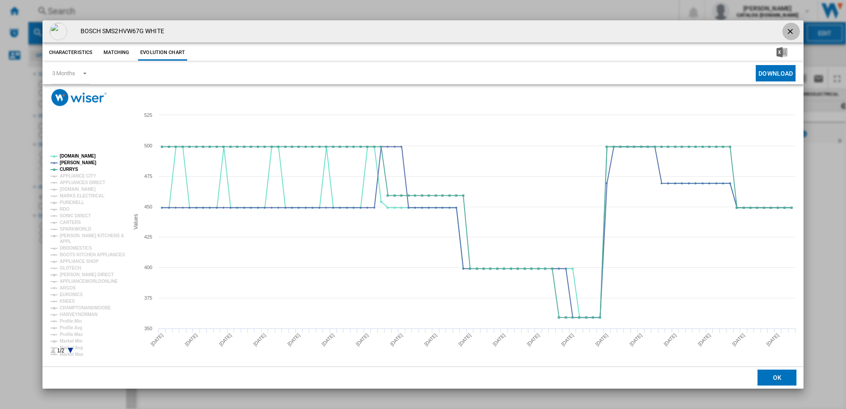
click at [791, 34] on ng-md-icon "getI18NText('BUTTONS.CLOSE_DIALOG')" at bounding box center [791, 32] width 11 height 11
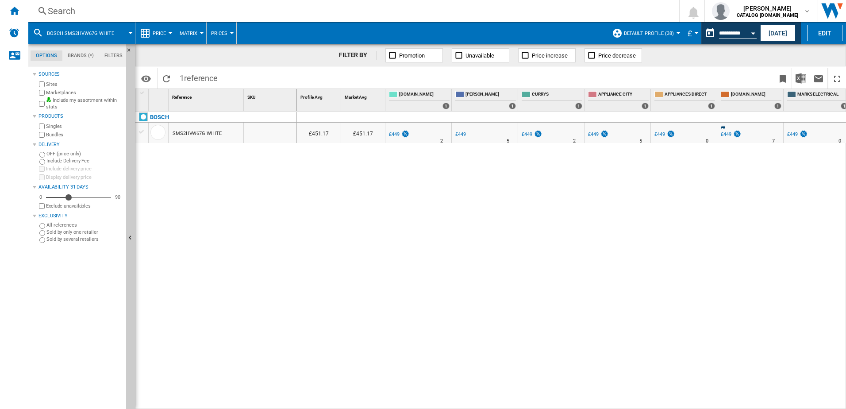
drag, startPoint x: 218, startPoint y: 19, endPoint x: 213, endPoint y: 17, distance: 5.2
click at [218, 19] on div "Search Search 0 [PERSON_NAME] CATALOG [DOMAIN_NAME]" at bounding box center [437, 11] width 818 height 22
click at [209, 13] on div "Search" at bounding box center [352, 11] width 608 height 12
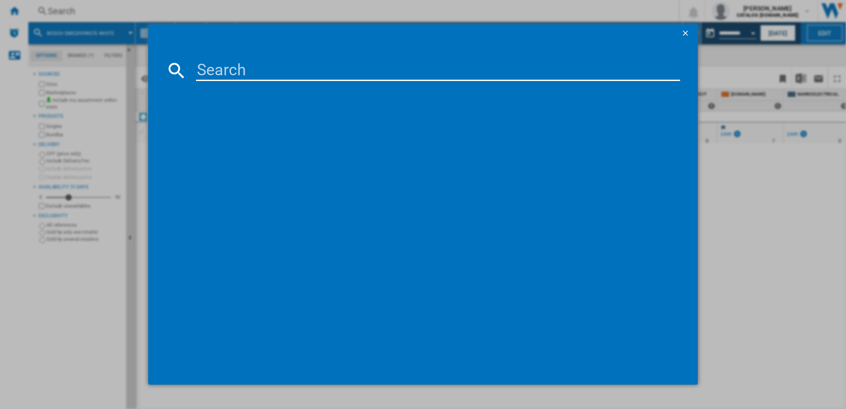
drag, startPoint x: 253, startPoint y: 62, endPoint x: 255, endPoint y: 68, distance: 6.2
click at [253, 63] on input at bounding box center [438, 70] width 484 height 21
type input "SMS26AI08G"
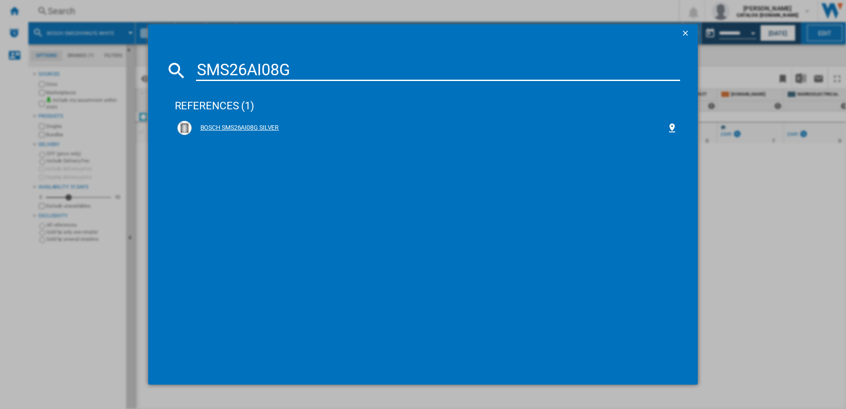
click at [229, 126] on div "BOSCH SMS26AI08G SILVER" at bounding box center [430, 127] width 476 height 9
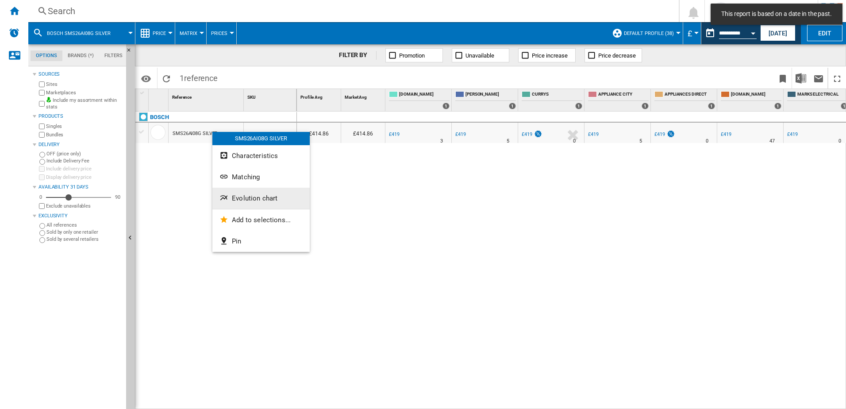
click at [237, 199] on span "Evolution chart" at bounding box center [255, 198] width 46 height 8
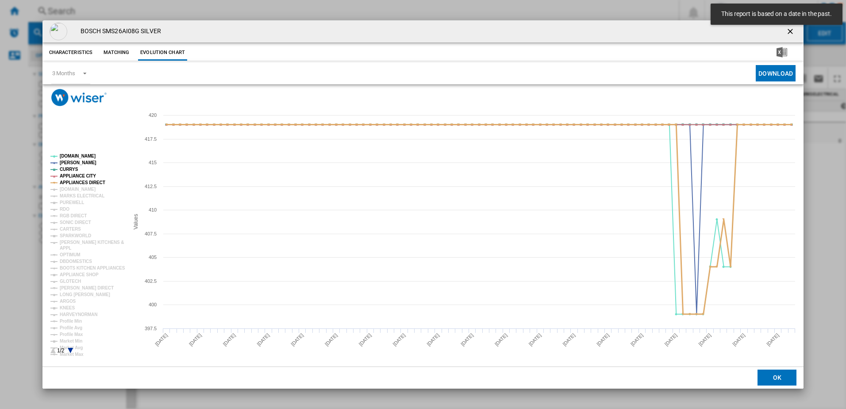
click at [73, 181] on tspan "APPLIANCES DIRECT" at bounding box center [83, 182] width 46 height 5
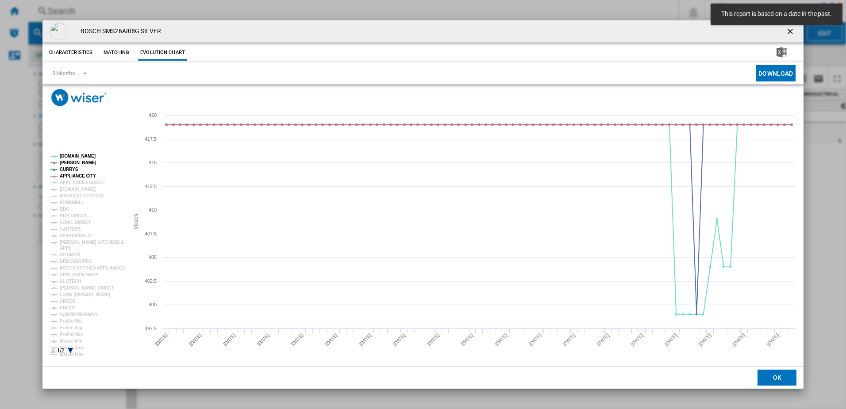
click at [76, 174] on tspan "APPLIANCE CITY" at bounding box center [78, 175] width 36 height 5
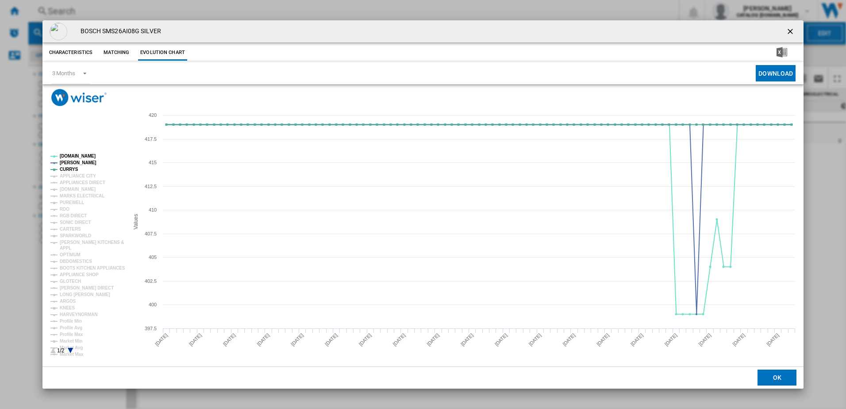
drag, startPoint x: 787, startPoint y: 30, endPoint x: 769, endPoint y: 29, distance: 17.3
click at [787, 30] on ng-md-icon "getI18NText('BUTTONS.CLOSE_DIALOG')" at bounding box center [791, 32] width 11 height 11
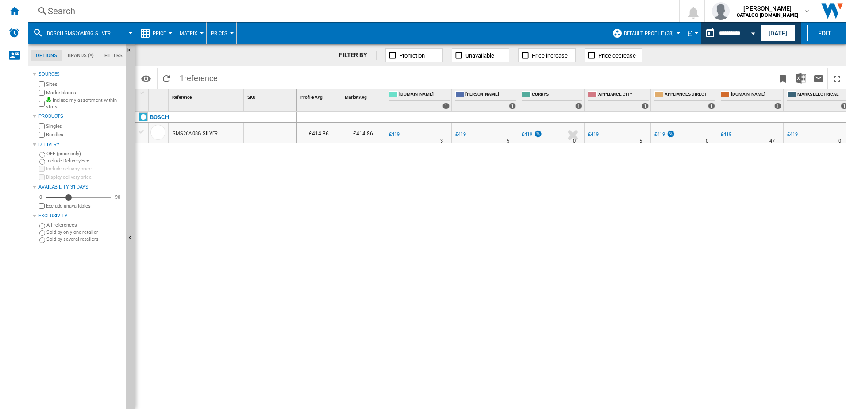
drag, startPoint x: 184, startPoint y: 3, endPoint x: 189, endPoint y: 9, distance: 7.9
click at [184, 4] on div "Search Search 0 [PERSON_NAME] CATALOG [DOMAIN_NAME]" at bounding box center [437, 11] width 818 height 22
click at [191, 10] on div "Search" at bounding box center [352, 11] width 608 height 12
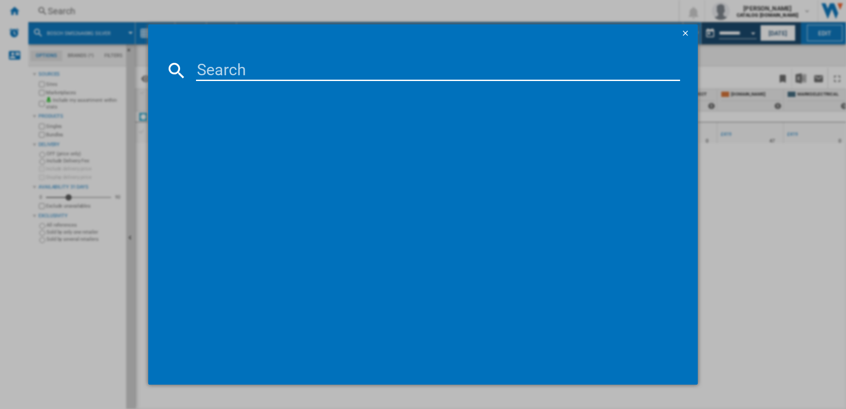
click at [240, 67] on input at bounding box center [438, 70] width 484 height 21
type input "SMS26AW08G"
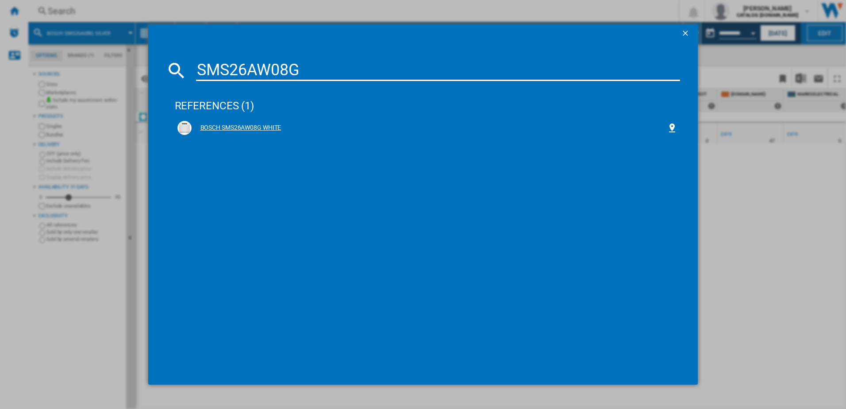
click at [258, 129] on div "BOSCH SMS26AW08G WHITE" at bounding box center [430, 127] width 476 height 9
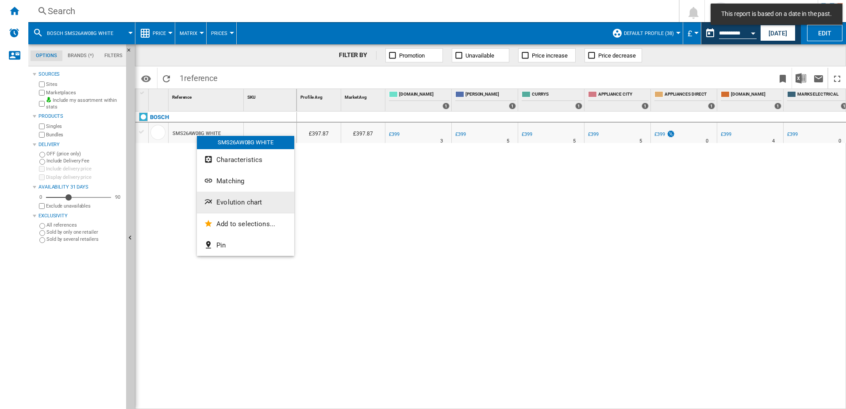
click at [234, 208] on button "Evolution chart" at bounding box center [245, 202] width 97 height 21
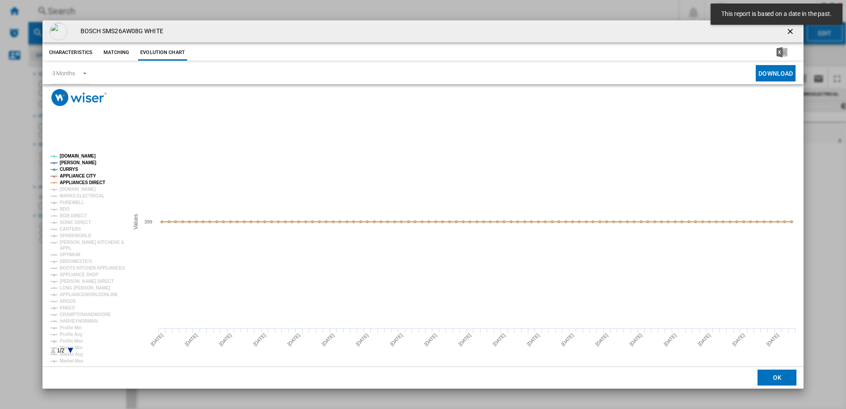
click at [78, 181] on tspan "APPLIANCES DIRECT" at bounding box center [83, 182] width 46 height 5
click at [71, 177] on tspan "APPLIANCE CITY" at bounding box center [78, 175] width 36 height 5
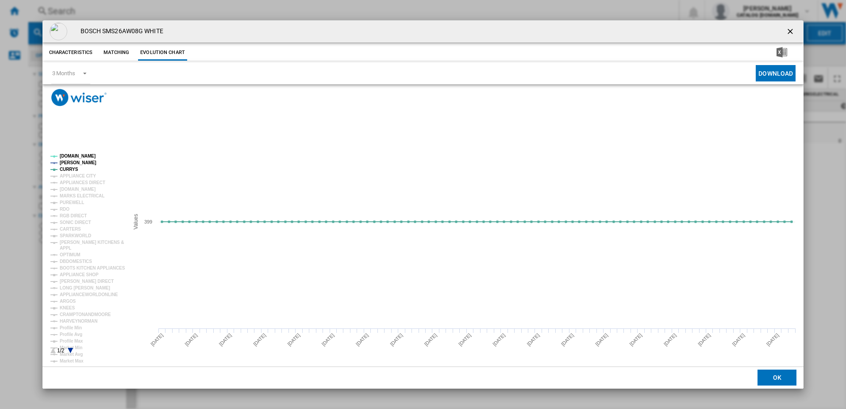
drag, startPoint x: 793, startPoint y: 32, endPoint x: 776, endPoint y: 27, distance: 17.9
click at [793, 32] on ng-md-icon "getI18NText('BUTTONS.CLOSE_DIALOG')" at bounding box center [791, 32] width 11 height 11
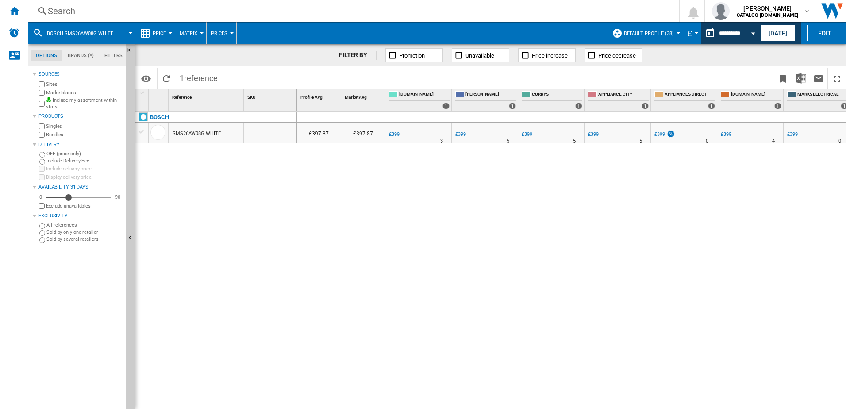
click at [57, 9] on div "Search" at bounding box center [352, 11] width 608 height 12
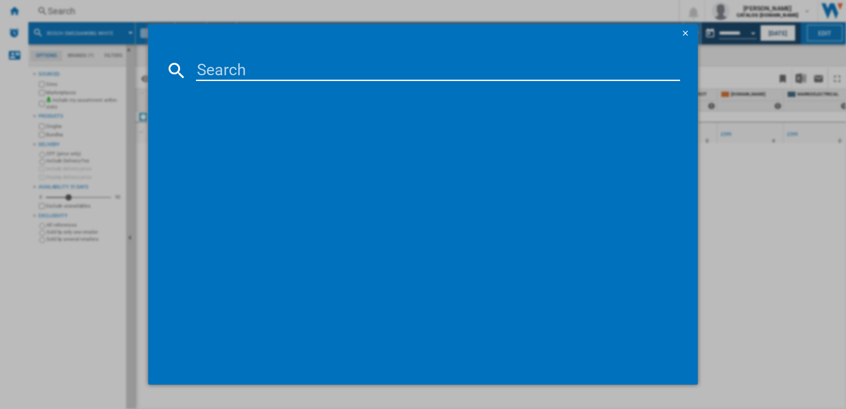
click at [249, 72] on input at bounding box center [438, 70] width 484 height 21
type input "SPS2IKW01G"
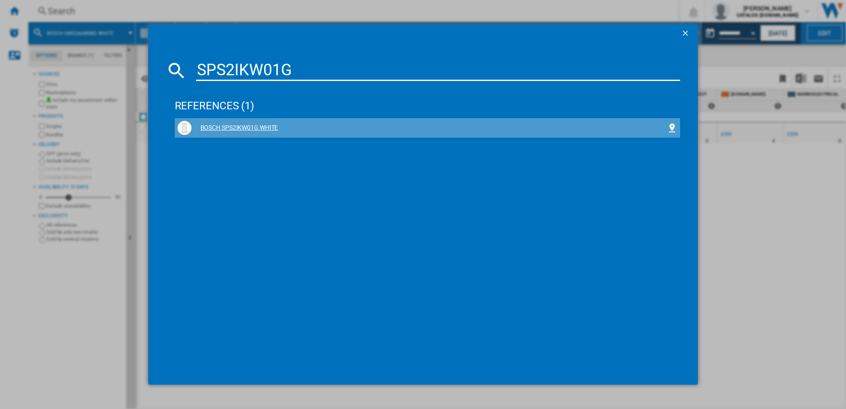
click at [248, 127] on div "BOSCH SPS2IKW01G WHITE" at bounding box center [430, 127] width 476 height 9
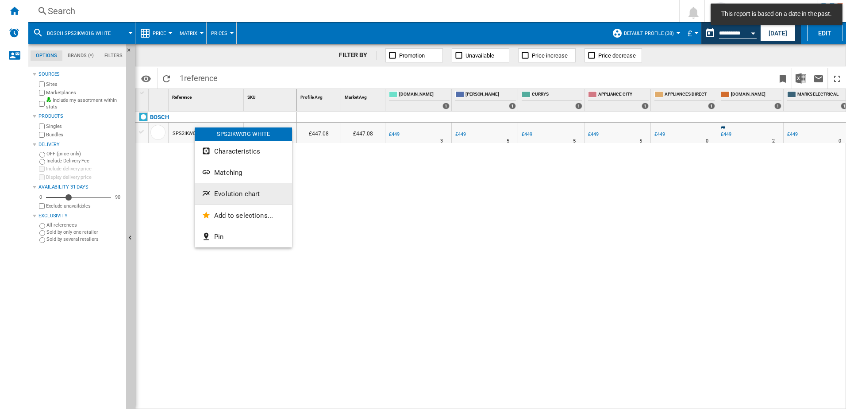
click at [231, 192] on span "Evolution chart" at bounding box center [237, 194] width 46 height 8
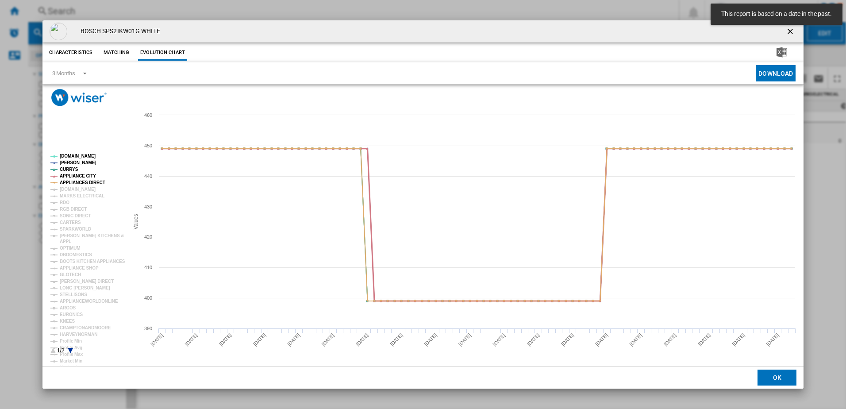
click at [82, 177] on tspan "APPLIANCE CITY" at bounding box center [78, 175] width 36 height 5
click at [76, 183] on tspan "APPLIANCES DIRECT" at bounding box center [83, 182] width 46 height 5
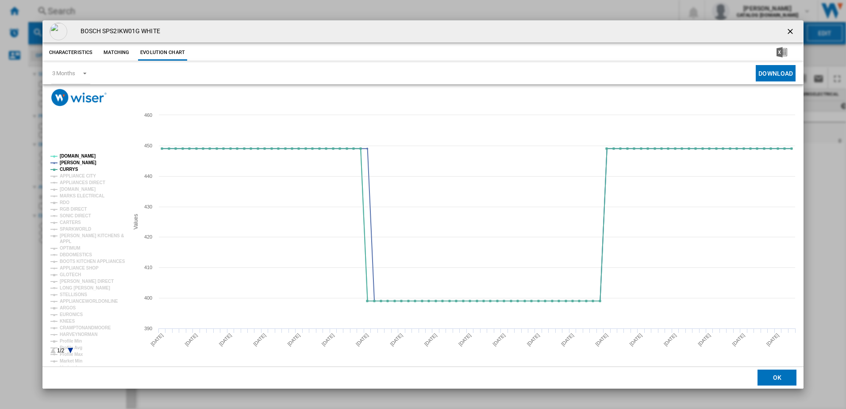
click at [788, 30] on ng-md-icon "getI18NText('BUTTONS.CLOSE_DIALOG')" at bounding box center [791, 32] width 11 height 11
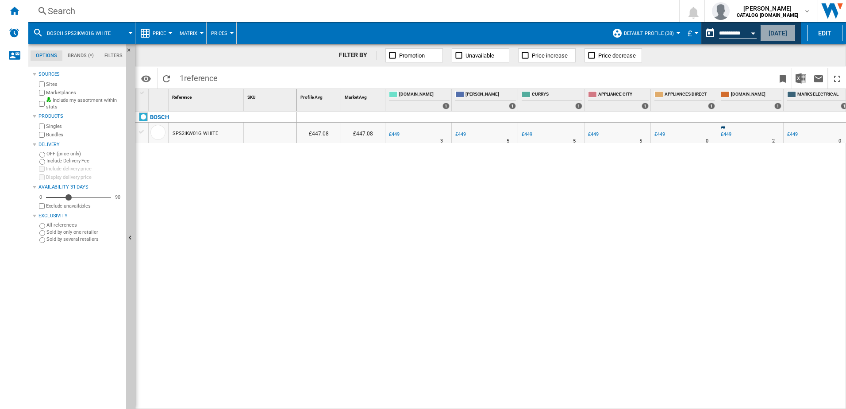
click at [781, 33] on button "[DATE]" at bounding box center [777, 33] width 35 height 16
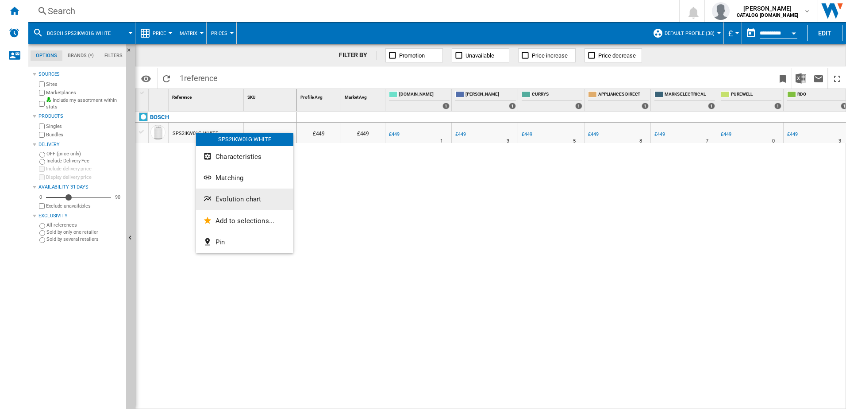
click at [235, 208] on button "Evolution chart" at bounding box center [244, 198] width 97 height 21
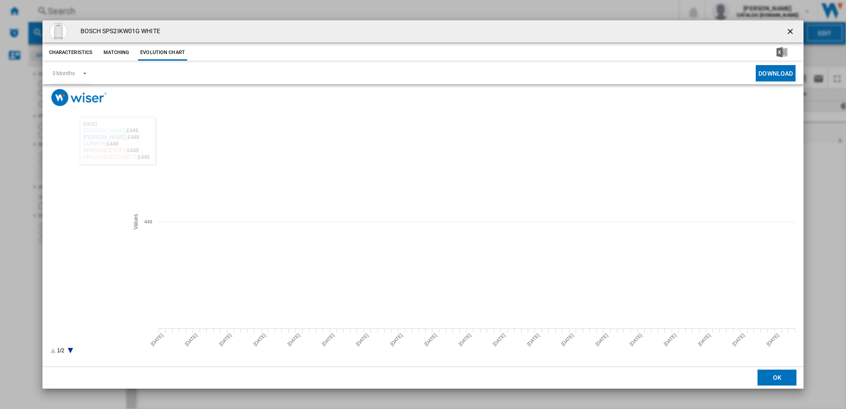
click at [72, 182] on tspan "APPLIANCES DIRECT" at bounding box center [83, 182] width 46 height 5
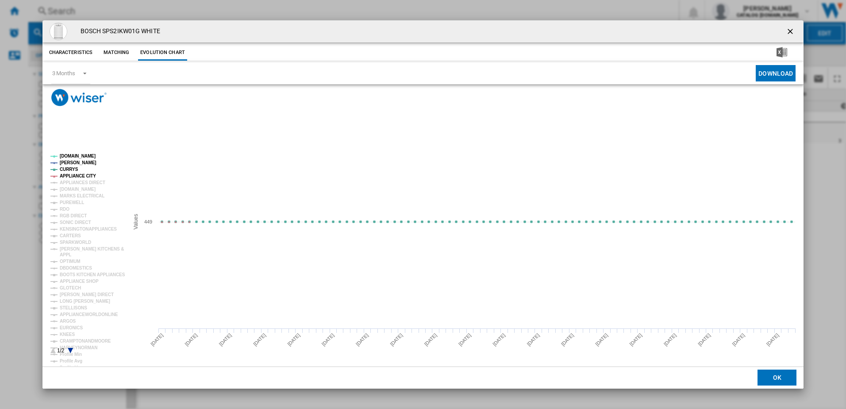
click at [66, 174] on tspan "APPLIANCE CITY" at bounding box center [78, 175] width 36 height 5
click at [77, 69] on span "Product popup" at bounding box center [82, 73] width 11 height 8
click at [70, 100] on md-option "6 Months" at bounding box center [75, 94] width 60 height 21
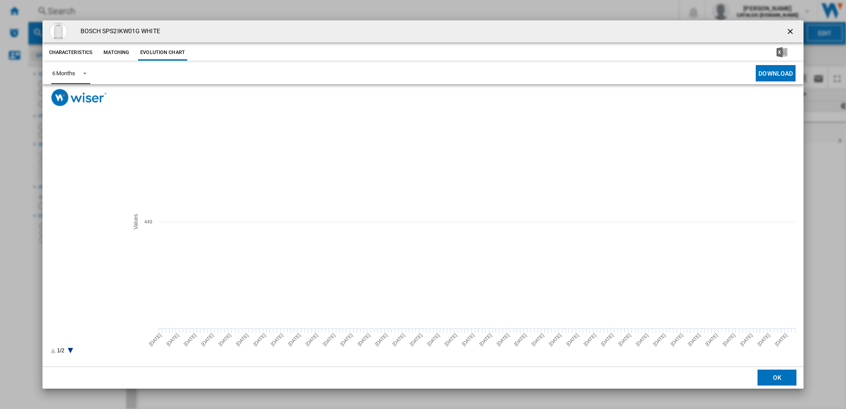
click at [78, 182] on tspan "APPLIANCES DIRECT" at bounding box center [83, 182] width 46 height 5
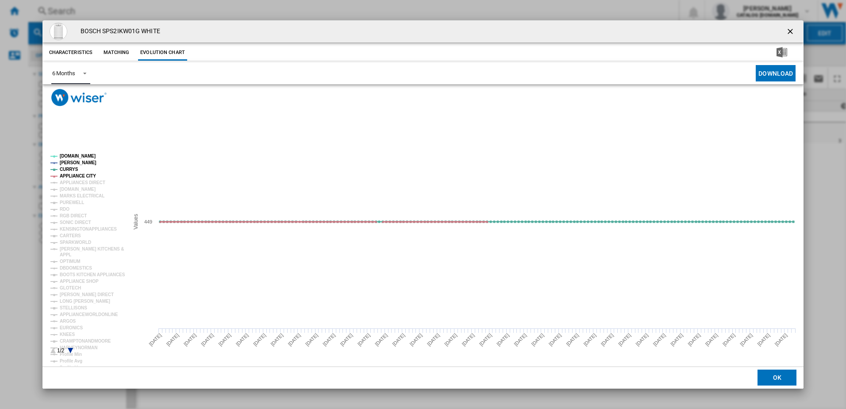
click at [73, 177] on tspan "APPLIANCE CITY" at bounding box center [78, 175] width 36 height 5
click at [794, 31] on ng-md-icon "getI18NText('BUTTONS.CLOSE_DIALOG')" at bounding box center [791, 32] width 11 height 11
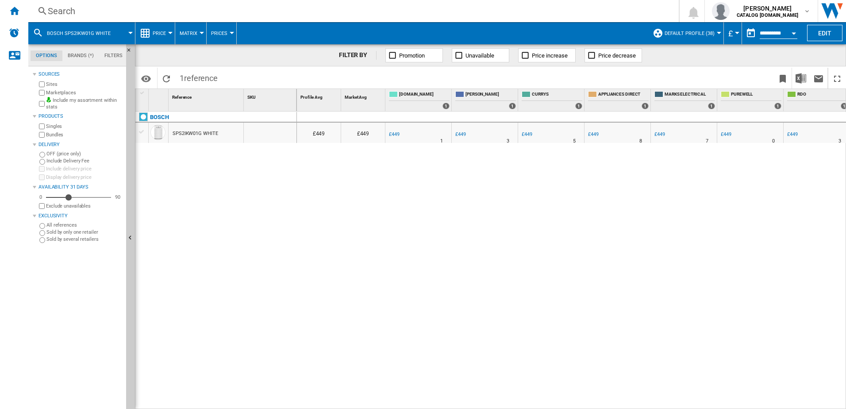
click at [165, 13] on div "Search" at bounding box center [352, 11] width 608 height 12
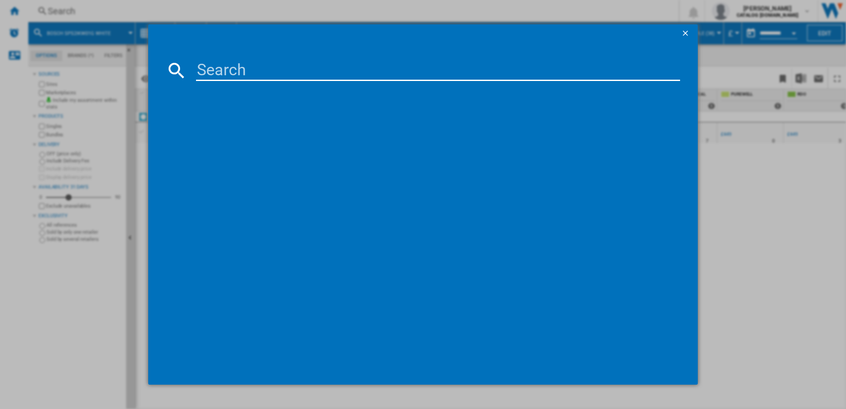
click at [206, 68] on input at bounding box center [438, 70] width 484 height 21
type input "SMS26AW08G"
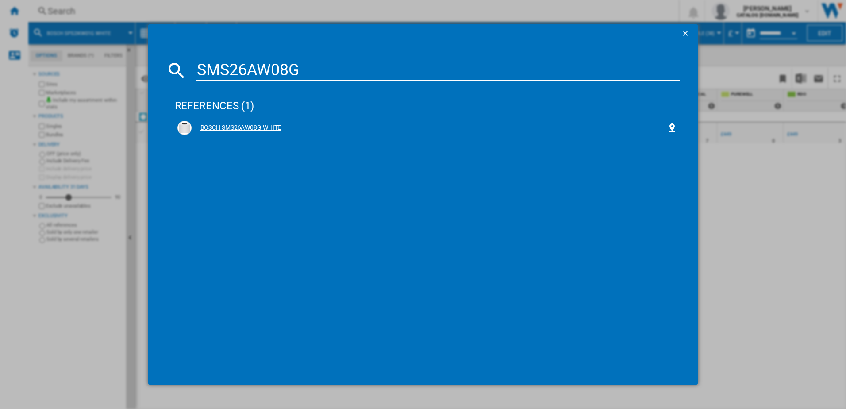
click at [252, 127] on div "BOSCH SMS26AW08G WHITE" at bounding box center [430, 127] width 476 height 9
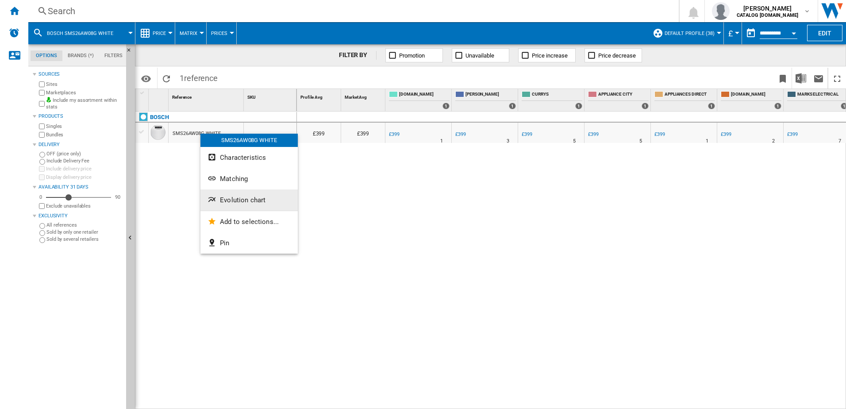
click at [237, 201] on span "Evolution chart" at bounding box center [243, 200] width 46 height 8
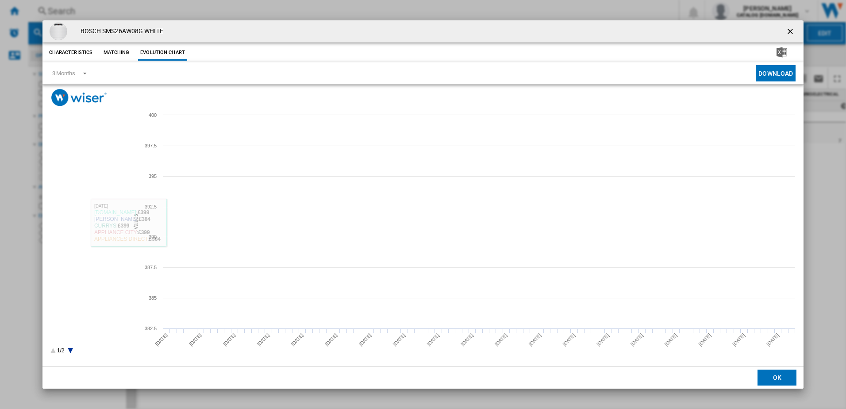
drag, startPoint x: 80, startPoint y: 182, endPoint x: 75, endPoint y: 177, distance: 6.6
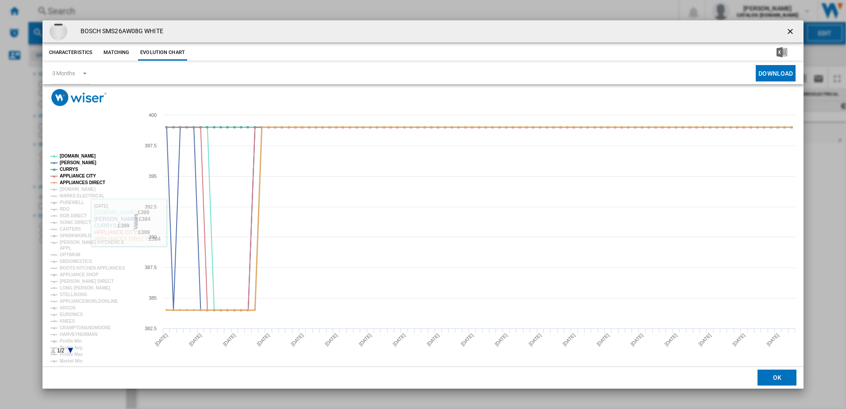
click at [79, 181] on tspan "APPLIANCES DIRECT" at bounding box center [83, 182] width 46 height 5
click at [75, 177] on tspan "APPLIANCE CITY" at bounding box center [78, 175] width 36 height 5
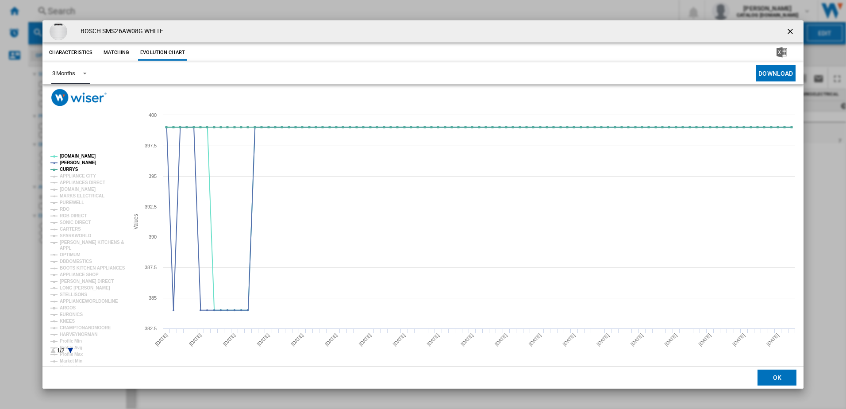
click at [74, 74] on div "3 Months" at bounding box center [63, 73] width 23 height 7
click at [65, 100] on md-option "6 Months" at bounding box center [75, 94] width 60 height 21
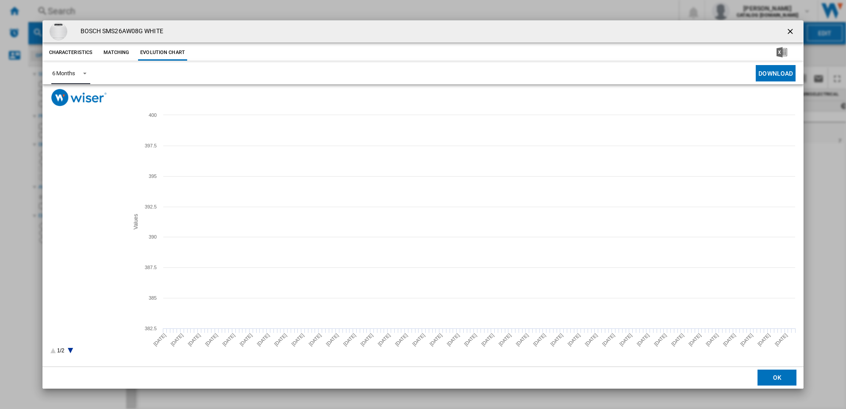
click at [72, 177] on tspan "APPLIANCE CITY" at bounding box center [78, 175] width 36 height 5
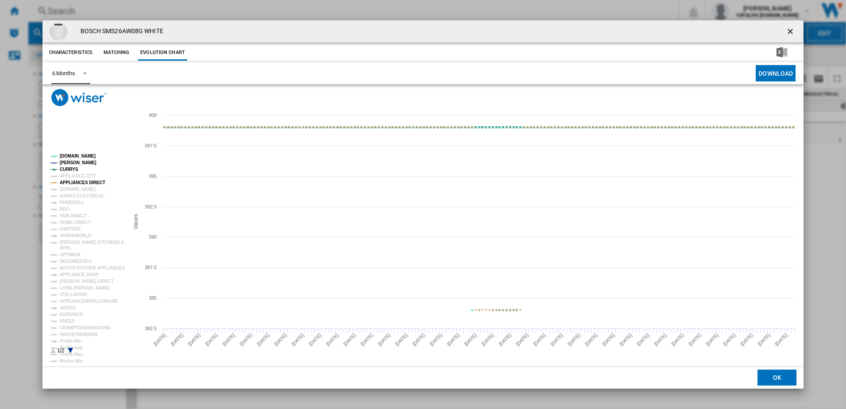
click at [73, 180] on tspan "APPLIANCES DIRECT" at bounding box center [83, 182] width 46 height 5
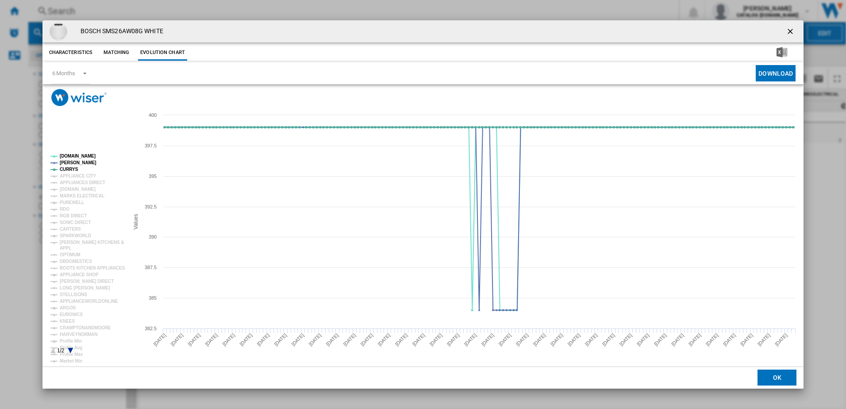
click at [802, 32] on div "BOSCH SMS26AW08G WHITE" at bounding box center [422, 31] width 761 height 22
click at [791, 31] on ng-md-icon "getI18NText('BUTTONS.CLOSE_DIALOG')" at bounding box center [791, 32] width 11 height 11
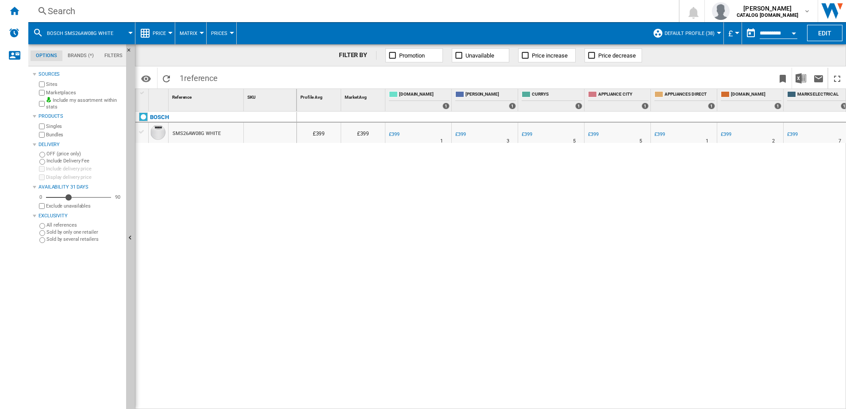
click at [152, 12] on div "Search" at bounding box center [352, 11] width 608 height 12
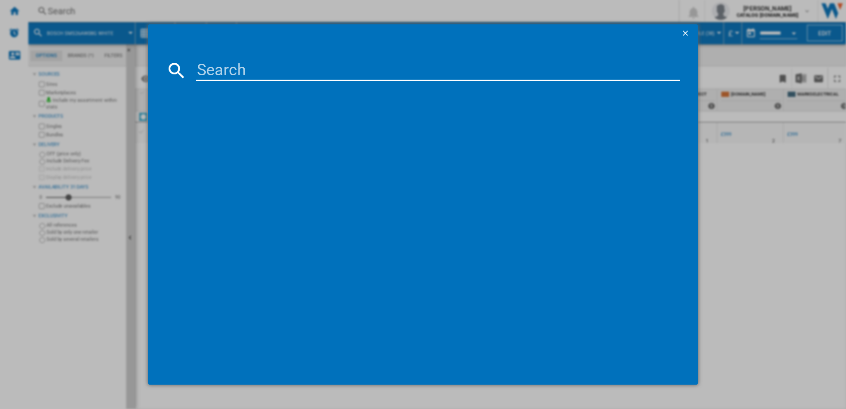
click at [206, 65] on input at bounding box center [438, 70] width 484 height 21
type input "SMS26AI08G"
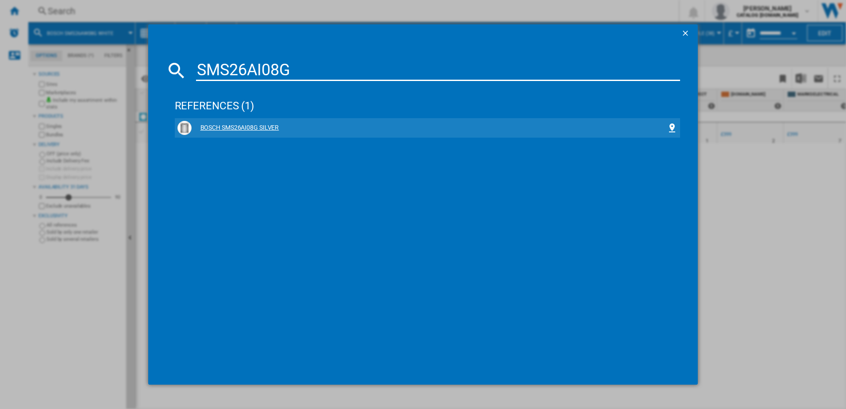
click at [234, 130] on div "BOSCH SMS26AI08G SILVER" at bounding box center [430, 127] width 476 height 9
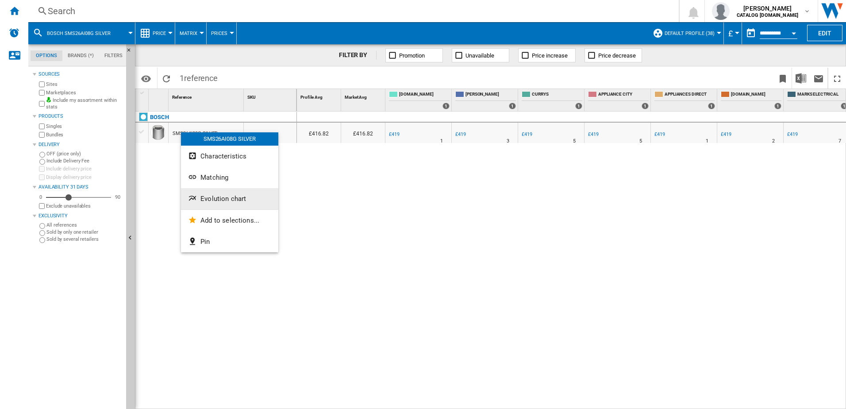
click at [205, 199] on span "Evolution chart" at bounding box center [223, 199] width 46 height 8
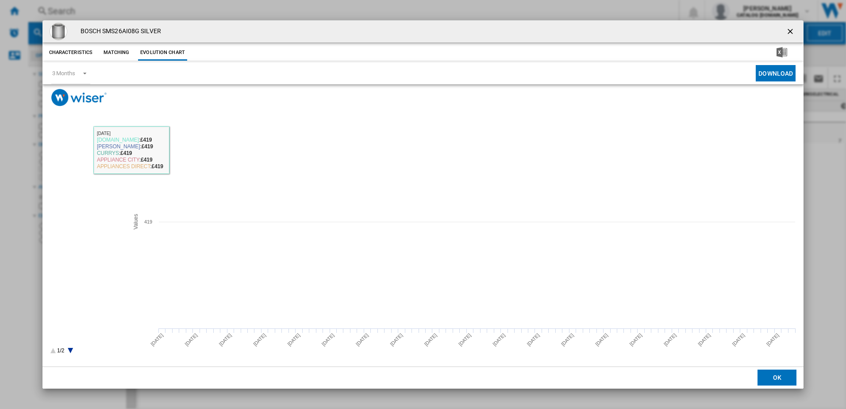
click at [63, 181] on tspan "APPLIANCES DIRECT" at bounding box center [83, 182] width 46 height 5
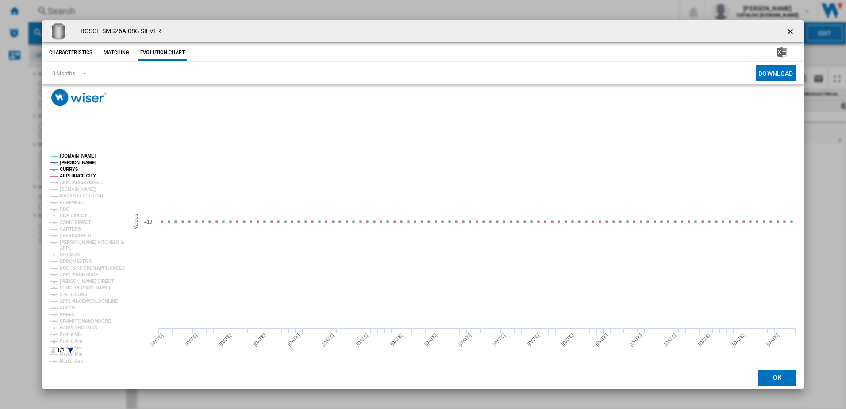
click at [76, 176] on tspan "APPLIANCE CITY" at bounding box center [78, 175] width 36 height 5
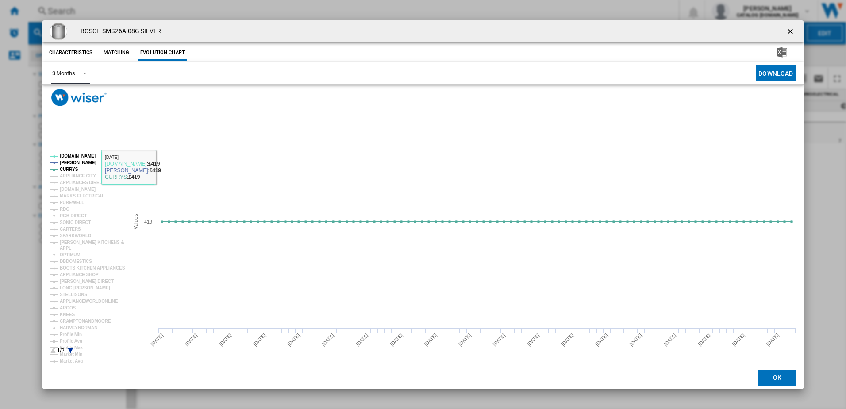
click at [72, 75] on div "3 Months" at bounding box center [63, 73] width 23 height 7
click at [74, 96] on div "6 Months" at bounding box center [63, 95] width 23 height 8
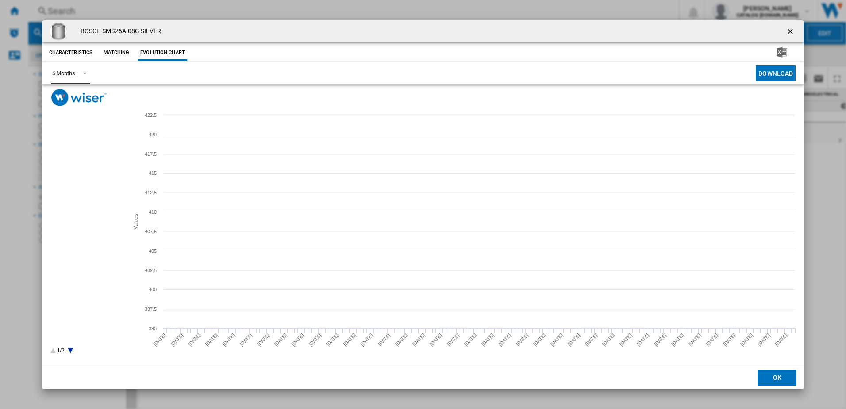
click at [84, 178] on tspan "APPLIANCE CITY" at bounding box center [78, 175] width 36 height 5
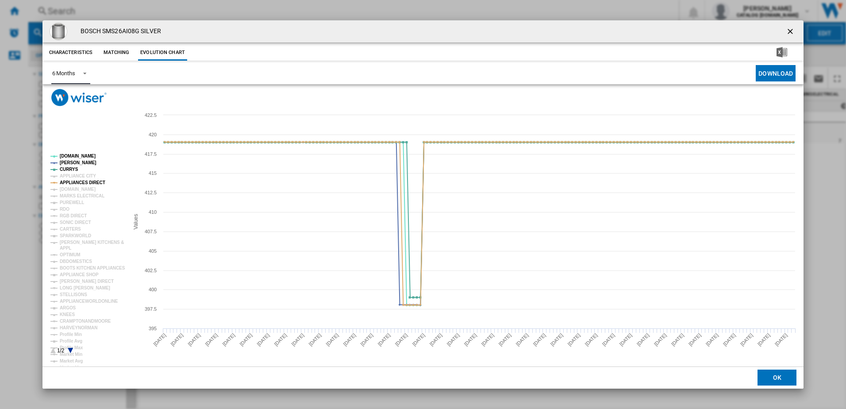
click at [85, 183] on tspan "APPLIANCES DIRECT" at bounding box center [83, 182] width 46 height 5
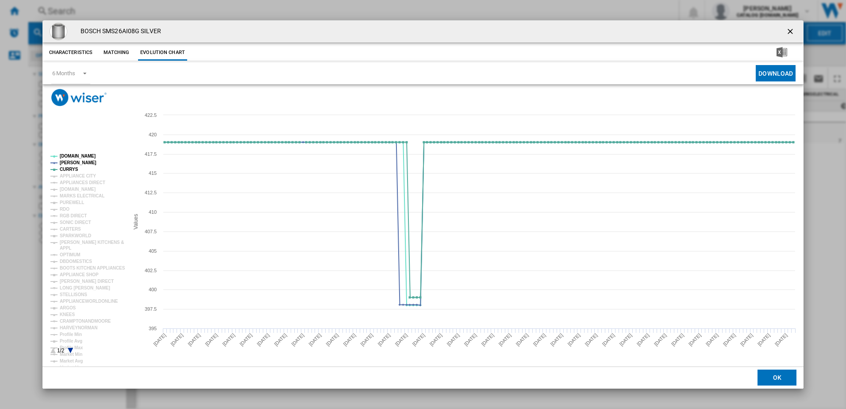
drag, startPoint x: 791, startPoint y: 27, endPoint x: 784, endPoint y: 27, distance: 6.6
click at [790, 27] on ng-md-icon "getI18NText('BUTTONS.CLOSE_DIALOG')" at bounding box center [791, 32] width 11 height 11
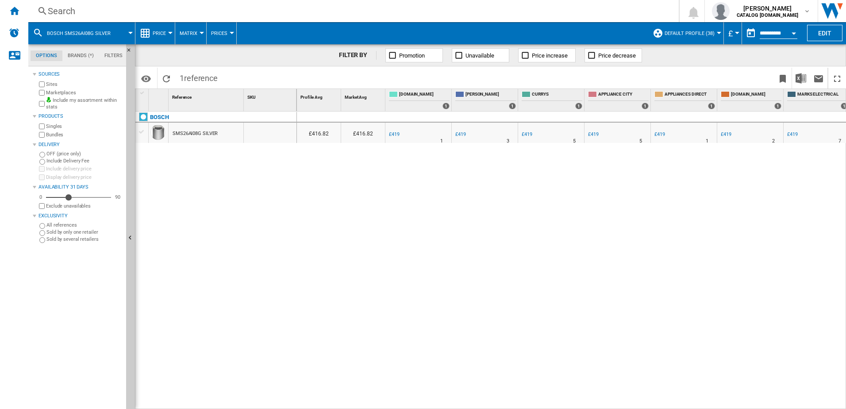
click at [94, 11] on div "Search" at bounding box center [352, 11] width 608 height 12
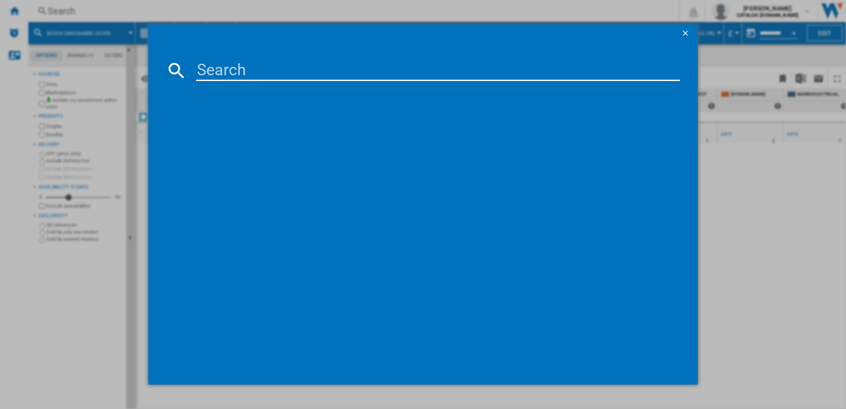
click at [243, 69] on input at bounding box center [438, 70] width 484 height 21
type input "SMS2HVW67G"
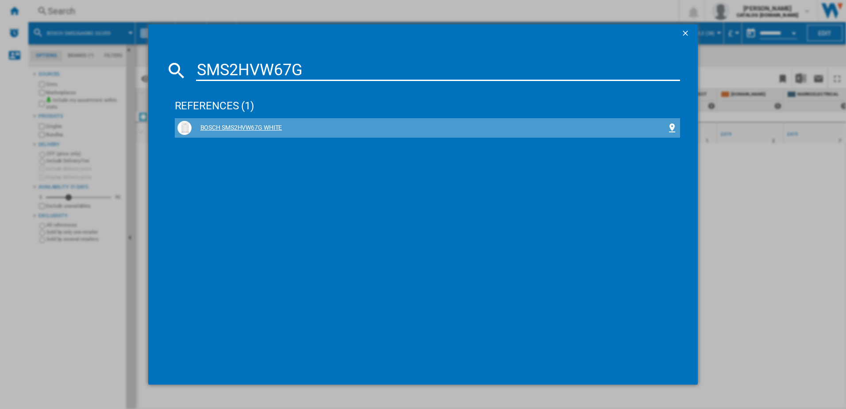
click at [231, 124] on div "BOSCH SMS2HVW67G WHITE" at bounding box center [430, 127] width 476 height 9
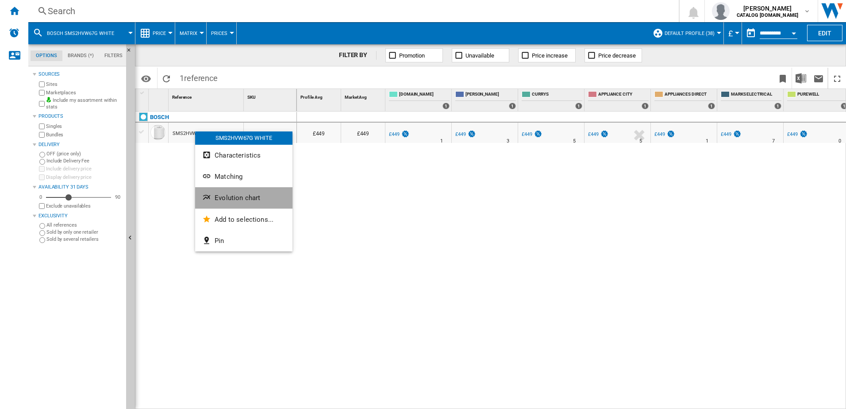
click at [236, 196] on span "Evolution chart" at bounding box center [238, 198] width 46 height 8
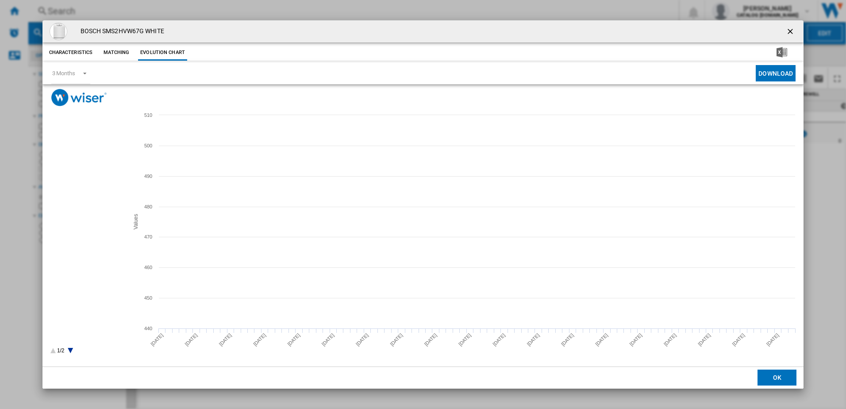
drag, startPoint x: 78, startPoint y: 174, endPoint x: 78, endPoint y: 179, distance: 5.3
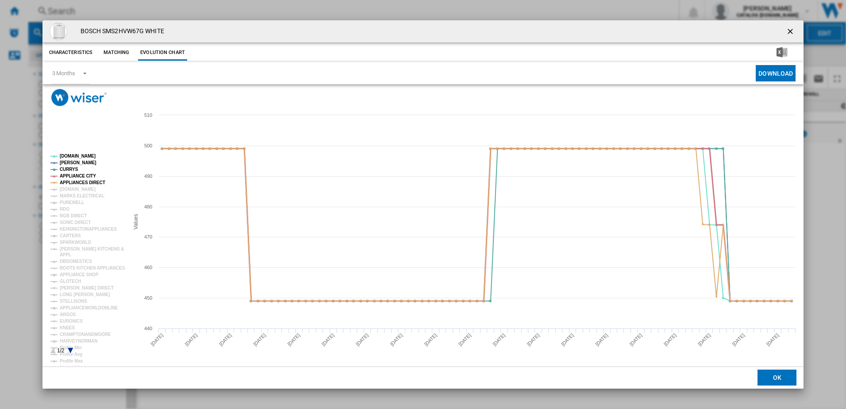
click at [77, 174] on tspan "APPLIANCE CITY" at bounding box center [78, 175] width 36 height 5
click at [79, 181] on tspan "APPLIANCES DIRECT" at bounding box center [83, 182] width 46 height 5
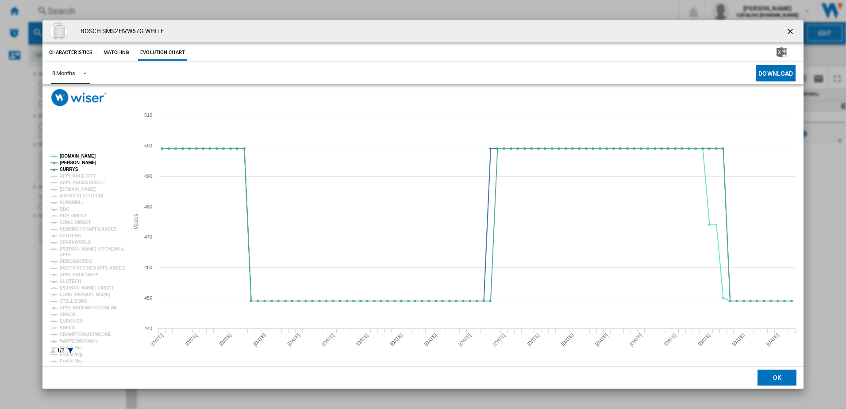
click at [75, 71] on div "3 Months" at bounding box center [63, 73] width 23 height 7
click at [77, 99] on md-option "6 Months" at bounding box center [75, 94] width 60 height 21
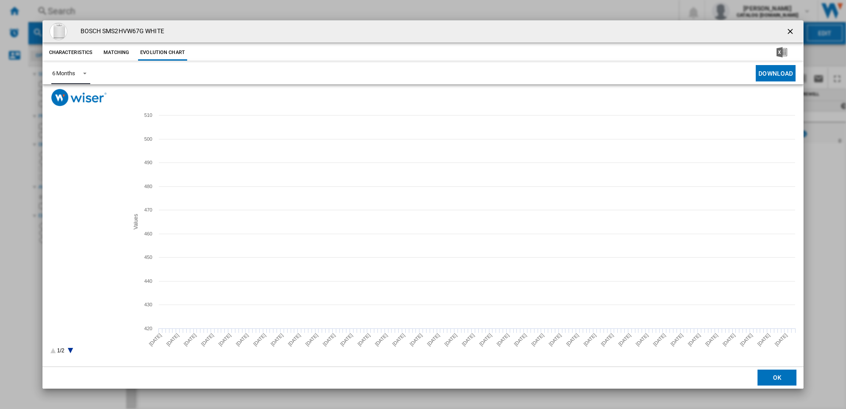
click at [73, 175] on tspan "APPLIANCE CITY" at bounding box center [78, 175] width 36 height 5
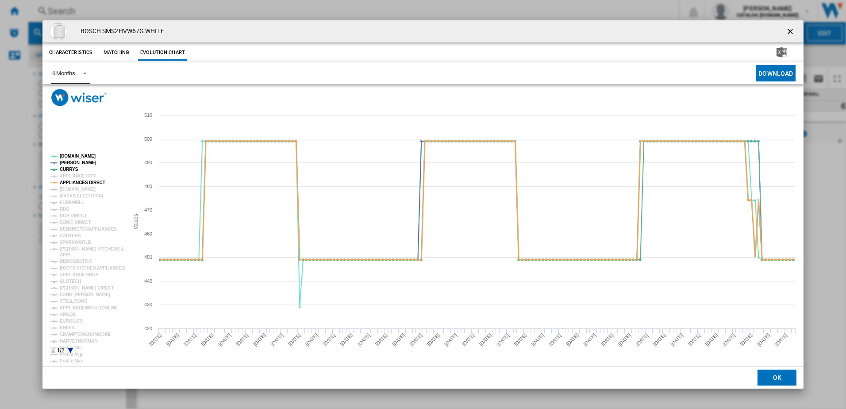
click at [74, 181] on tspan "APPLIANCES DIRECT" at bounding box center [83, 182] width 46 height 5
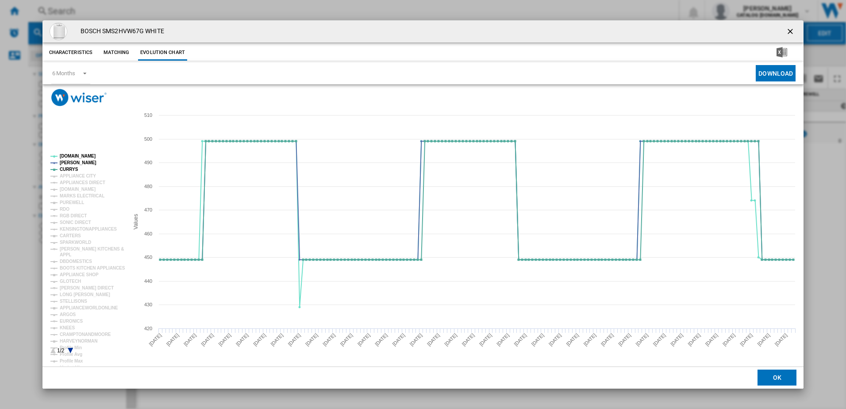
click at [791, 27] on ng-md-icon "getI18NText('BUTTONS.CLOSE_DIALOG')" at bounding box center [791, 32] width 11 height 11
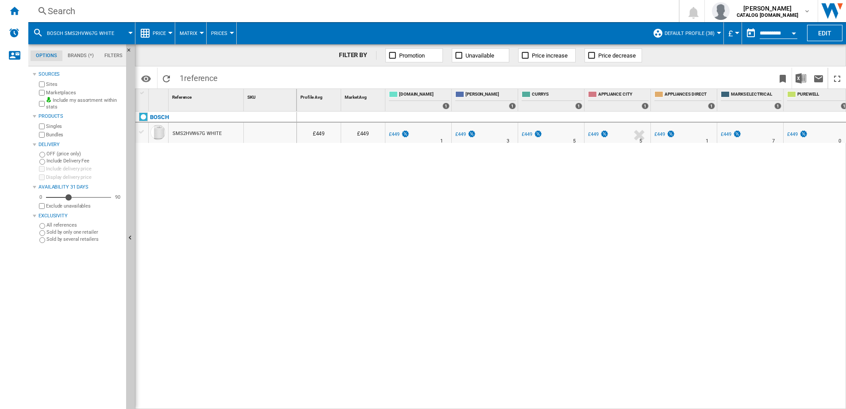
click at [132, 4] on div "Search Search 0 [PERSON_NAME] CATALOG [DOMAIN_NAME]" at bounding box center [437, 11] width 818 height 22
click at [135, 12] on div "Search" at bounding box center [352, 11] width 608 height 12
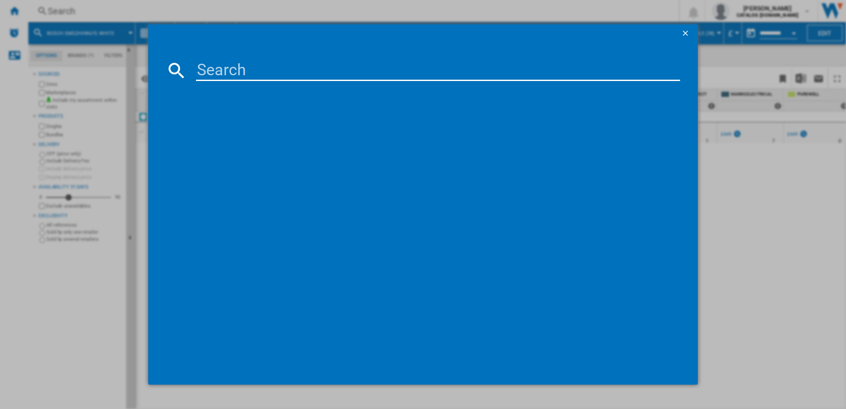
click at [216, 73] on input at bounding box center [438, 70] width 484 height 21
type input "SMS2HVI67G"
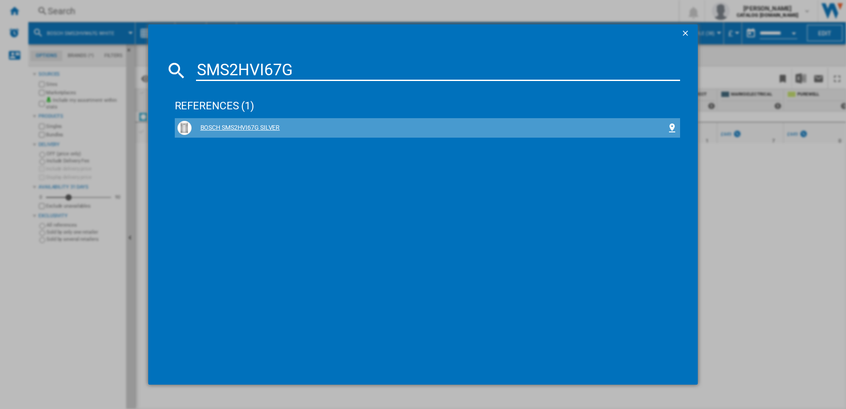
click at [221, 124] on div "BOSCH SMS2HVI67G SILVER" at bounding box center [430, 127] width 476 height 9
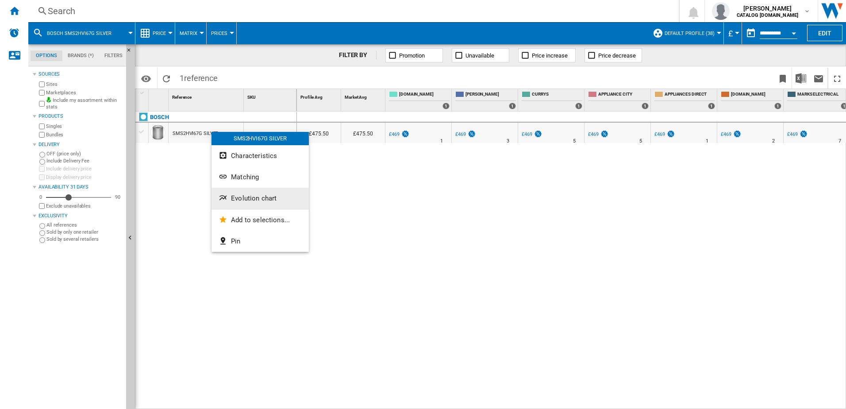
click at [252, 199] on span "Evolution chart" at bounding box center [254, 198] width 46 height 8
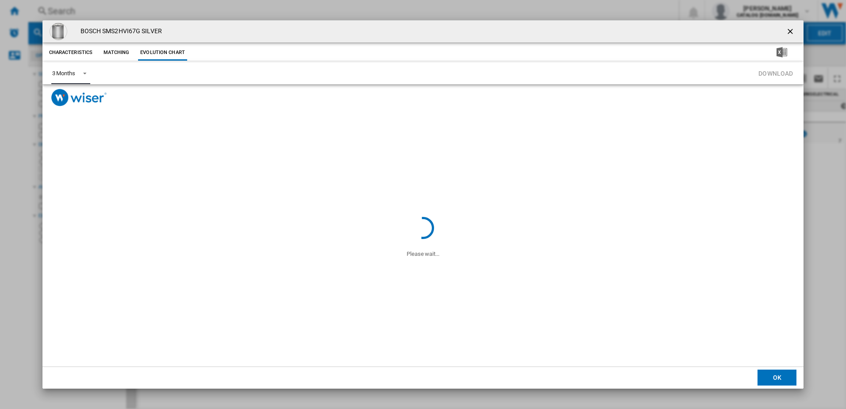
click at [69, 70] on div "3 Months" at bounding box center [63, 73] width 23 height 7
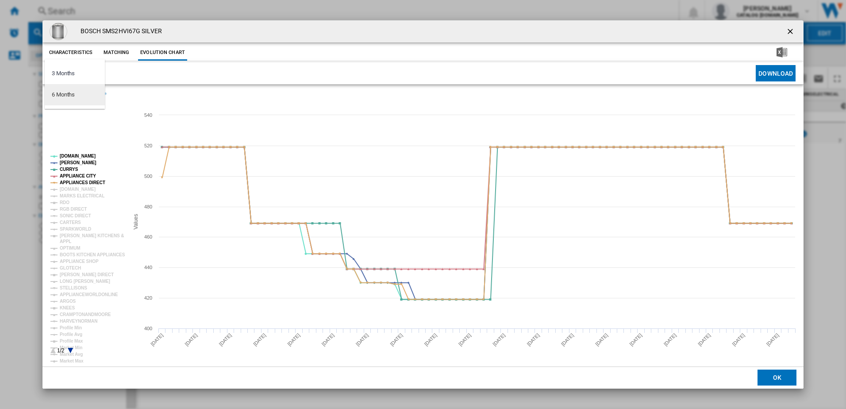
click at [63, 100] on md-option "6 Months" at bounding box center [75, 94] width 60 height 21
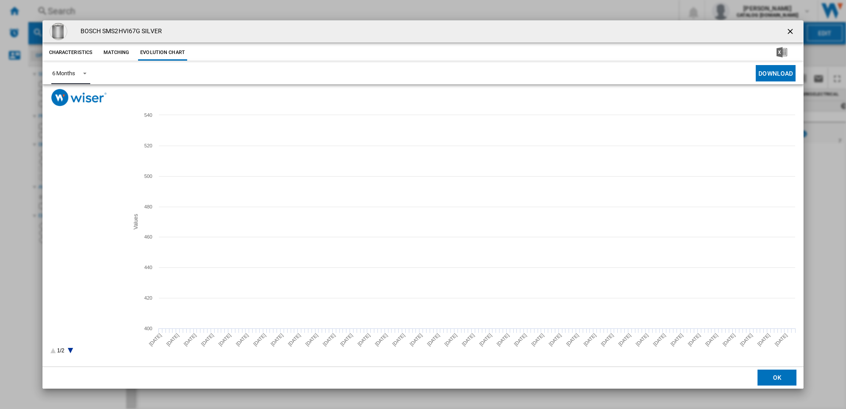
click at [80, 178] on tspan "APPLIANCE CITY" at bounding box center [78, 175] width 36 height 5
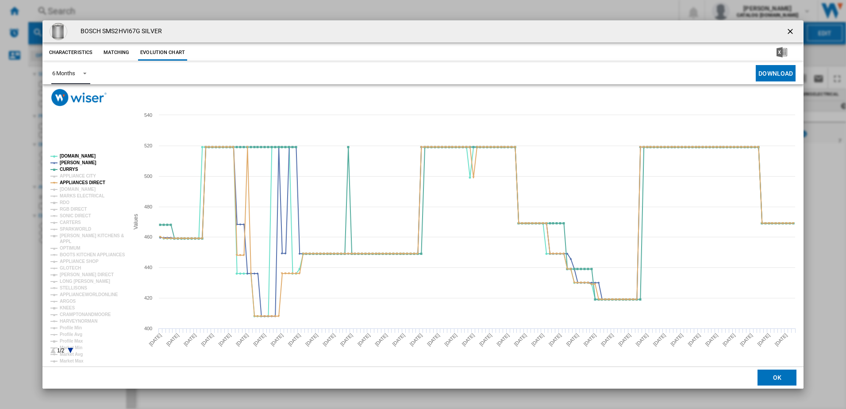
click at [78, 181] on tspan "APPLIANCES DIRECT" at bounding box center [83, 182] width 46 height 5
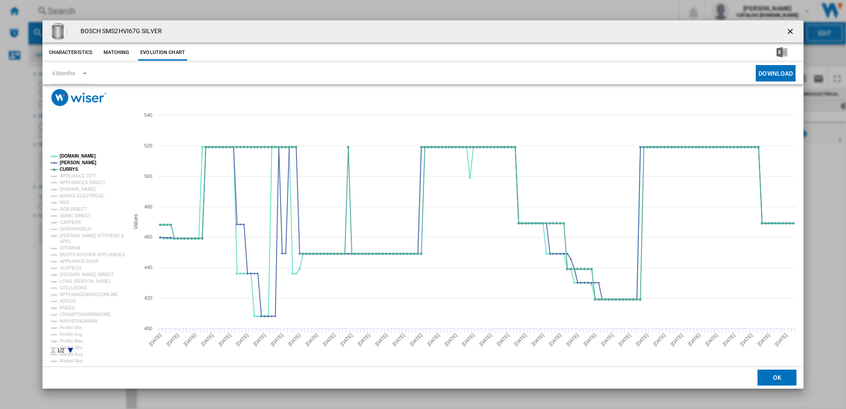
click at [788, 34] on ng-md-icon "getI18NText('BUTTONS.CLOSE_DIALOG')" at bounding box center [791, 32] width 11 height 11
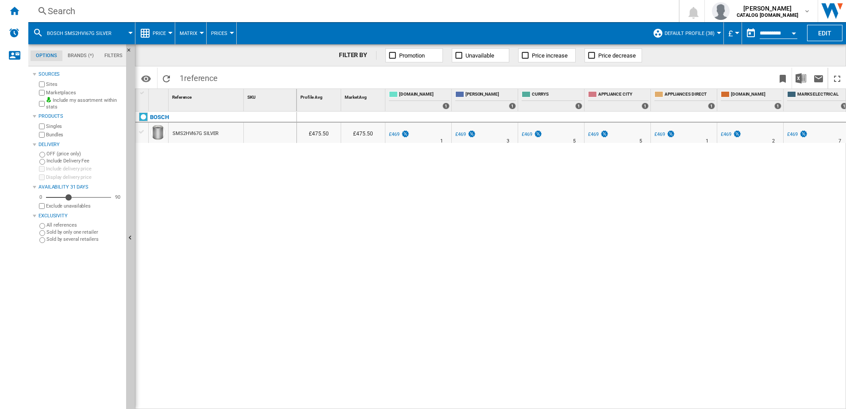
click at [150, 4] on div "Search Search 0 [PERSON_NAME] CATALOG [DOMAIN_NAME]" at bounding box center [437, 11] width 818 height 22
click at [139, 13] on div "Search" at bounding box center [352, 11] width 608 height 12
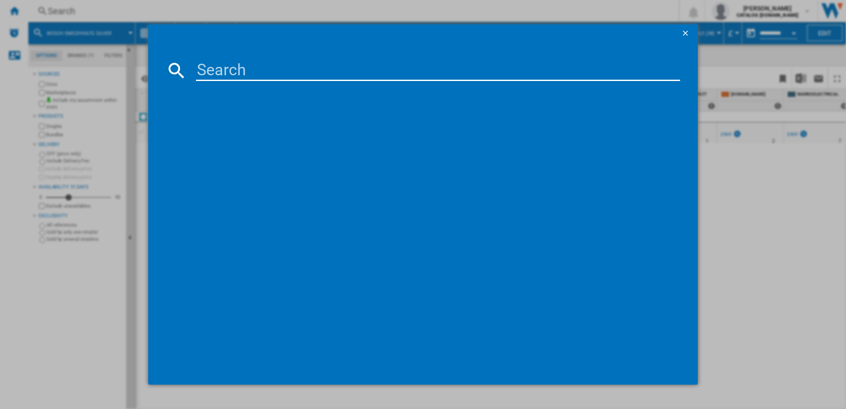
click at [221, 68] on input at bounding box center [438, 70] width 484 height 21
type input "SMS4EKI06G"
click at [240, 125] on div "BOSCH SMS4EKI06G SILVER" at bounding box center [430, 127] width 476 height 9
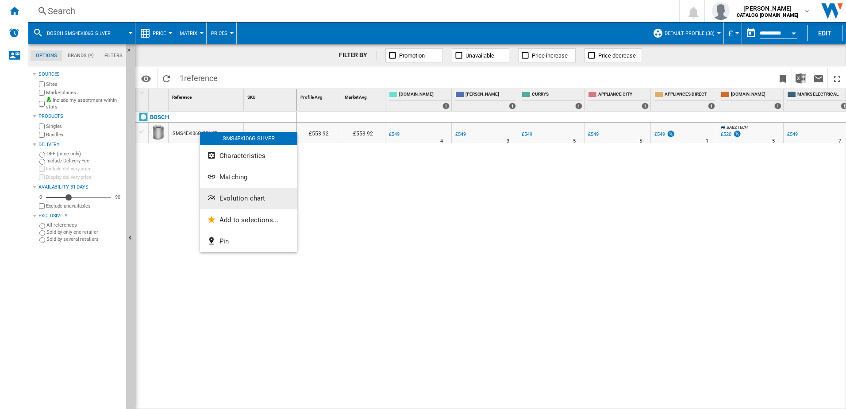
click at [238, 193] on button "Evolution chart" at bounding box center [248, 198] width 97 height 21
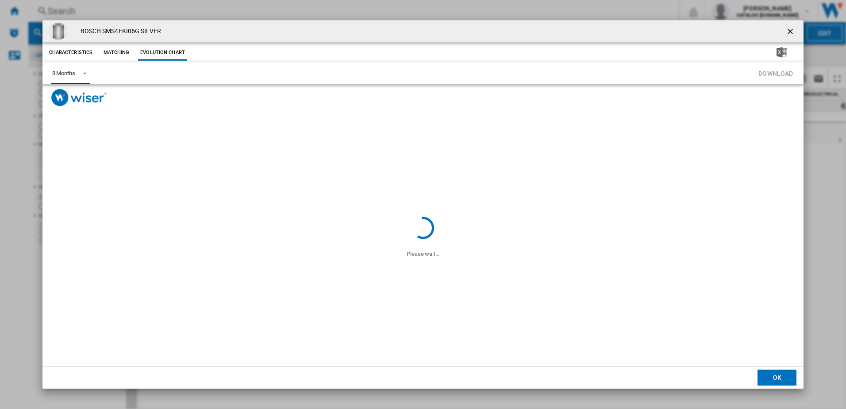
click at [82, 71] on span "Product popup" at bounding box center [82, 73] width 11 height 8
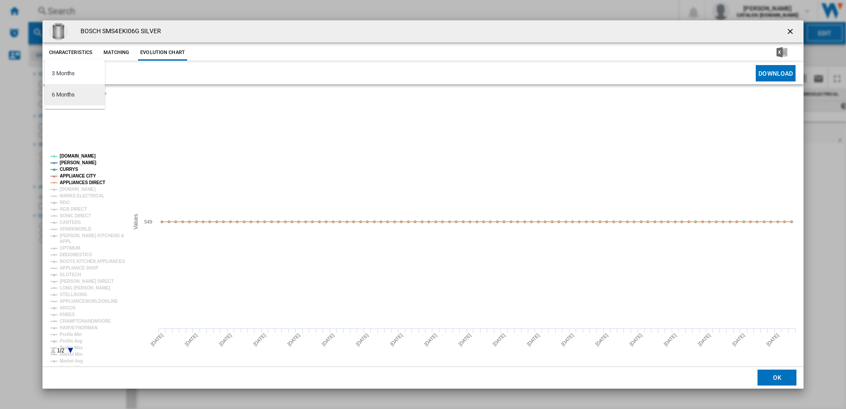
click at [74, 96] on div "6 Months" at bounding box center [63, 95] width 23 height 8
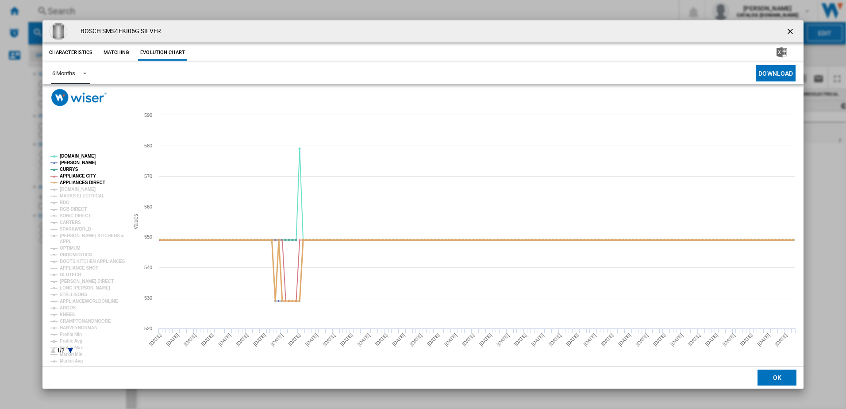
drag, startPoint x: 75, startPoint y: 181, endPoint x: 74, endPoint y: 174, distance: 6.3
click at [75, 180] on tspan "APPLIANCES DIRECT" at bounding box center [83, 182] width 46 height 5
click at [74, 174] on tspan "APPLIANCE CITY" at bounding box center [78, 175] width 36 height 5
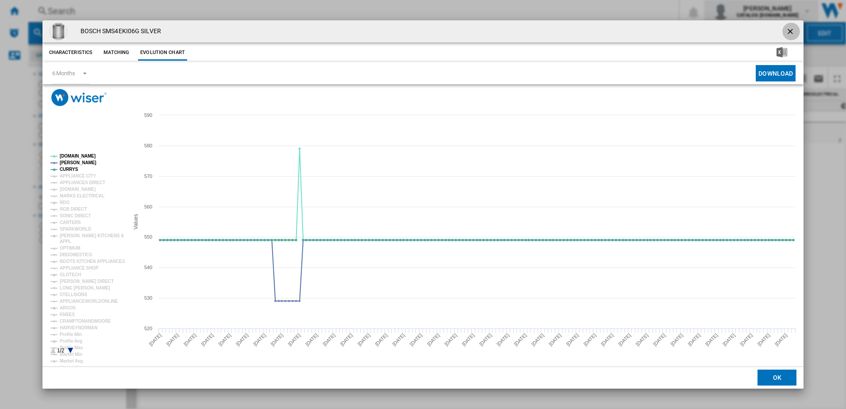
drag, startPoint x: 796, startPoint y: 30, endPoint x: 724, endPoint y: 20, distance: 71.8
click at [795, 30] on ng-md-icon "getI18NText('BUTTONS.CLOSE_DIALOG')" at bounding box center [791, 32] width 11 height 11
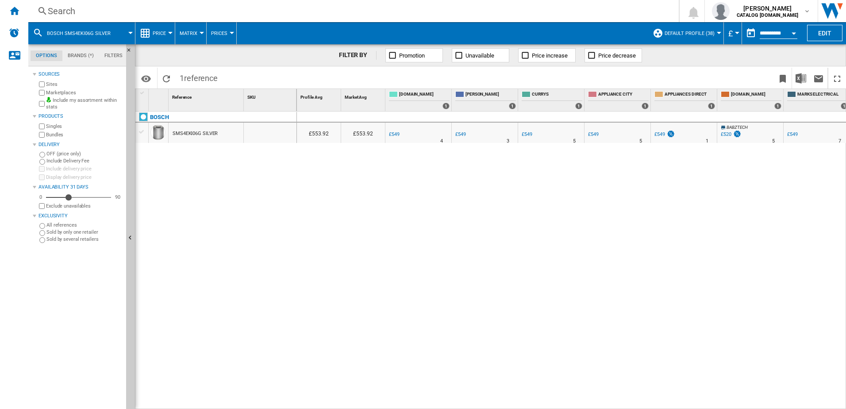
click at [127, 15] on div "Search" at bounding box center [352, 11] width 608 height 12
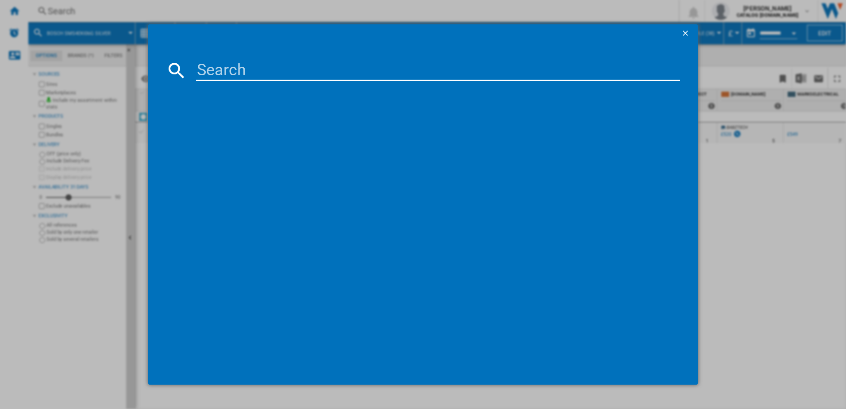
click at [215, 75] on input at bounding box center [438, 70] width 484 height 21
type input "SMS4EKW06G"
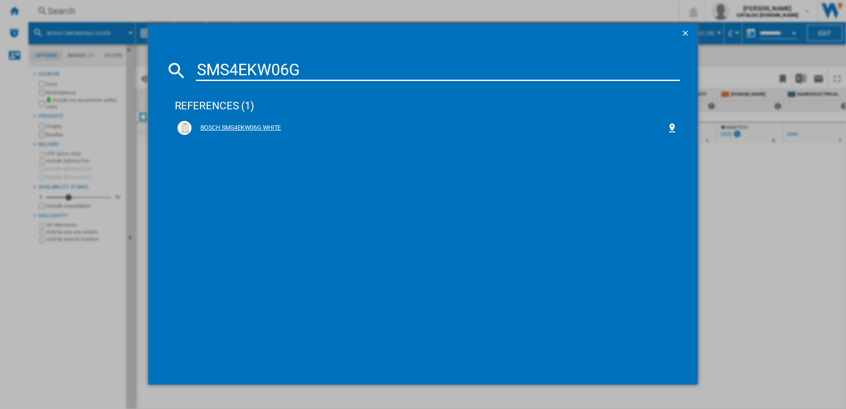
click at [240, 130] on div "BOSCH SMS4EKW06G WHITE" at bounding box center [430, 127] width 476 height 9
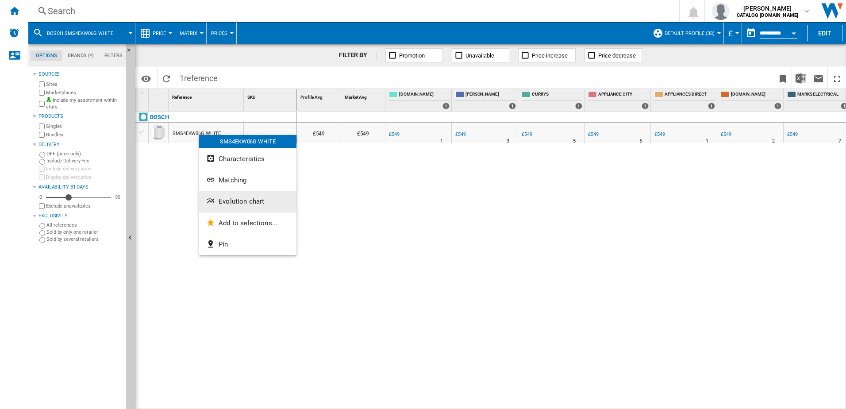
click at [232, 198] on span "Evolution chart" at bounding box center [242, 201] width 46 height 8
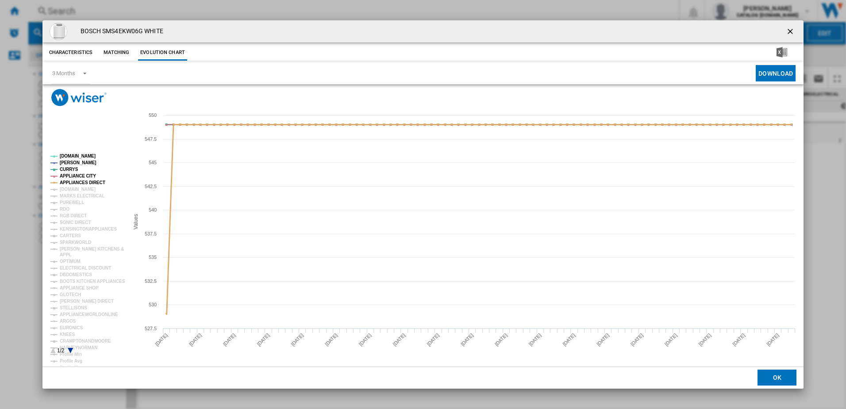
click at [75, 177] on tspan "APPLIANCE CITY" at bounding box center [78, 175] width 36 height 5
click at [79, 182] on tspan "APPLIANCES DIRECT" at bounding box center [83, 182] width 46 height 5
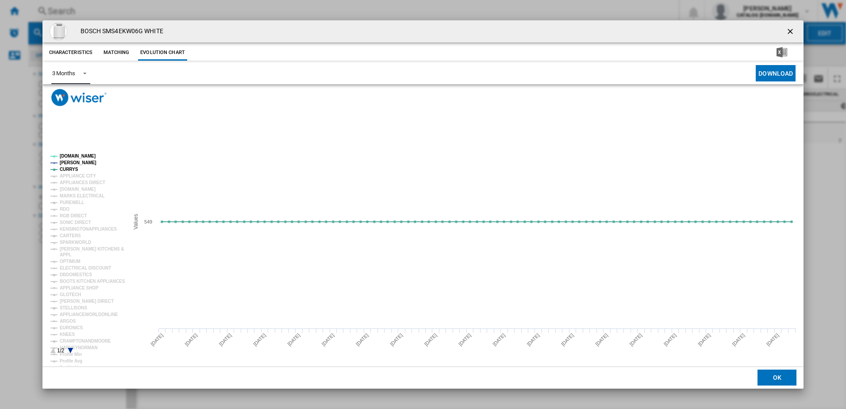
click at [71, 77] on span "3 Months" at bounding box center [63, 73] width 23 height 8
click at [63, 92] on div "6 Months" at bounding box center [63, 95] width 23 height 8
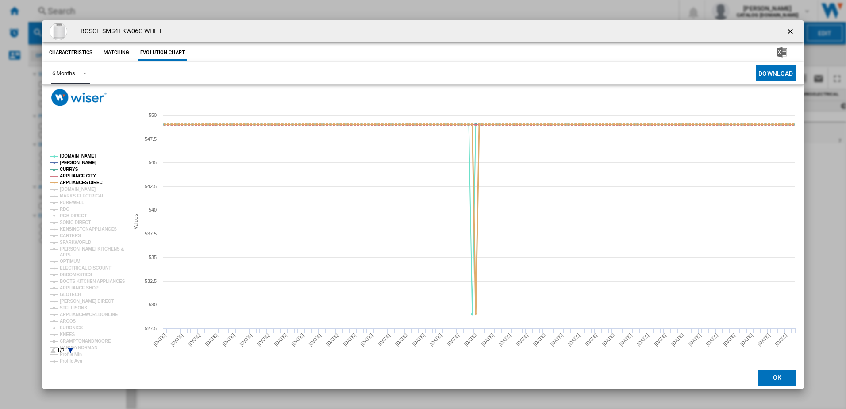
drag, startPoint x: 87, startPoint y: 180, endPoint x: 68, endPoint y: 176, distance: 20.0
click at [87, 180] on tspan "APPLIANCES DIRECT" at bounding box center [83, 182] width 46 height 5
click at [68, 176] on tspan "APPLIANCE CITY" at bounding box center [78, 175] width 36 height 5
